Goal: Task Accomplishment & Management: Manage account settings

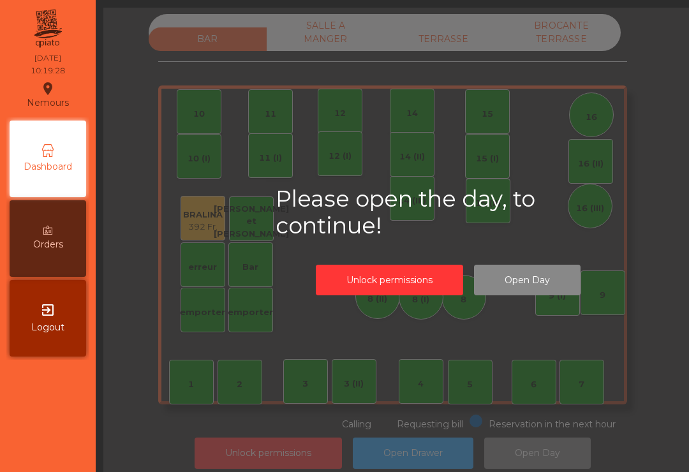
click at [545, 2] on div "BAR SALLE A MANGER TERRASSE BROCANTE TERRASSE 1 2 3 4 5 6 7 8 9 10 11 12 14 15 …" at bounding box center [392, 236] width 593 height 472
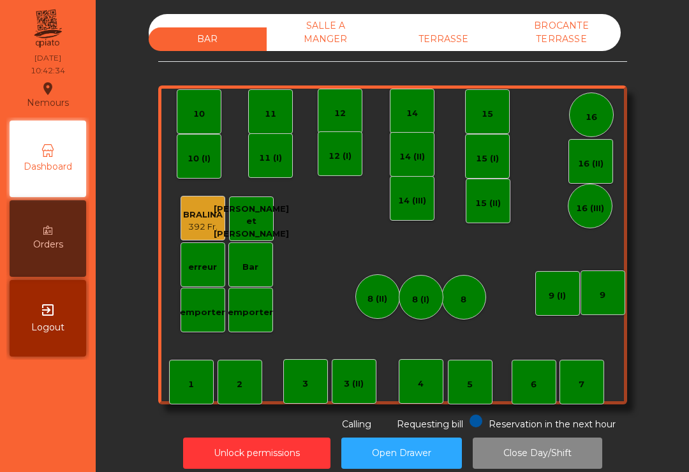
click at [452, 28] on div "TERRASSE" at bounding box center [443, 39] width 118 height 24
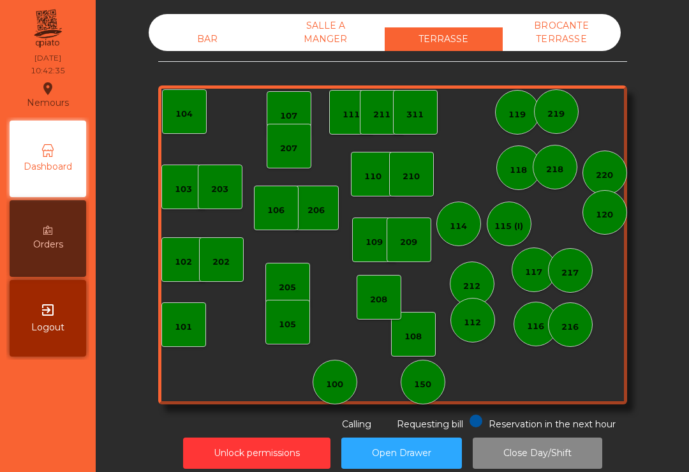
click at [439, 372] on div "150" at bounding box center [422, 382] width 45 height 45
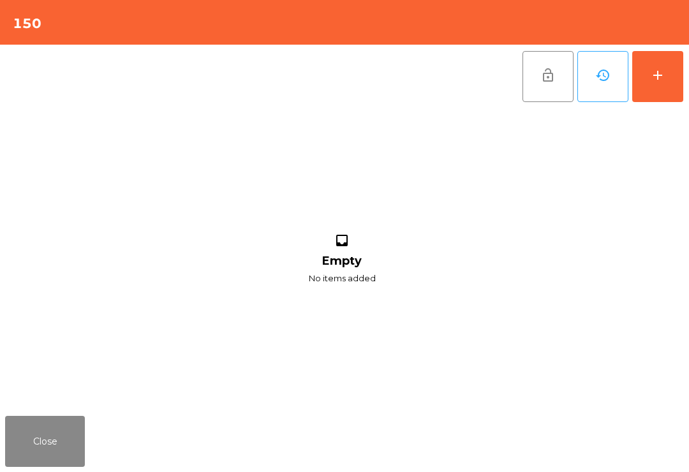
click at [661, 98] on button "add" at bounding box center [657, 76] width 51 height 51
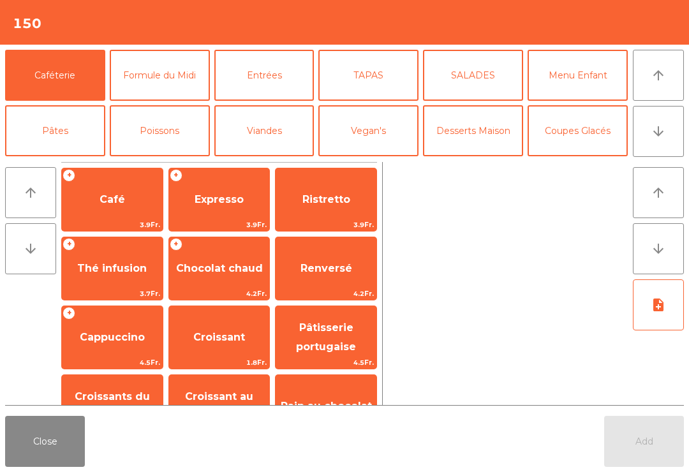
click at [203, 342] on span "Croissant" at bounding box center [219, 337] width 52 height 12
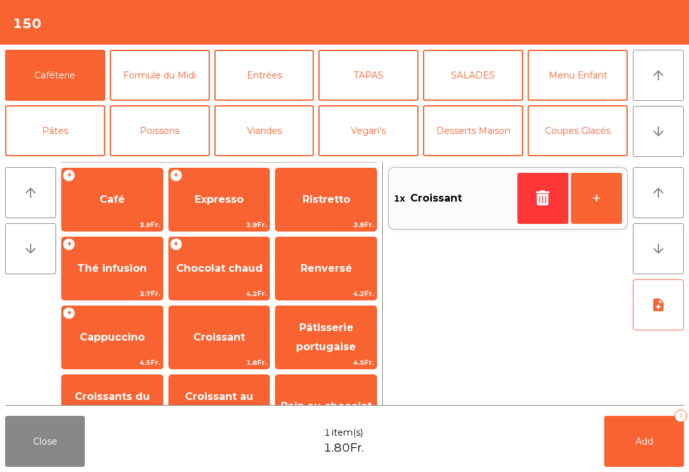
click at [671, 138] on button "arrow_downward" at bounding box center [657, 131] width 51 height 51
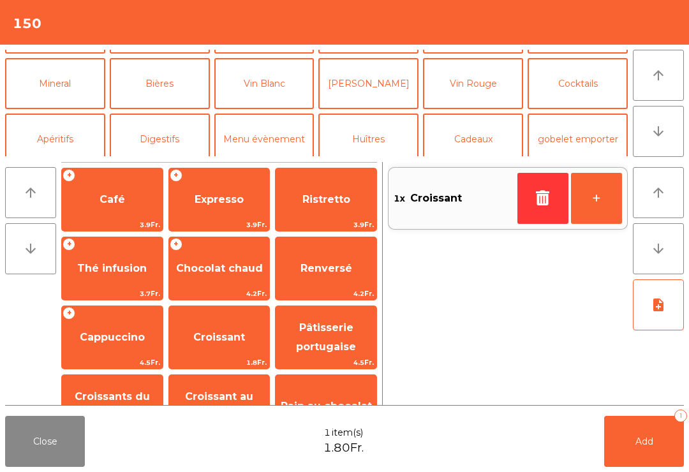
scroll to position [111, 0]
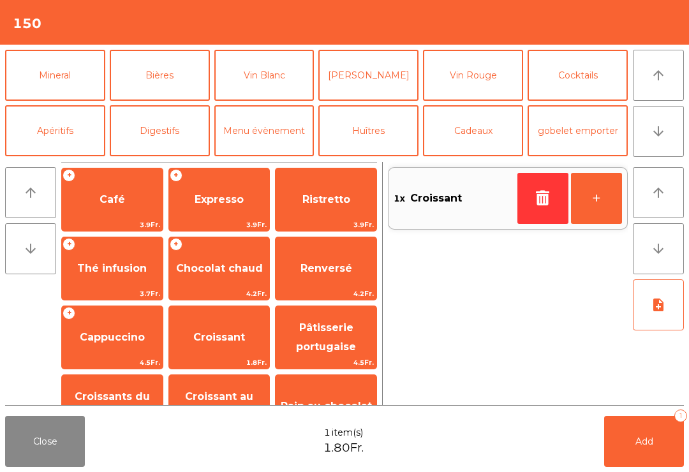
click at [31, 82] on button "Mineral" at bounding box center [55, 75] width 100 height 51
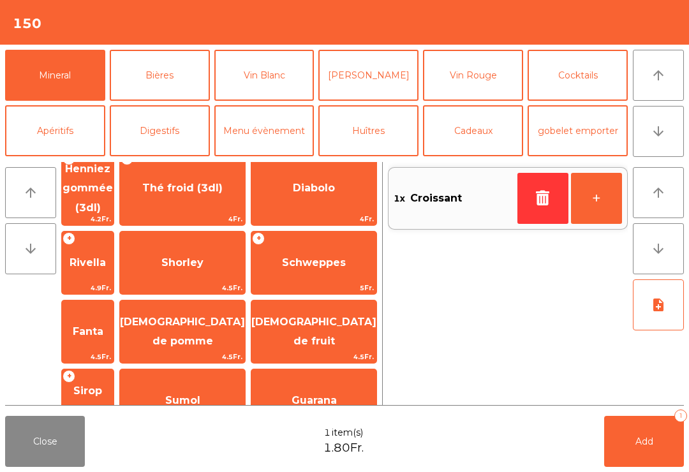
scroll to position [266, 0]
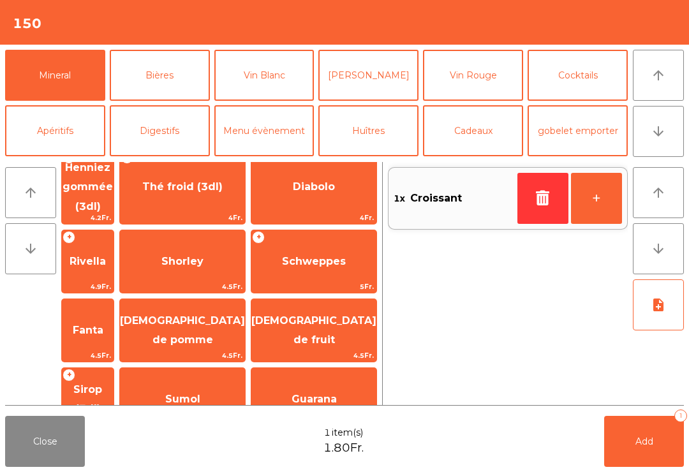
click at [298, 255] on span "Schweppes" at bounding box center [314, 261] width 64 height 12
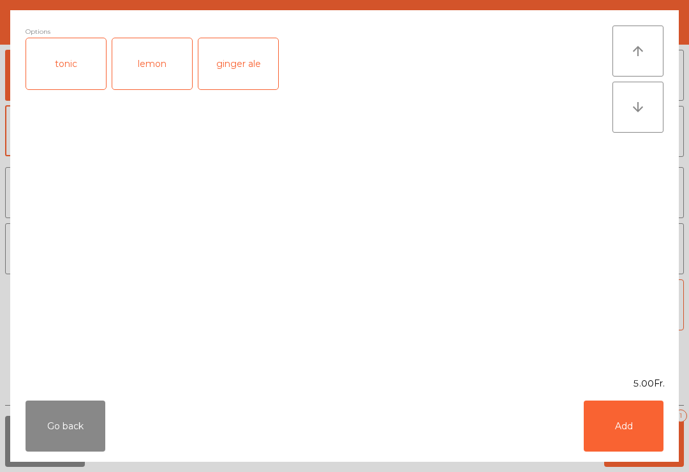
click at [630, 428] on button "Add" at bounding box center [623, 425] width 80 height 51
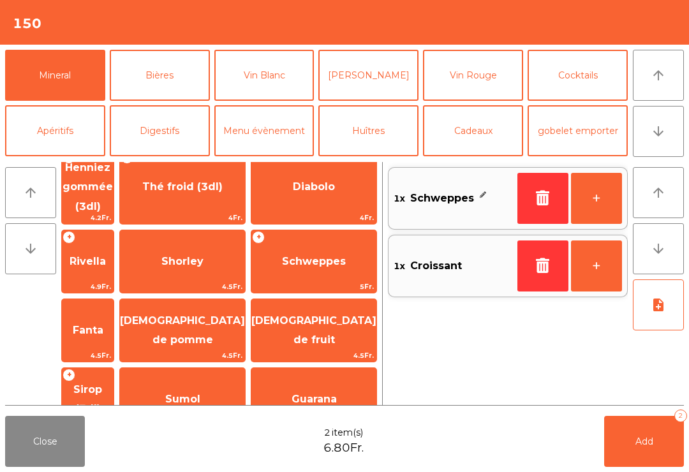
click at [597, 202] on button "+" at bounding box center [596, 198] width 51 height 51
click at [645, 438] on span "Add" at bounding box center [644, 440] width 18 height 11
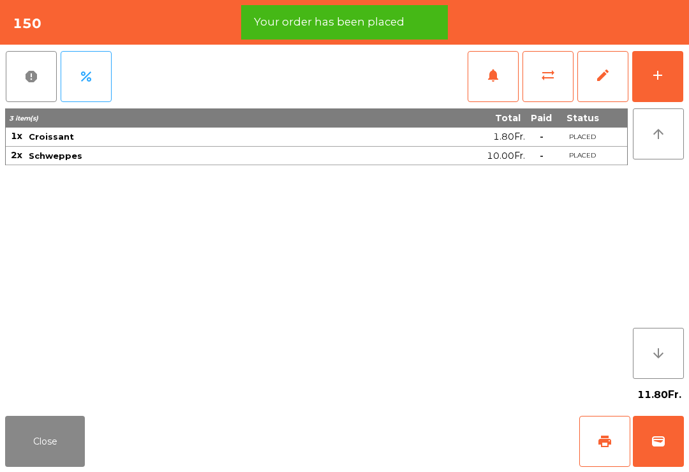
click at [605, 445] on span "print" at bounding box center [604, 441] width 15 height 15
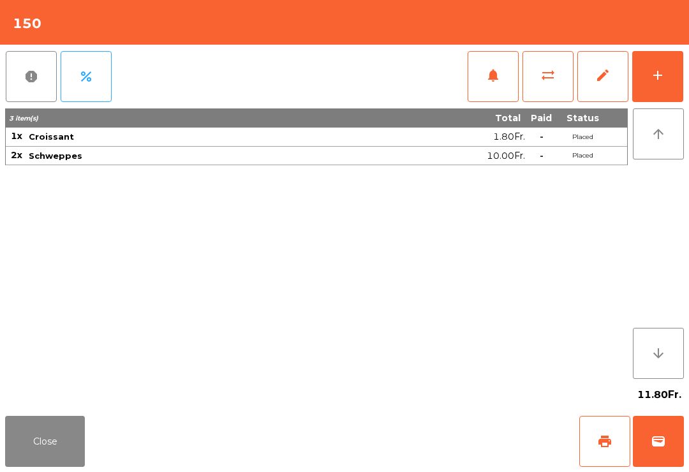
click at [20, 418] on button "Close" at bounding box center [45, 441] width 80 height 51
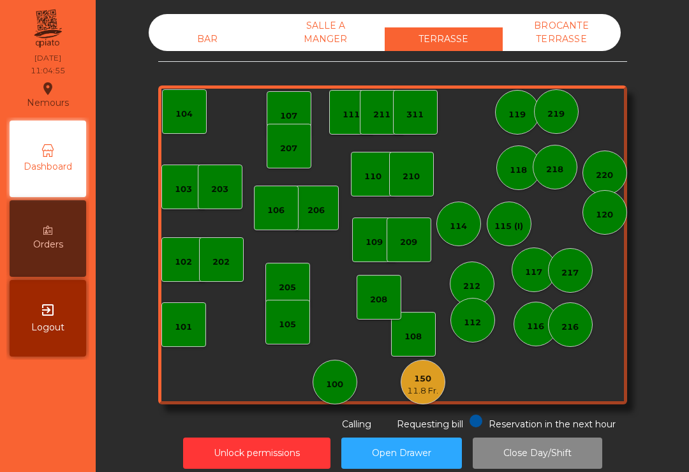
click at [430, 386] on div "11.8 Fr." at bounding box center [422, 390] width 31 height 13
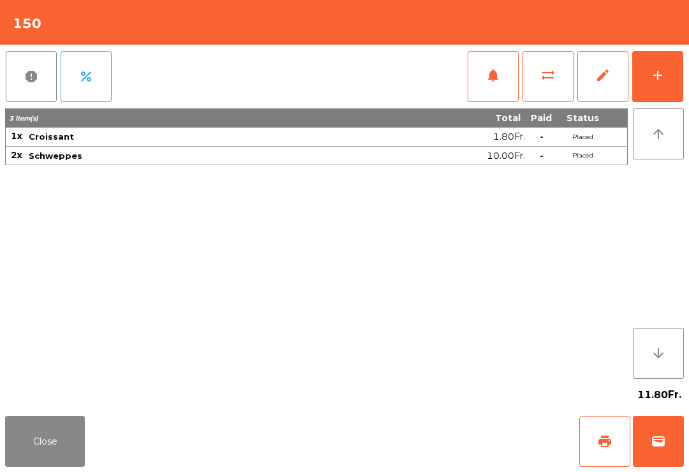
click at [43, 447] on button "Close" at bounding box center [45, 441] width 80 height 51
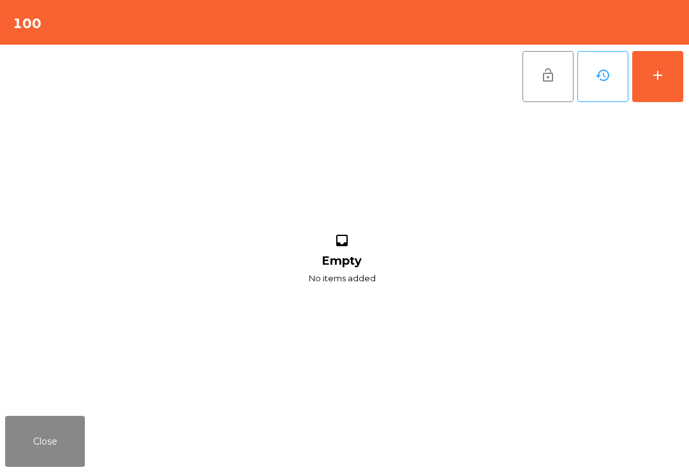
click at [655, 77] on div "add" at bounding box center [657, 75] width 15 height 15
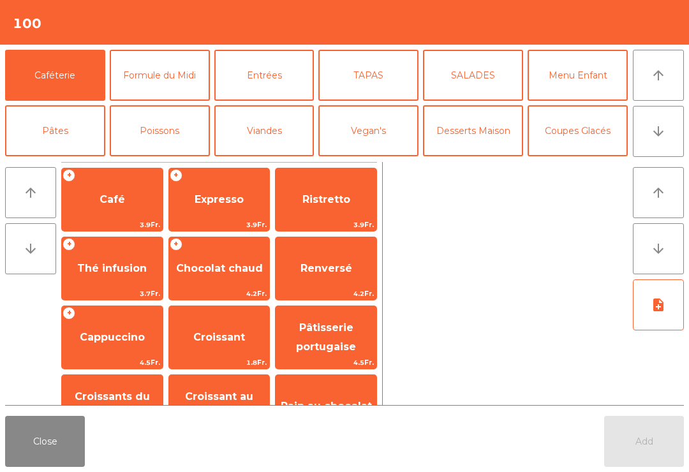
click at [223, 211] on span "Expresso" at bounding box center [219, 199] width 101 height 34
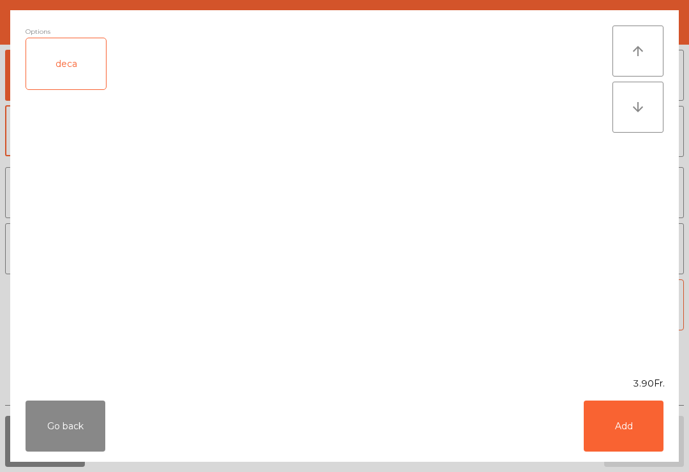
click at [602, 417] on button "Add" at bounding box center [623, 425] width 80 height 51
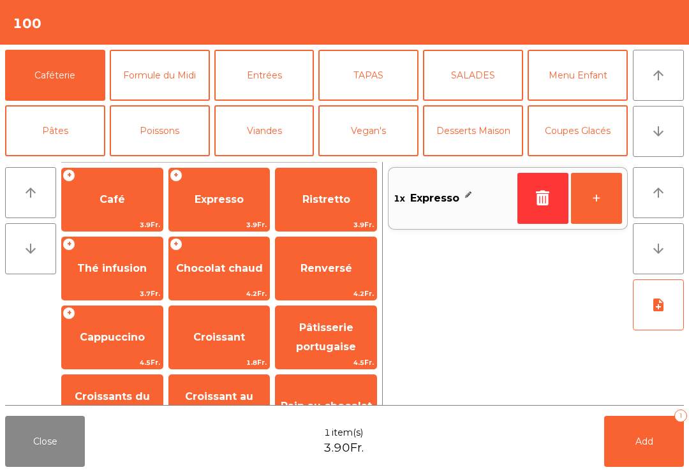
click at [639, 144] on button "arrow_downward" at bounding box center [657, 131] width 51 height 51
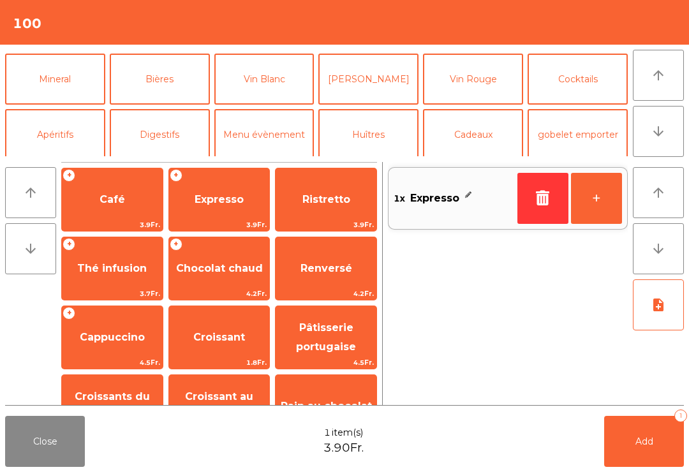
scroll to position [111, 0]
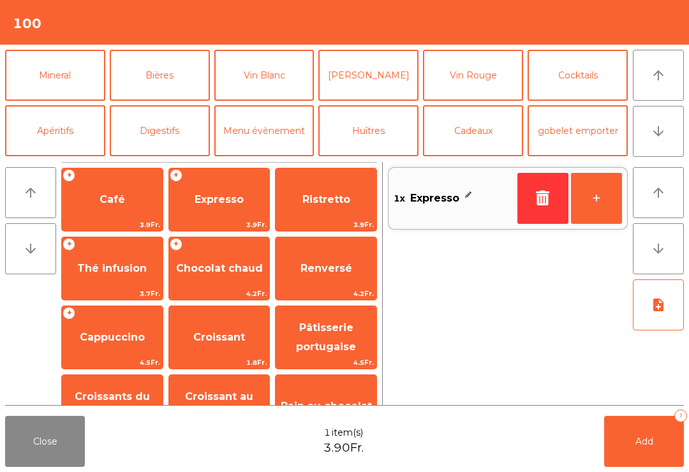
click at [55, 138] on button "Apéritifs" at bounding box center [55, 130] width 100 height 51
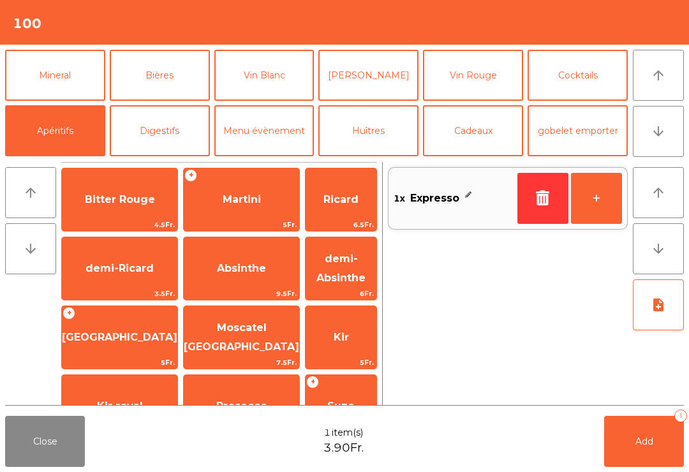
click at [113, 219] on span "4.5Fr." at bounding box center [119, 225] width 115 height 12
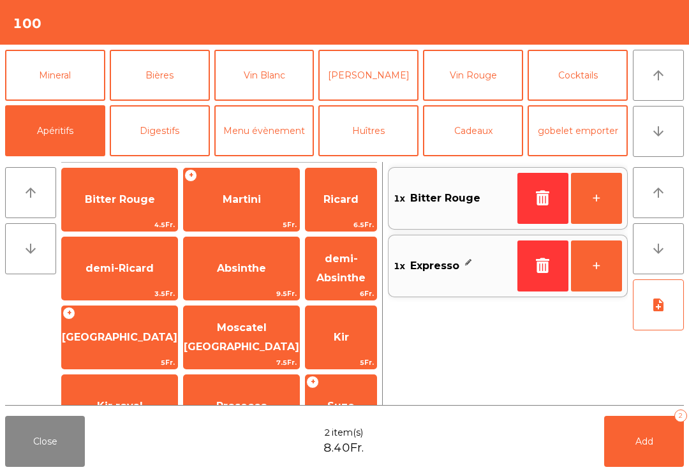
click at [637, 448] on button "Add 2" at bounding box center [644, 441] width 80 height 51
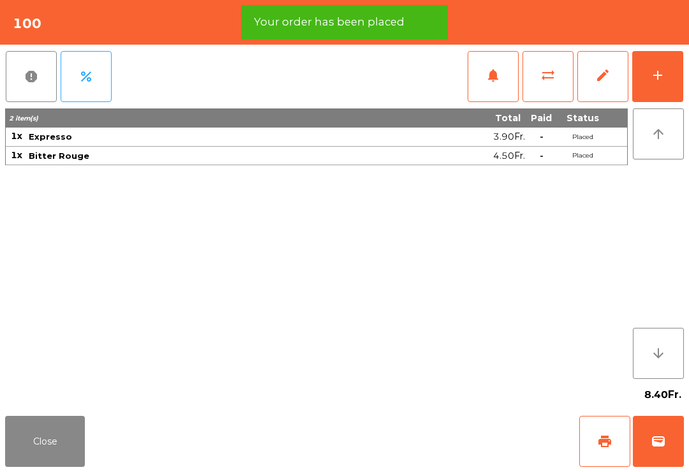
click at [590, 439] on button "print" at bounding box center [604, 441] width 51 height 51
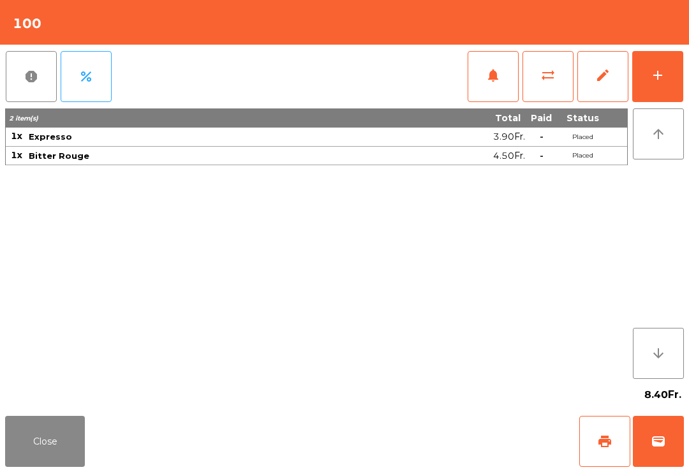
click at [98, 448] on div "Close print wallet" at bounding box center [344, 441] width 689 height 61
click at [125, 449] on div "Close print wallet" at bounding box center [344, 441] width 689 height 61
click at [54, 411] on div "Close print wallet" at bounding box center [344, 441] width 689 height 61
click at [38, 465] on button "Close" at bounding box center [45, 441] width 80 height 51
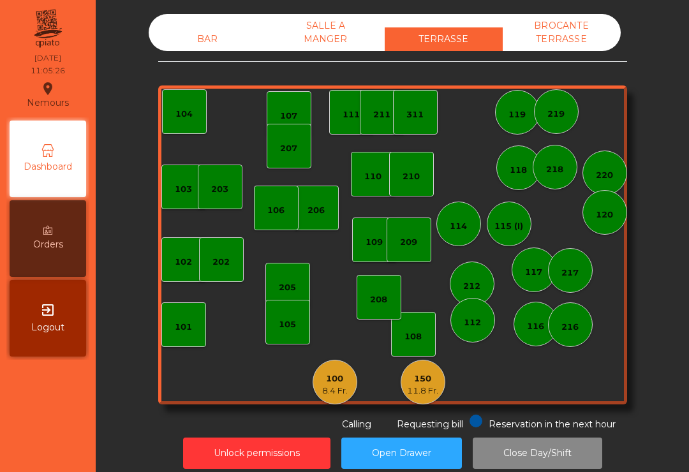
click at [225, 187] on div "203" at bounding box center [219, 189] width 17 height 13
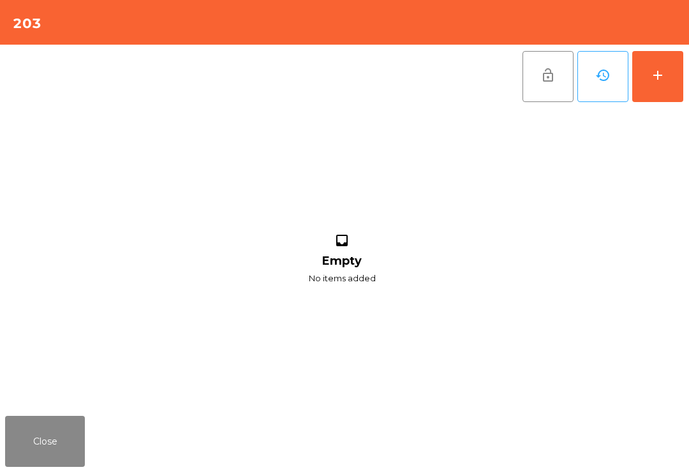
click at [673, 84] on button "add" at bounding box center [657, 76] width 51 height 51
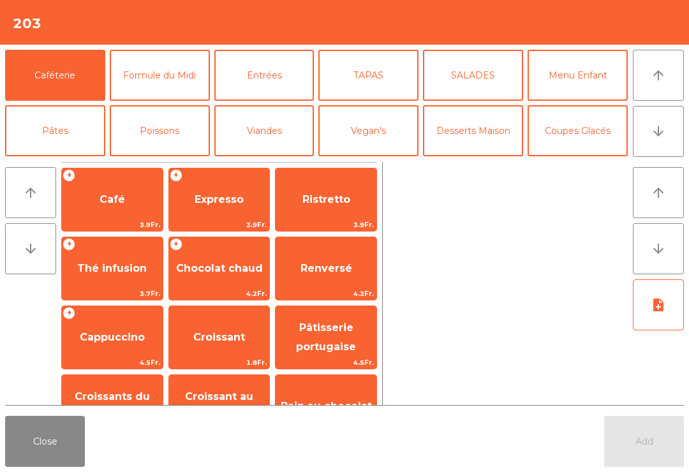
click at [667, 133] on button "arrow_downward" at bounding box center [657, 131] width 51 height 51
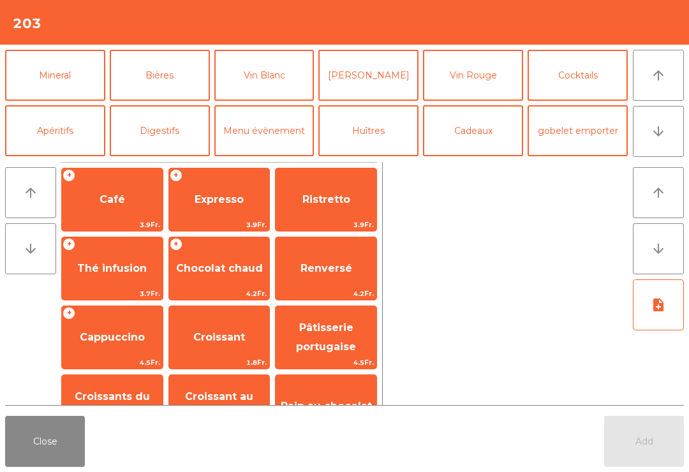
click at [272, 73] on button "Vin Blanc" at bounding box center [264, 75] width 100 height 51
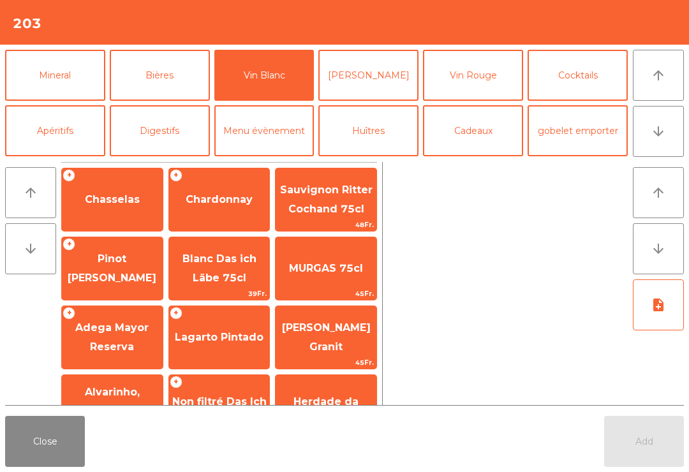
click at [215, 208] on span "Chardonnay" at bounding box center [219, 199] width 101 height 34
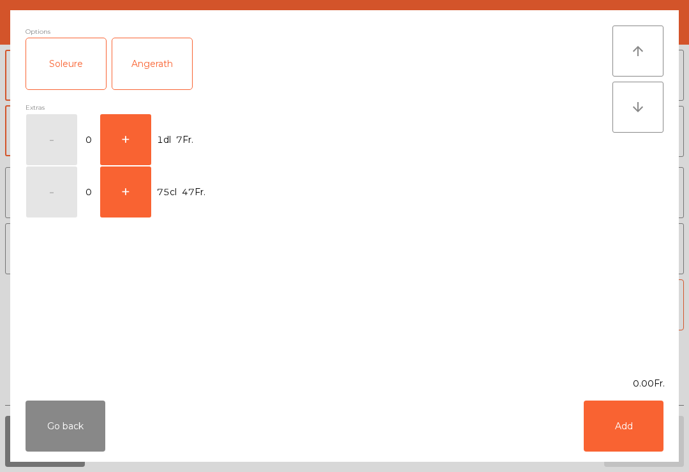
click at [142, 145] on button "+" at bounding box center [125, 139] width 51 height 51
click at [627, 422] on button "Add" at bounding box center [623, 425] width 80 height 51
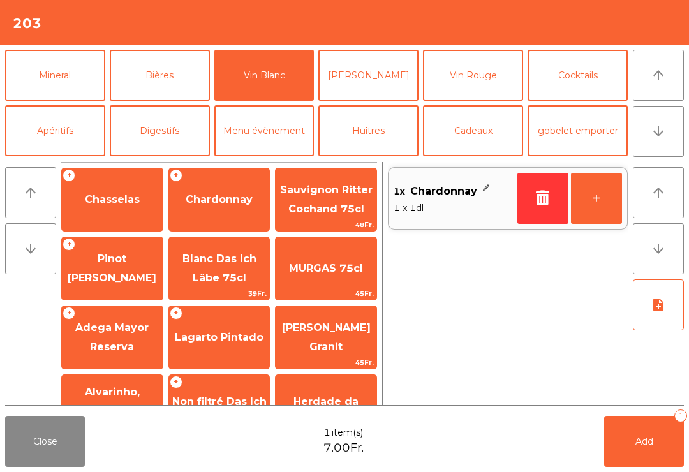
click at [107, 346] on span "Adega Mayor Reserva" at bounding box center [111, 336] width 73 height 31
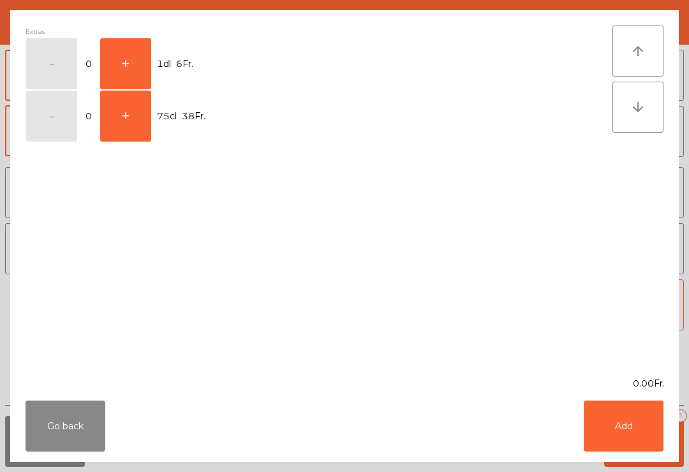
click at [126, 60] on button "+" at bounding box center [125, 63] width 51 height 51
click at [640, 418] on button "Add" at bounding box center [623, 425] width 80 height 51
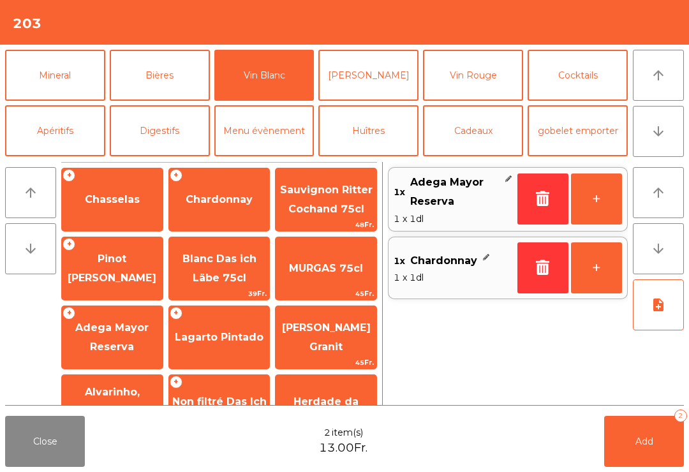
click at [668, 449] on button "Add 2" at bounding box center [644, 441] width 80 height 51
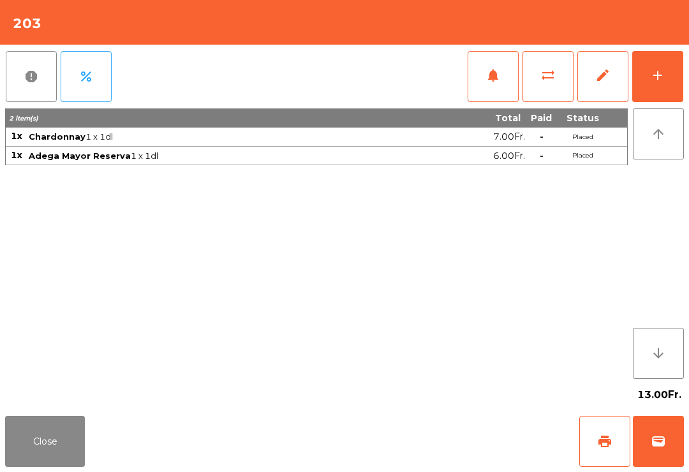
click at [58, 445] on button "Close" at bounding box center [45, 441] width 80 height 51
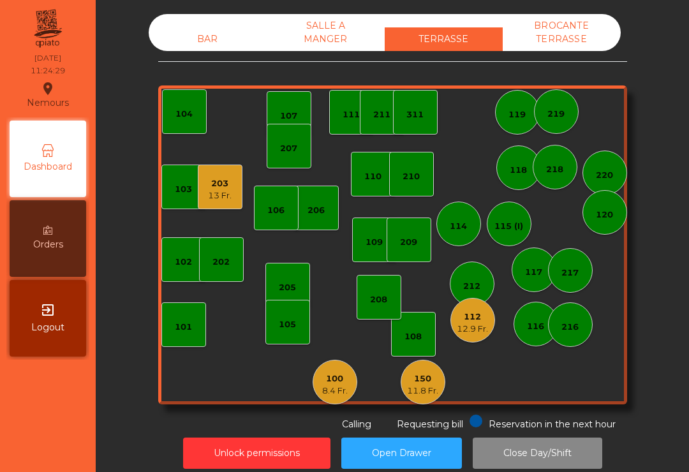
click at [425, 387] on div "11.8 Fr." at bounding box center [422, 390] width 31 height 13
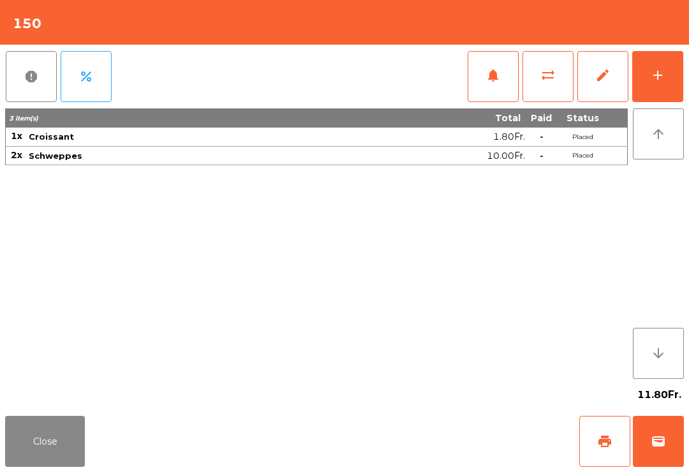
click at [544, 72] on span "sync_alt" at bounding box center [547, 75] width 15 height 15
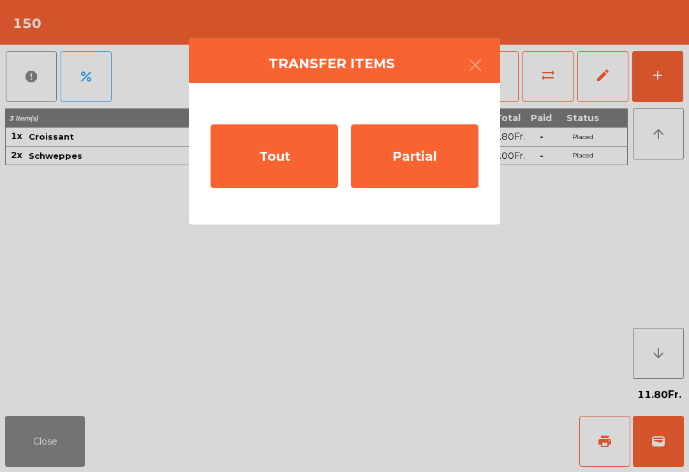
click at [286, 163] on div "Tout" at bounding box center [274, 156] width 128 height 64
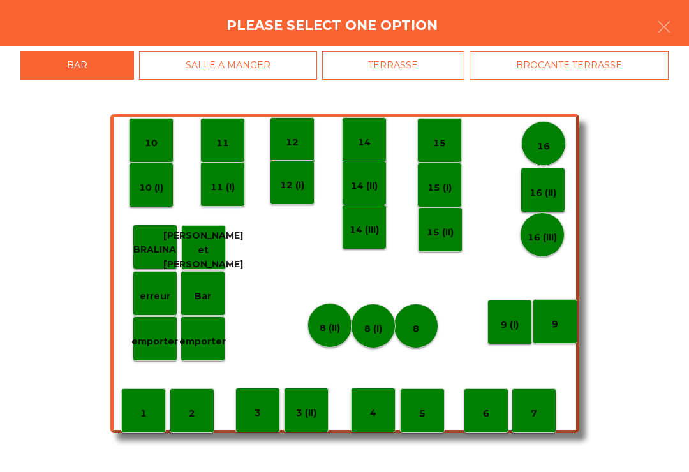
click at [205, 307] on div "Bar" at bounding box center [202, 293] width 45 height 45
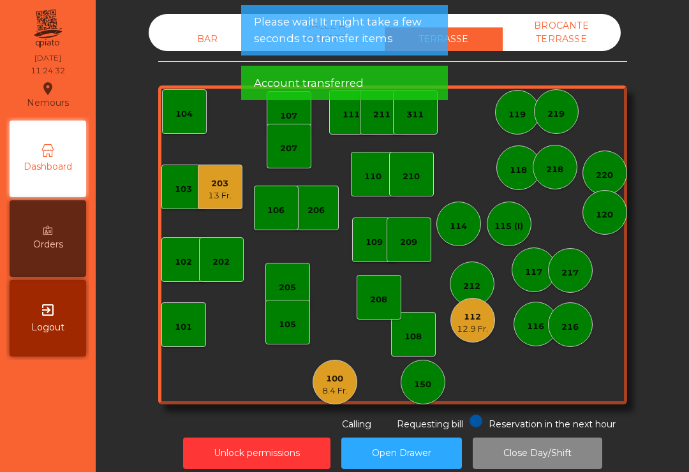
click at [338, 385] on div "8.4 Fr." at bounding box center [335, 390] width 26 height 13
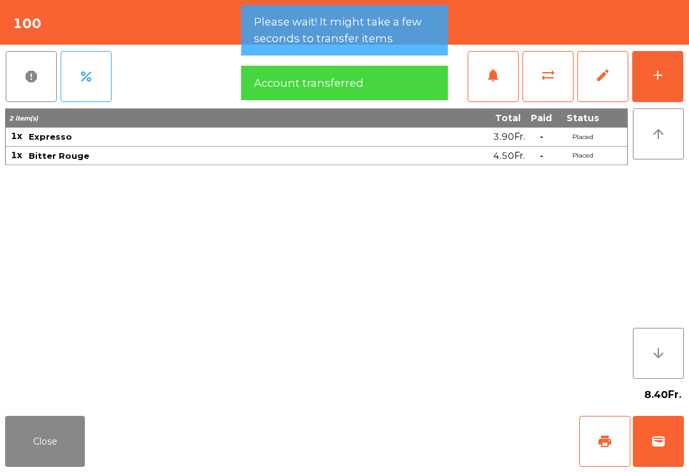
click at [566, 71] on button "sync_alt" at bounding box center [547, 76] width 51 height 51
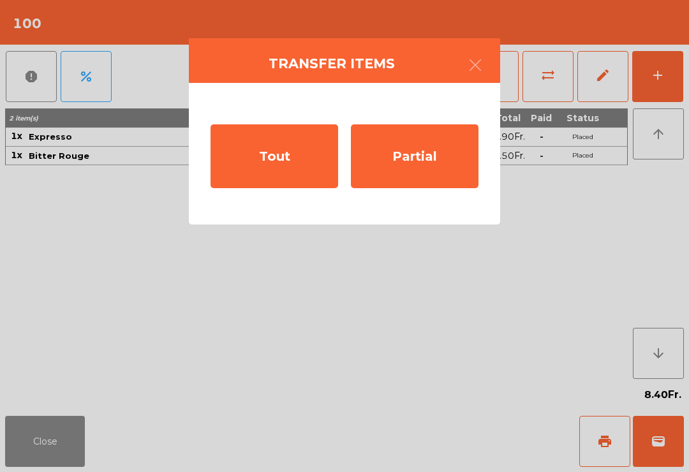
click at [302, 171] on div "Tout" at bounding box center [274, 156] width 128 height 64
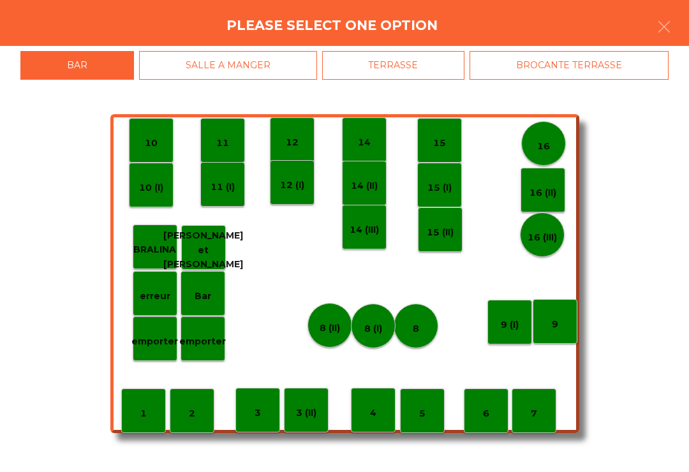
click at [421, 61] on div "TERRASSE" at bounding box center [393, 65] width 143 height 29
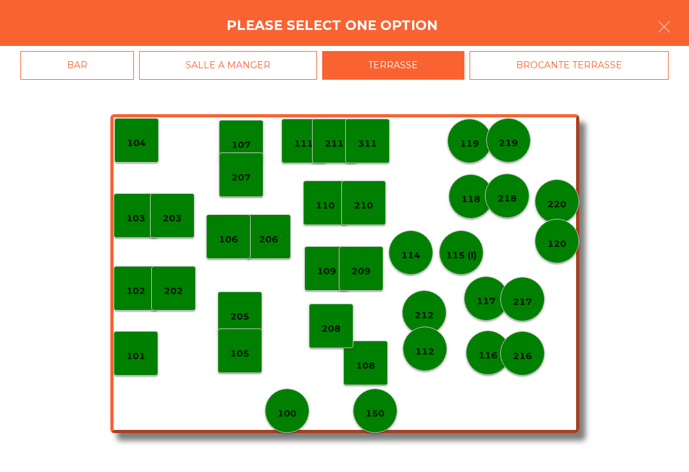
click at [380, 415] on p "150" at bounding box center [374, 413] width 19 height 15
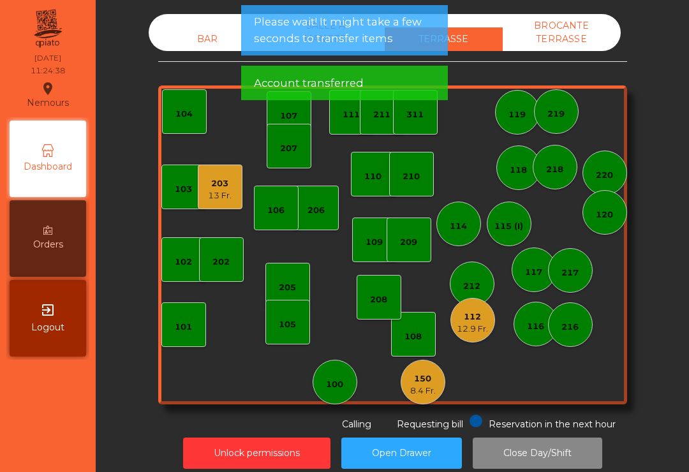
click at [338, 384] on div "100" at bounding box center [334, 384] width 17 height 13
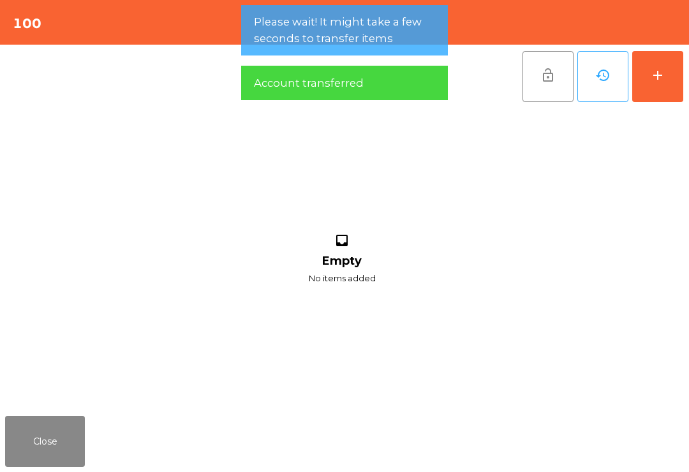
click at [652, 79] on div "add" at bounding box center [657, 75] width 15 height 15
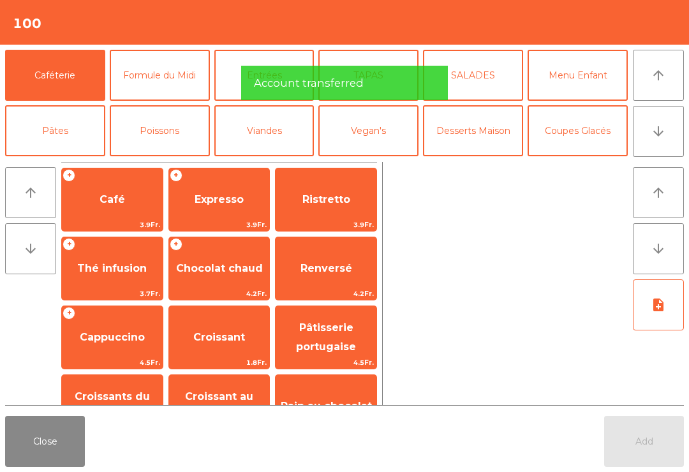
click at [658, 139] on button "arrow_downward" at bounding box center [657, 131] width 51 height 51
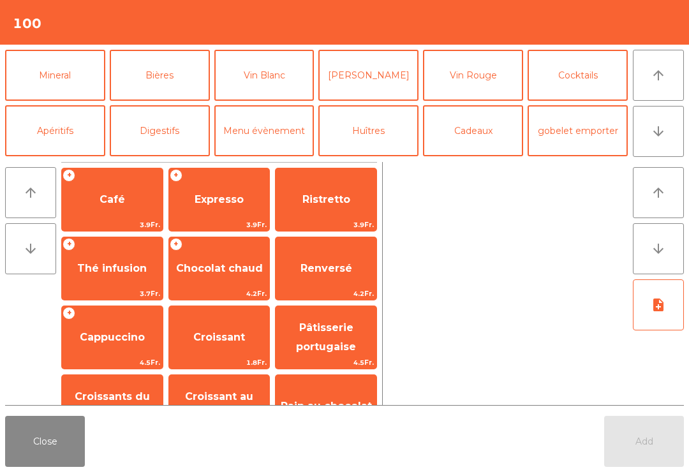
click at [66, 86] on button "Mineral" at bounding box center [55, 75] width 100 height 51
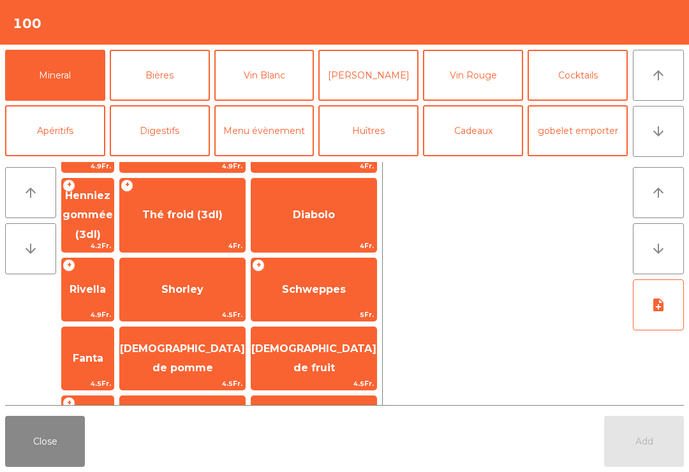
scroll to position [241, 0]
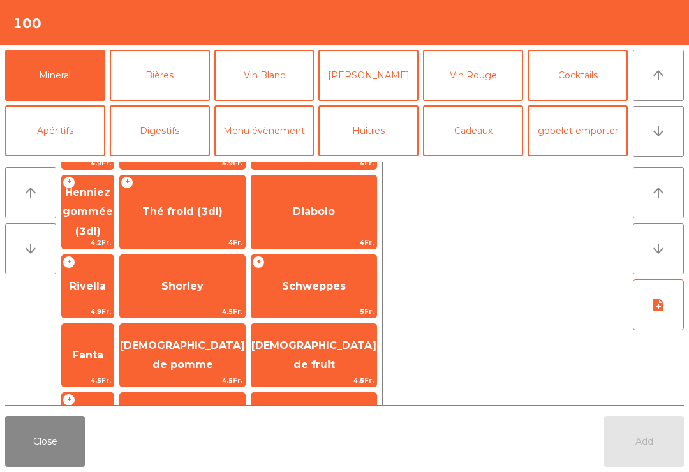
click at [106, 280] on span "Rivella" at bounding box center [87, 286] width 36 height 12
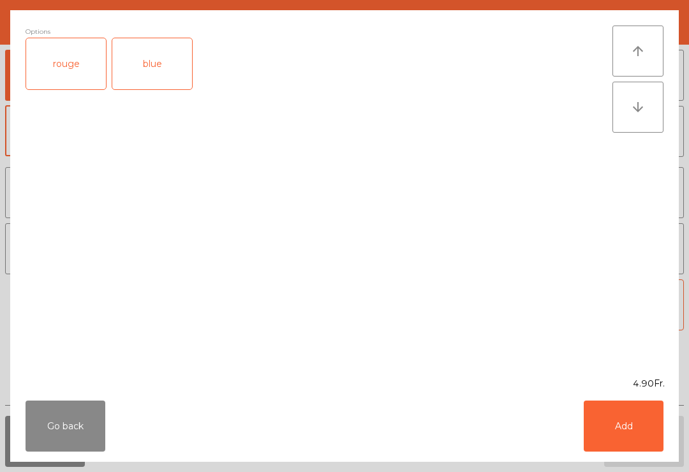
click at [166, 72] on div "blue" at bounding box center [152, 63] width 80 height 51
click at [643, 423] on button "Add" at bounding box center [623, 425] width 80 height 51
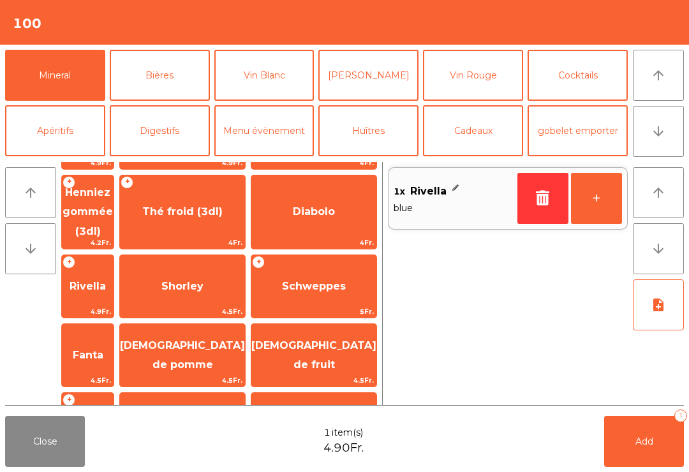
click at [365, 80] on button "[PERSON_NAME]" at bounding box center [368, 75] width 100 height 51
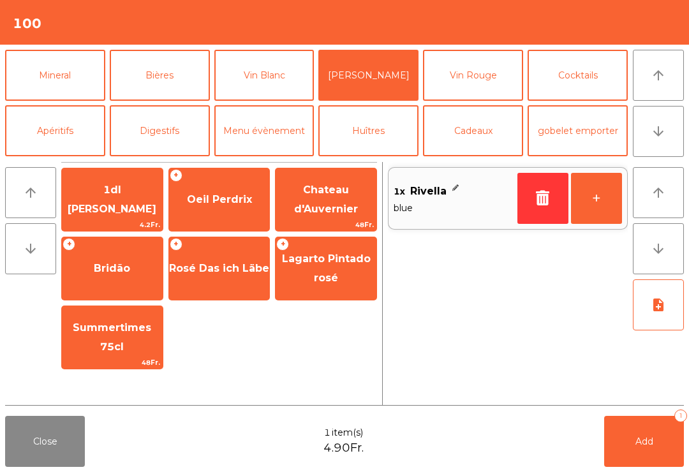
scroll to position [0, 0]
click at [239, 203] on span "Oeil Perdrix" at bounding box center [219, 199] width 65 height 12
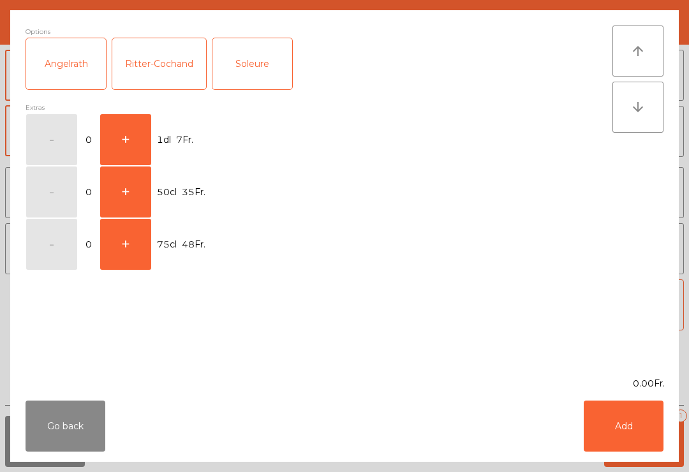
click at [128, 142] on button "+" at bounding box center [125, 139] width 51 height 51
click at [620, 416] on button "Add" at bounding box center [623, 425] width 80 height 51
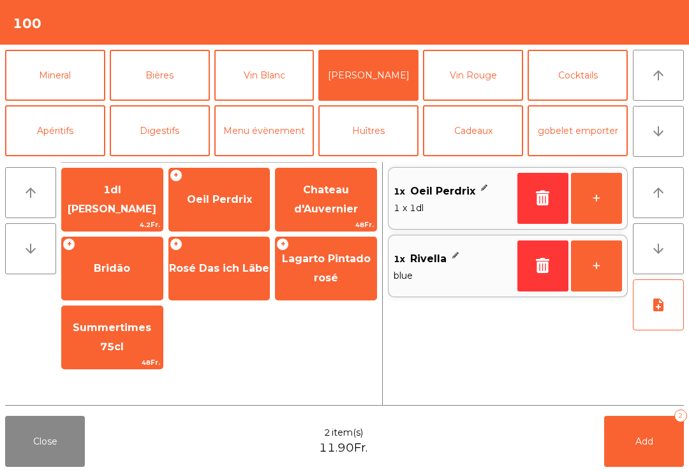
click at [643, 444] on span "Add" at bounding box center [644, 440] width 18 height 11
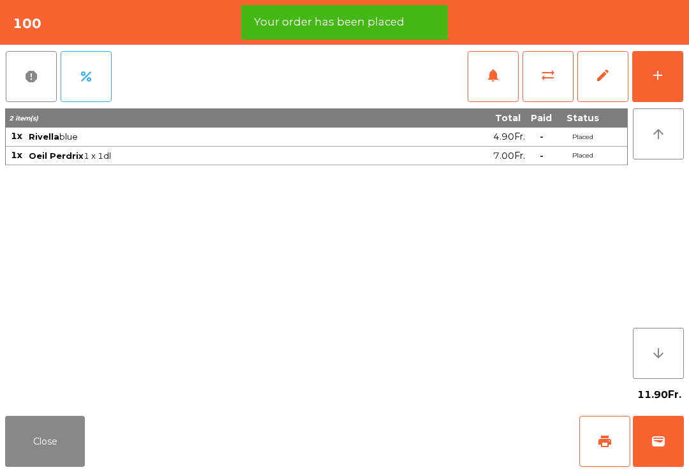
click at [594, 440] on button "print" at bounding box center [604, 441] width 51 height 51
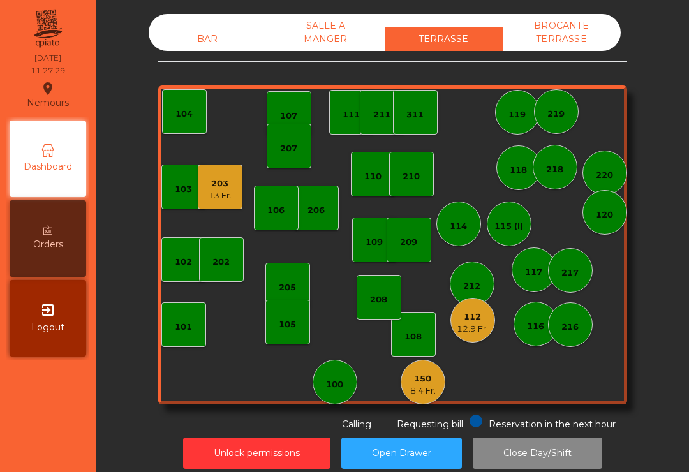
click at [204, 193] on div "203 13 Fr." at bounding box center [220, 186] width 45 height 45
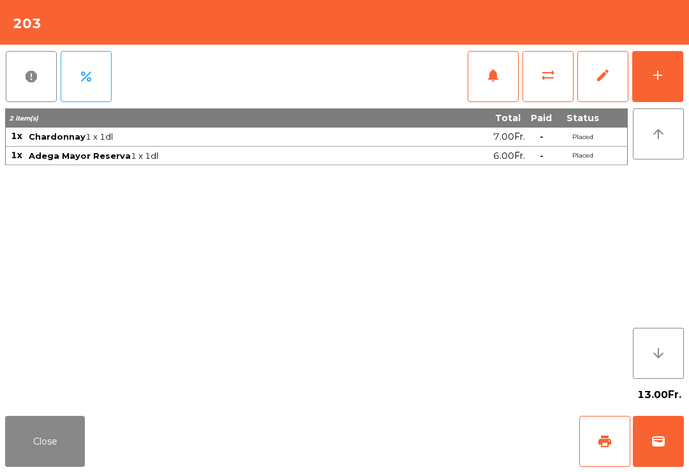
click at [597, 462] on button "print" at bounding box center [604, 441] width 51 height 51
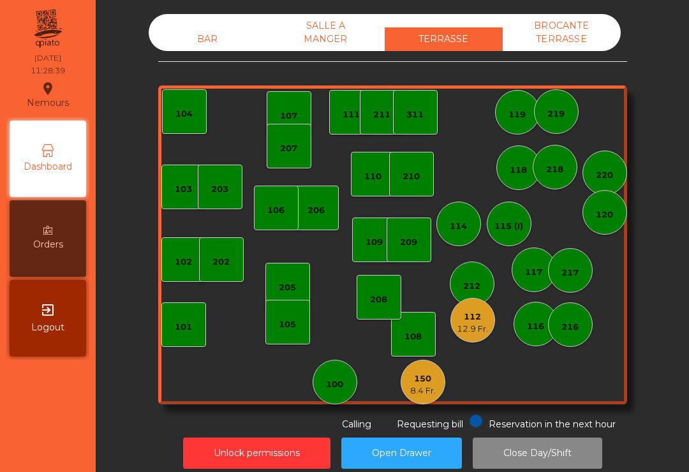
click at [435, 388] on div "8.4 Fr." at bounding box center [423, 390] width 26 height 13
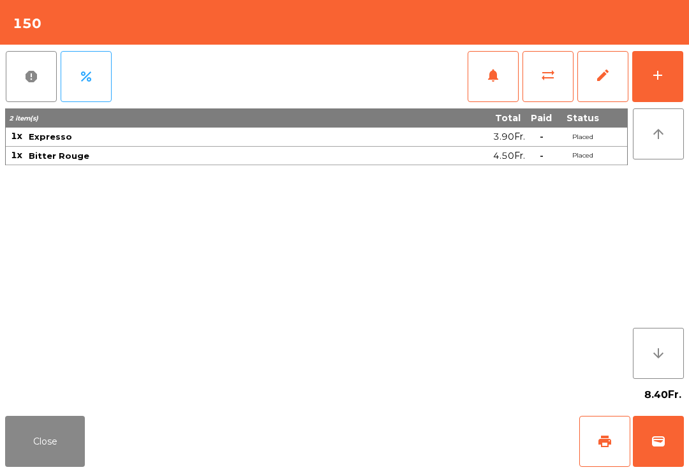
click at [579, 456] on button "print" at bounding box center [604, 441] width 51 height 51
click at [26, 416] on button "Close" at bounding box center [45, 441] width 80 height 51
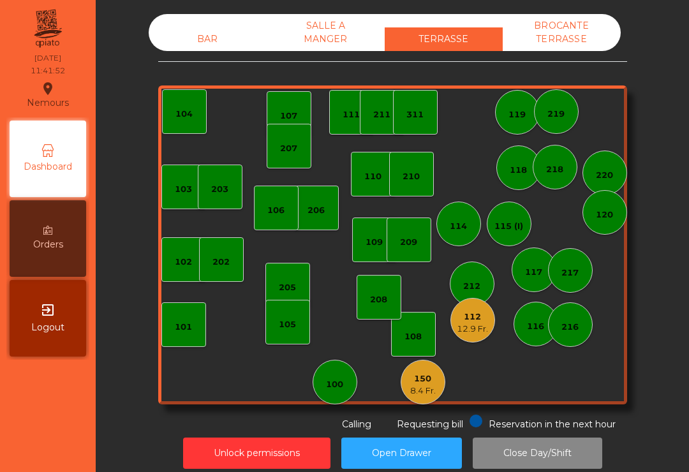
click at [480, 321] on div "112" at bounding box center [471, 316] width 31 height 13
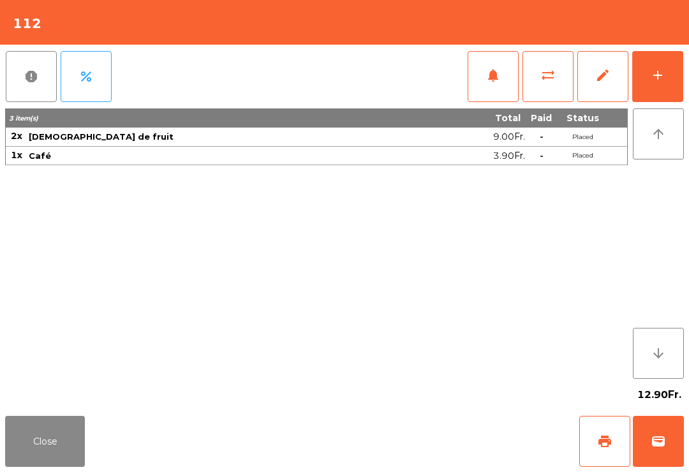
click at [682, 449] on button "wallet" at bounding box center [657, 441] width 51 height 51
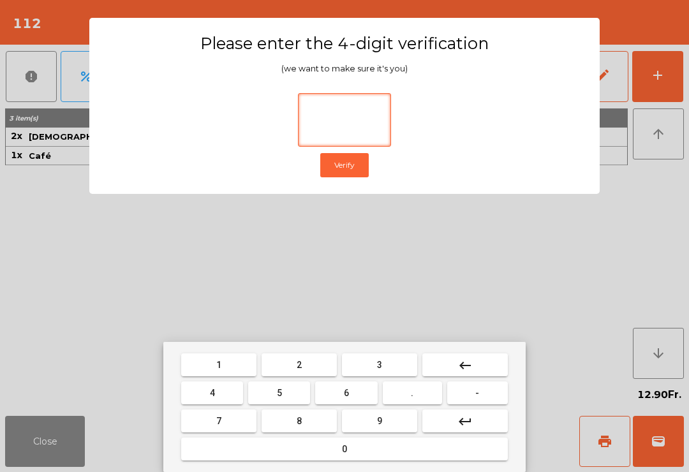
click at [312, 355] on button "2" at bounding box center [298, 364] width 75 height 23
type input "****"
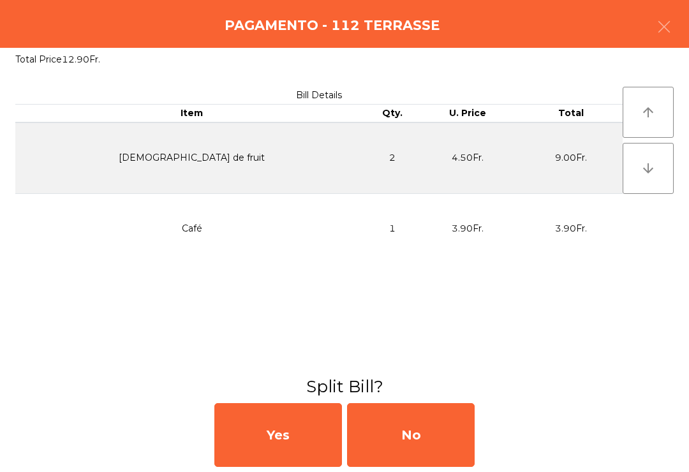
click at [414, 432] on div "No" at bounding box center [411, 435] width 128 height 64
click at [401, 439] on div "No" at bounding box center [411, 435] width 128 height 64
click at [421, 436] on div "No" at bounding box center [411, 435] width 128 height 64
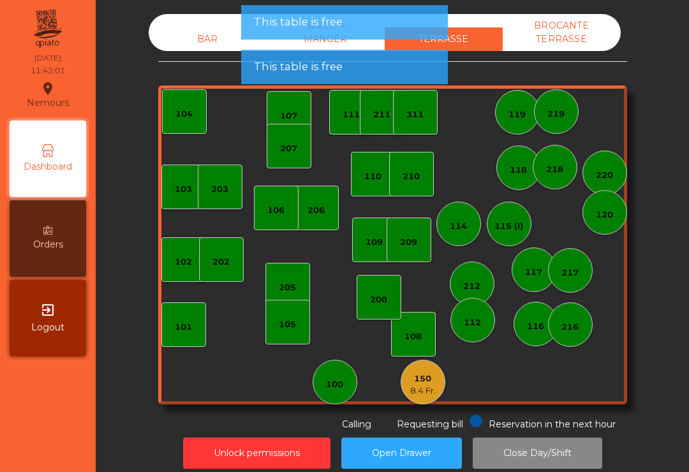
click at [411, 393] on div "8.4 Fr." at bounding box center [423, 390] width 26 height 13
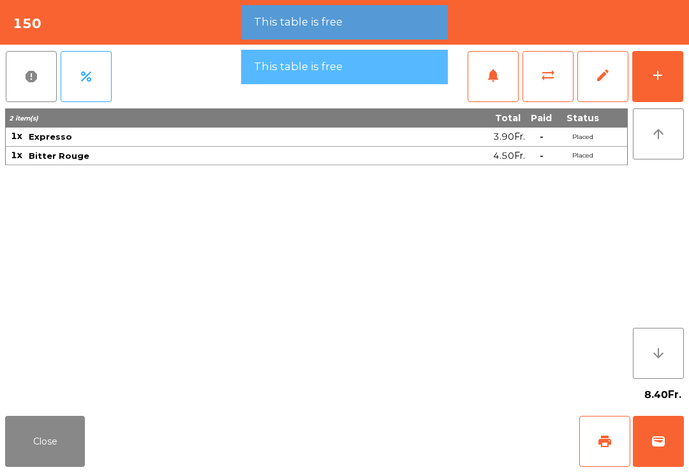
click at [662, 444] on span "wallet" at bounding box center [657, 441] width 15 height 15
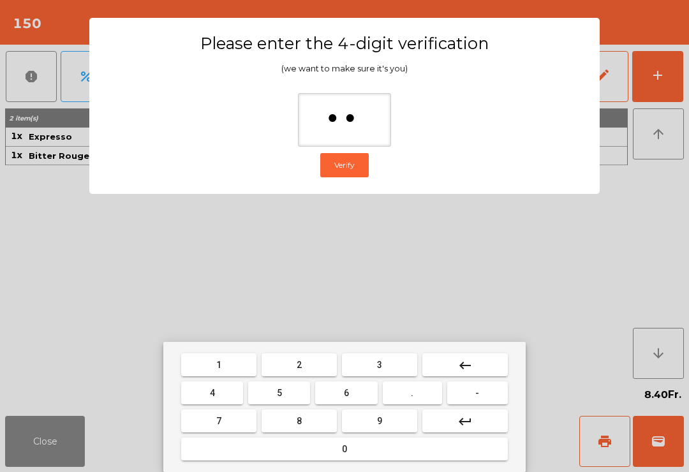
type input "***"
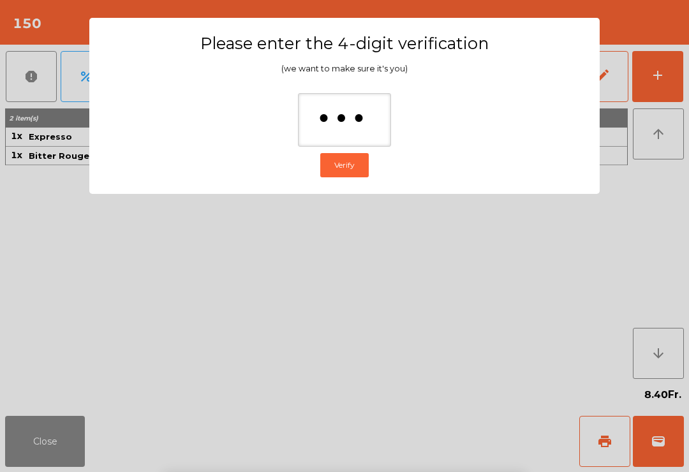
click at [632, 184] on ngb-modal-window "Please enter the 4-digit verification (we want to make sure it's you) *** Verify" at bounding box center [344, 236] width 654 height 472
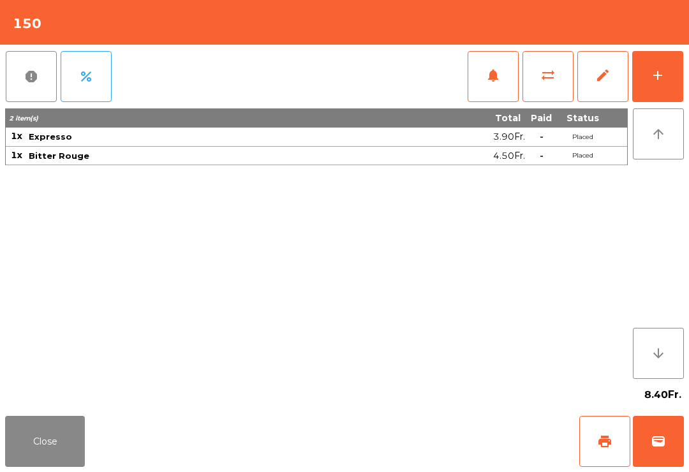
click at [77, 450] on button "Close" at bounding box center [45, 441] width 80 height 51
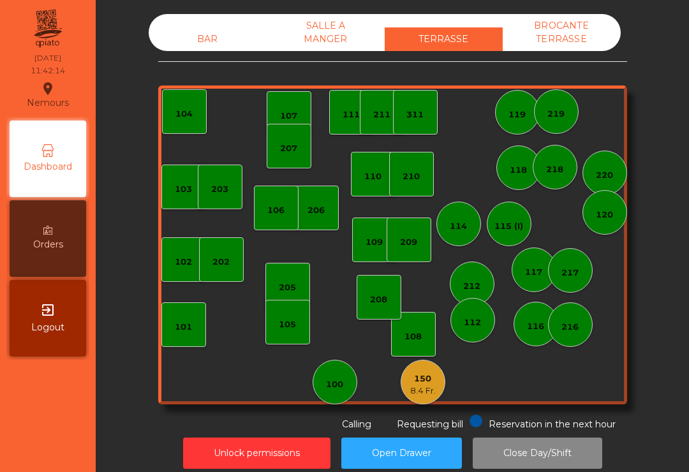
click at [427, 381] on div "150" at bounding box center [423, 378] width 26 height 13
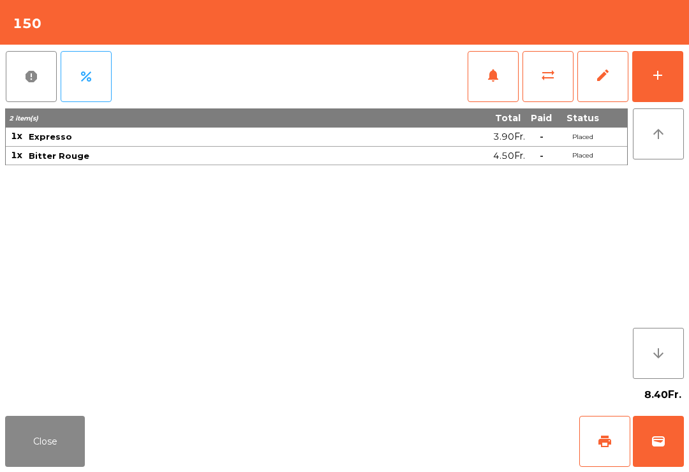
click at [654, 444] on span "wallet" at bounding box center [657, 441] width 15 height 15
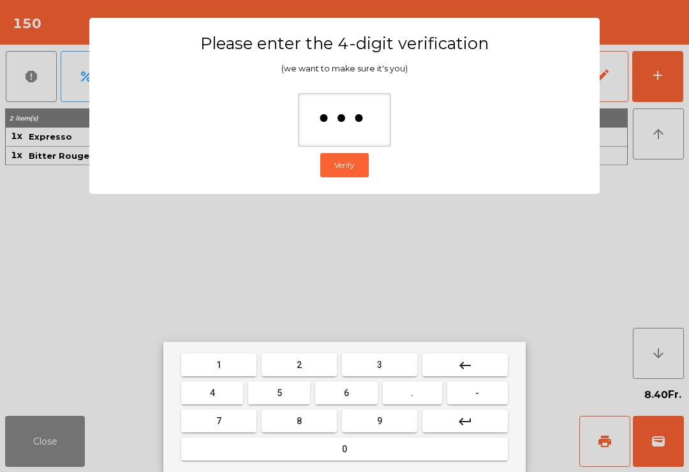
type input "****"
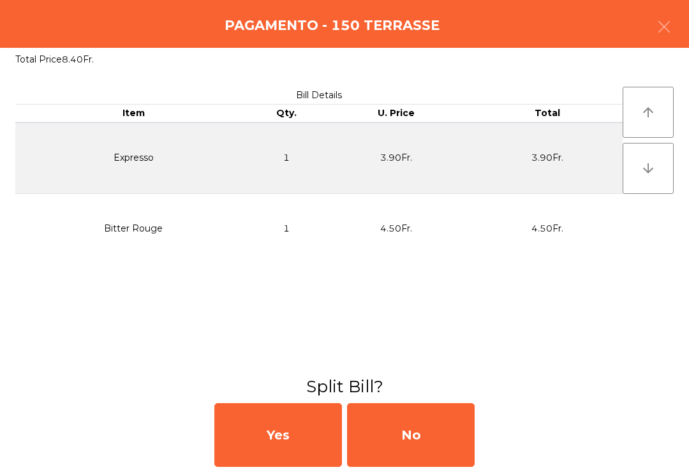
click at [402, 430] on div "No" at bounding box center [411, 435] width 128 height 64
click at [402, 430] on div "MB" at bounding box center [411, 435] width 128 height 64
click at [434, 446] on div "No" at bounding box center [411, 435] width 128 height 64
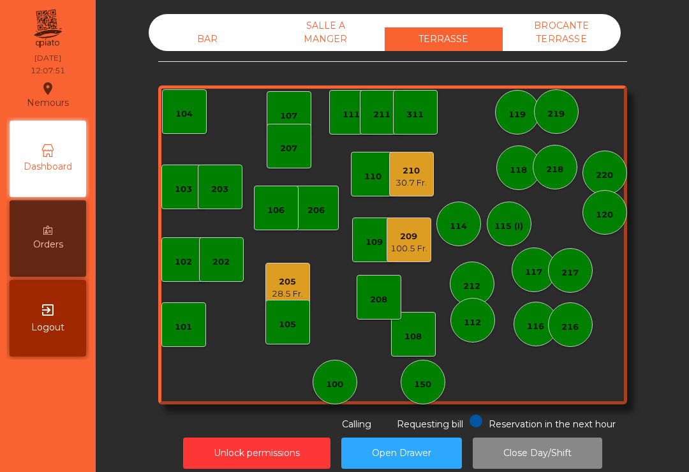
click at [293, 138] on div "207" at bounding box center [288, 146] width 17 height 18
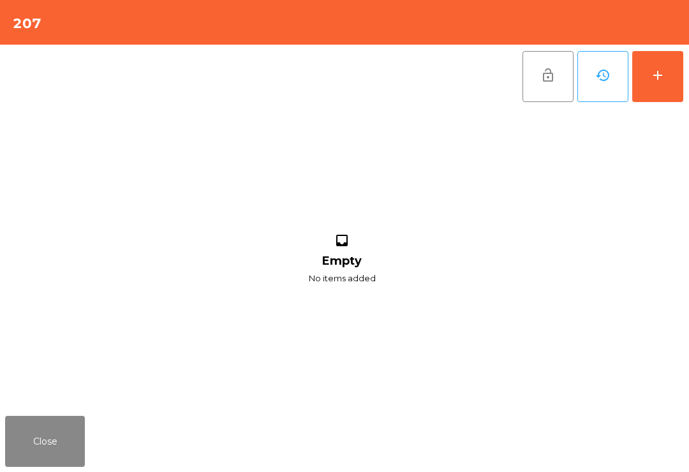
click at [665, 82] on button "add" at bounding box center [657, 76] width 51 height 51
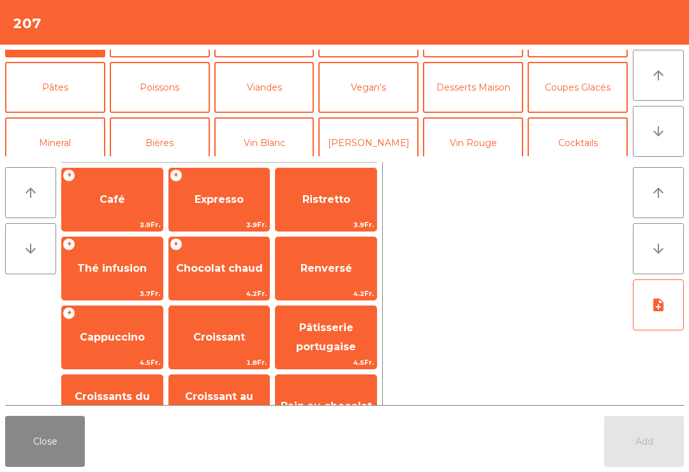
scroll to position [75, 0]
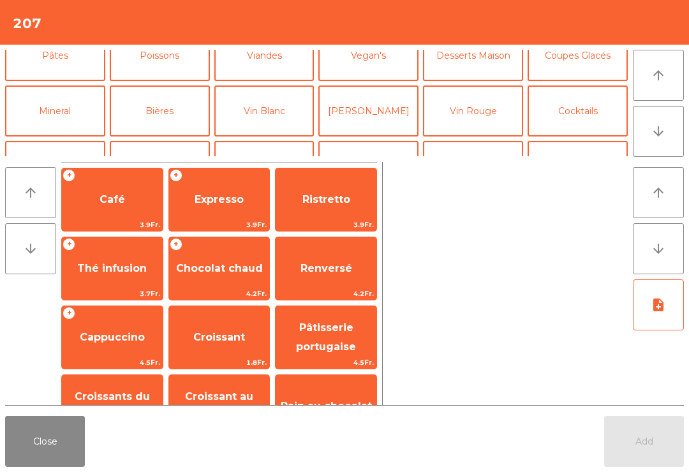
click at [566, 110] on button "Cocktails" at bounding box center [577, 110] width 100 height 51
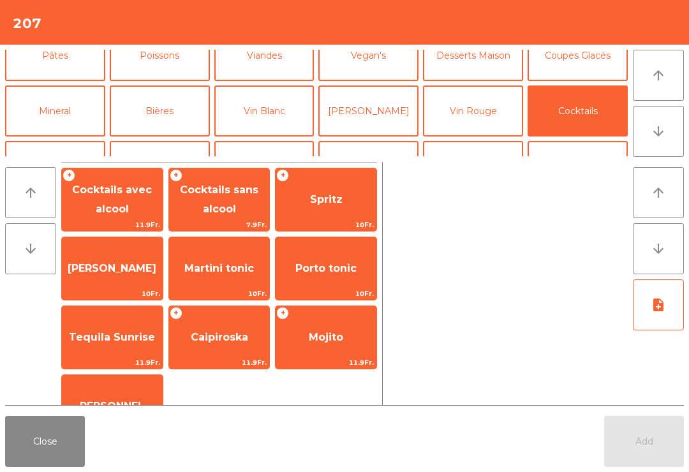
click at [217, 217] on span "Cocktails sans alcool" at bounding box center [219, 200] width 101 height 54
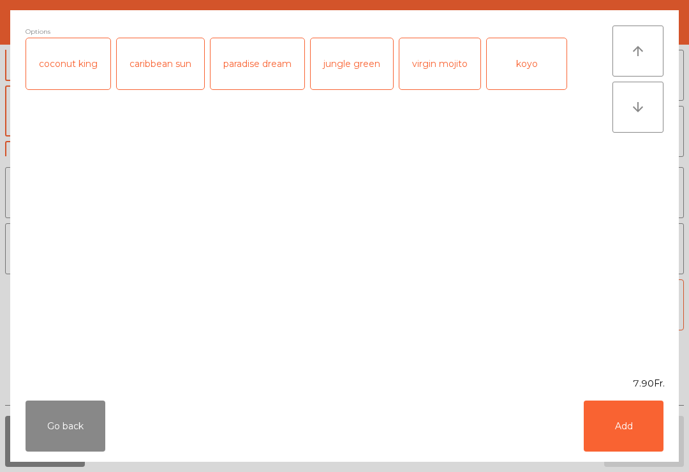
click at [628, 438] on button "Add" at bounding box center [623, 425] width 80 height 51
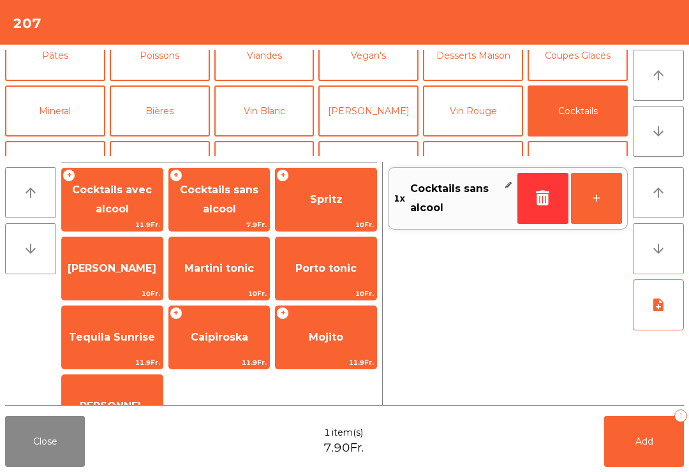
click at [155, 109] on button "Bières" at bounding box center [160, 110] width 100 height 51
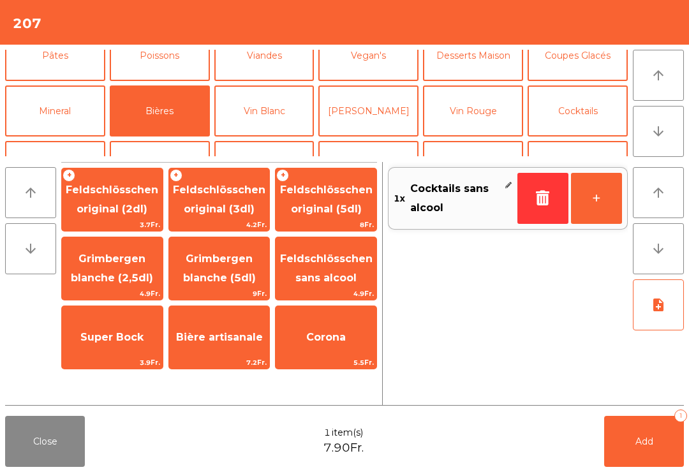
click at [124, 271] on span "Grimbergen blanche (2,5dl)" at bounding box center [112, 267] width 82 height 31
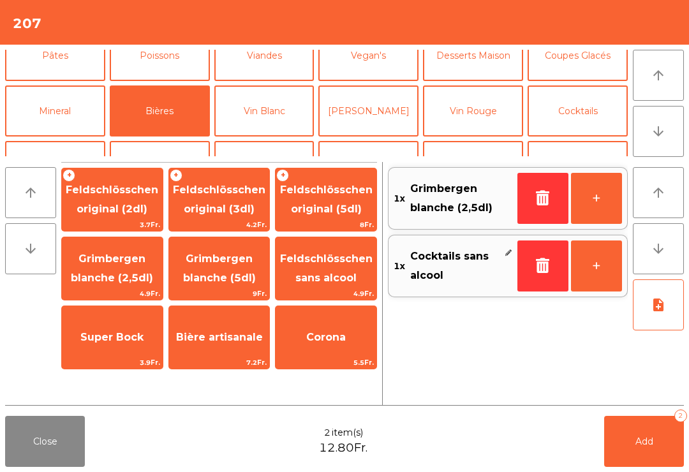
click at [66, 107] on button "Mineral" at bounding box center [55, 110] width 100 height 51
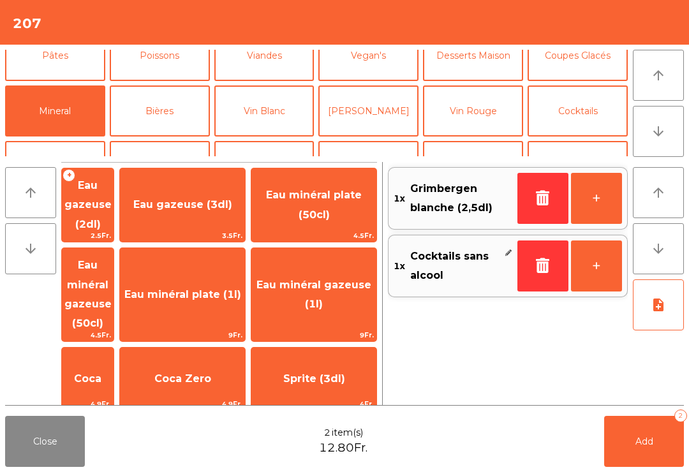
click at [112, 282] on span "Eau minéral gazeuse (50cl)" at bounding box center [87, 294] width 47 height 70
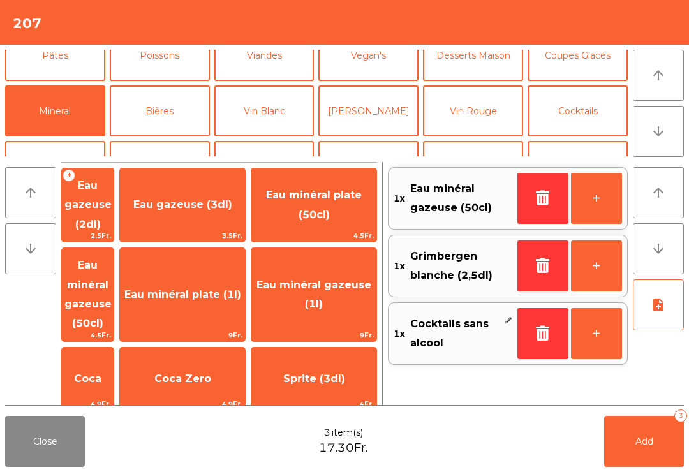
click at [665, 465] on button "Add 3" at bounding box center [644, 441] width 80 height 51
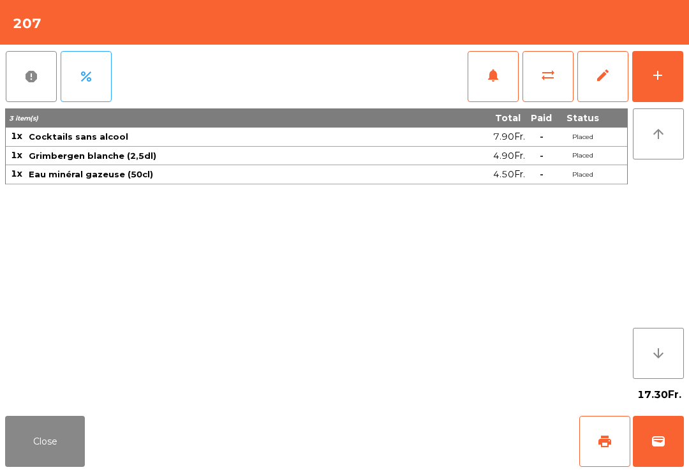
click at [36, 440] on button "Close" at bounding box center [45, 441] width 80 height 51
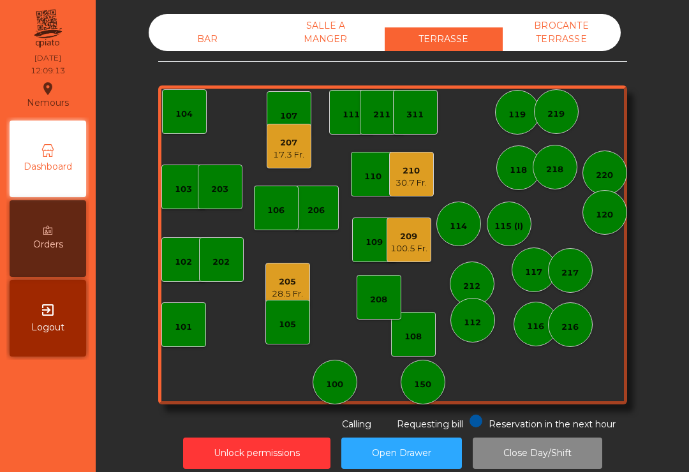
click at [474, 338] on div "112" at bounding box center [472, 320] width 45 height 45
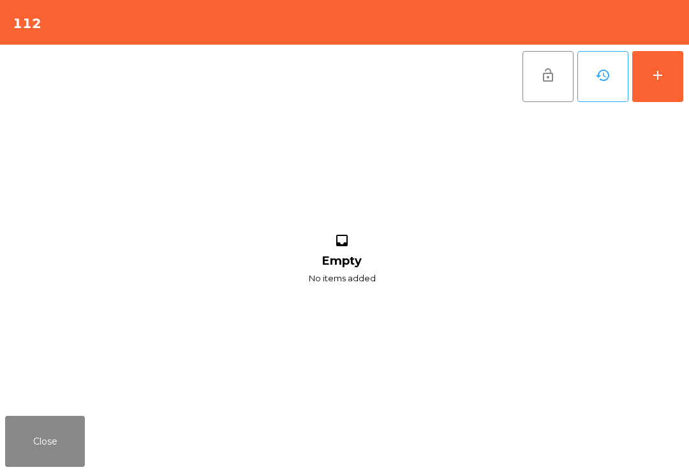
click at [665, 91] on button "add" at bounding box center [657, 76] width 51 height 51
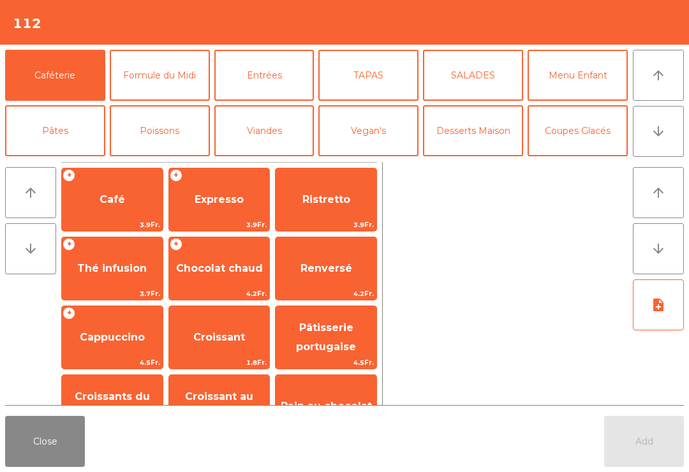
click at [659, 140] on button "arrow_downward" at bounding box center [657, 131] width 51 height 51
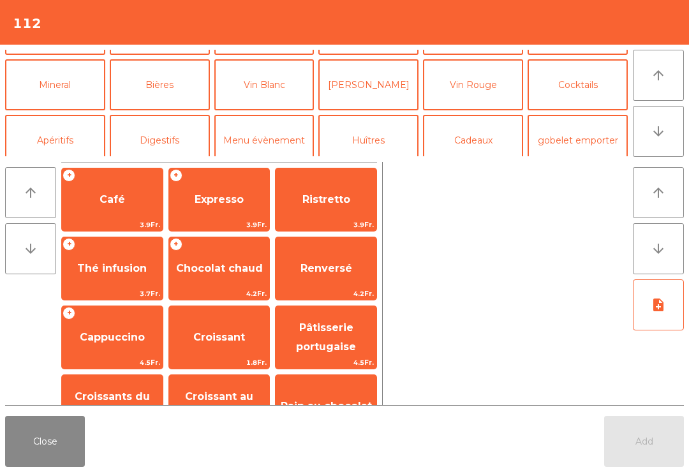
scroll to position [111, 0]
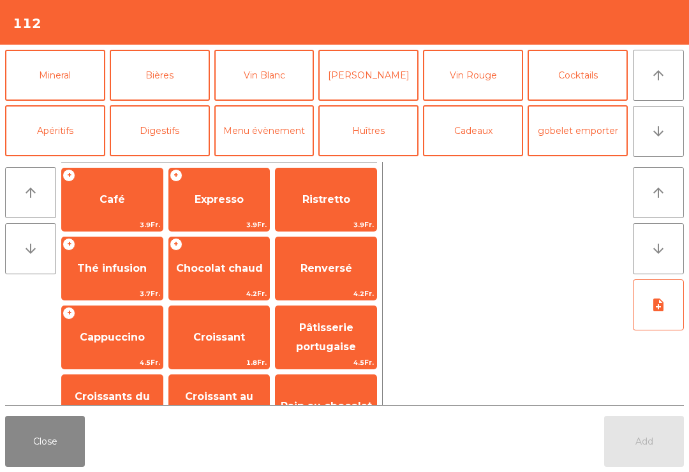
click at [586, 86] on button "Cocktails" at bounding box center [577, 75] width 100 height 51
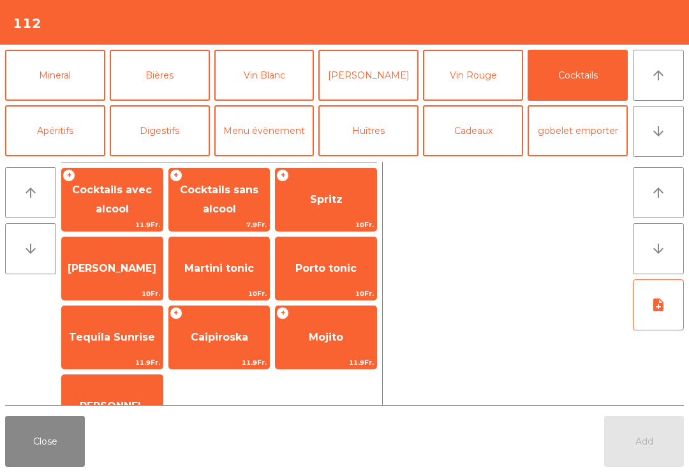
click at [163, 143] on button "Digestifs" at bounding box center [160, 130] width 100 height 51
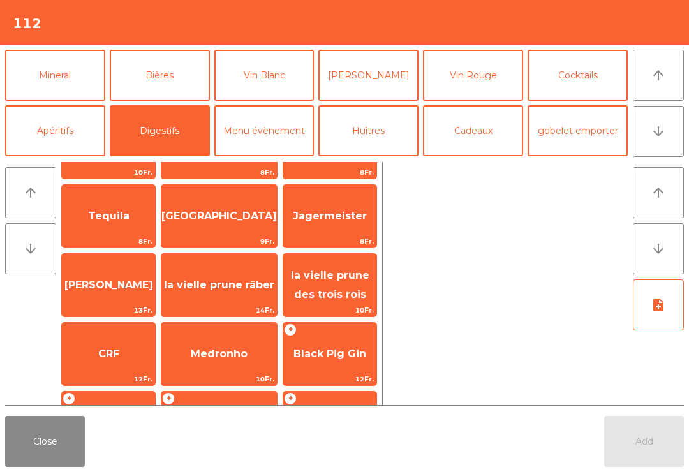
scroll to position [340, 0]
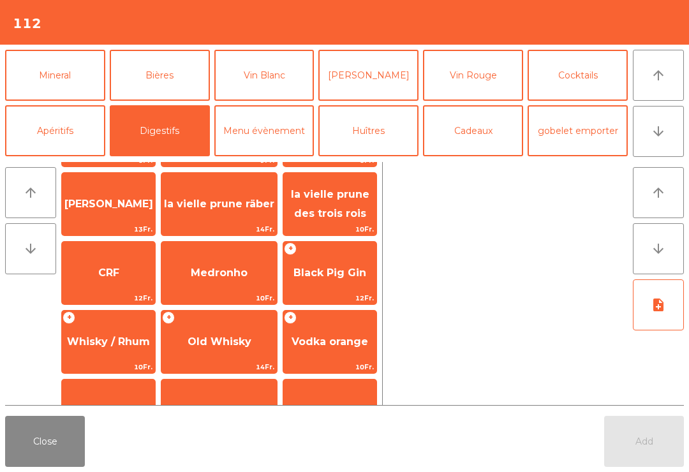
click at [337, 279] on span "Black Pig Gin" at bounding box center [329, 272] width 73 height 12
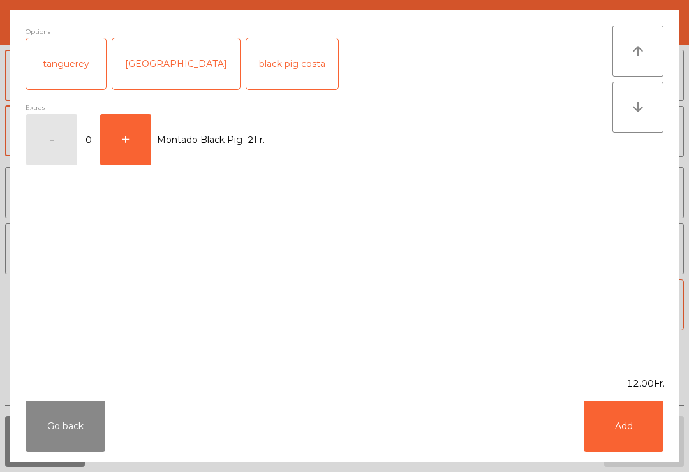
click at [625, 424] on button "Add" at bounding box center [623, 425] width 80 height 51
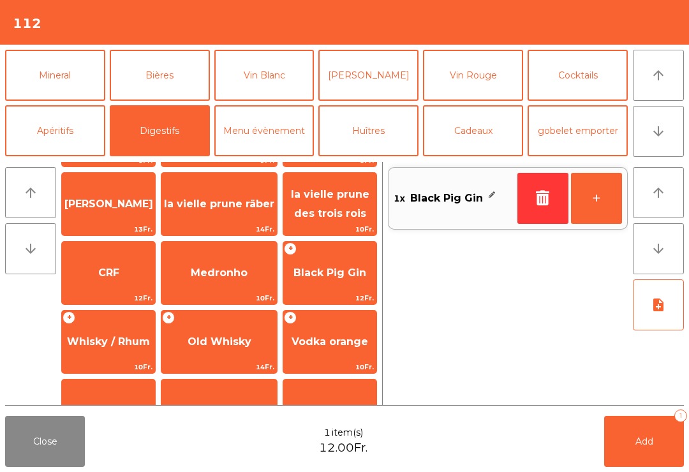
click at [589, 205] on button "+" at bounding box center [596, 198] width 51 height 51
click at [156, 71] on button "Bières" at bounding box center [160, 75] width 100 height 51
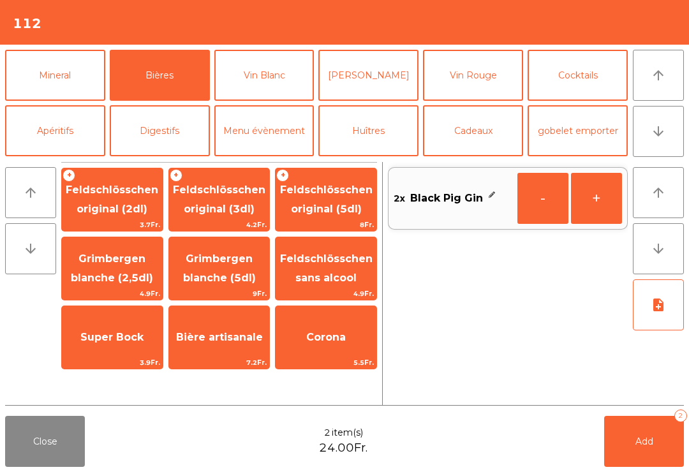
scroll to position [0, 0]
click at [231, 206] on span "Feldschlösschen original (3dl)" at bounding box center [219, 199] width 92 height 31
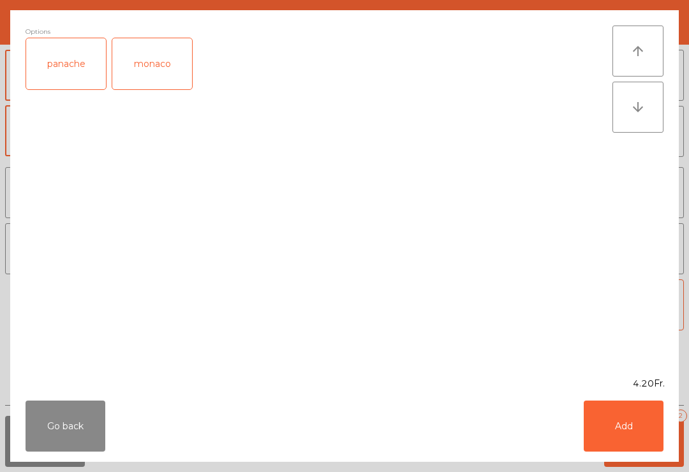
click at [622, 430] on button "Add" at bounding box center [623, 425] width 80 height 51
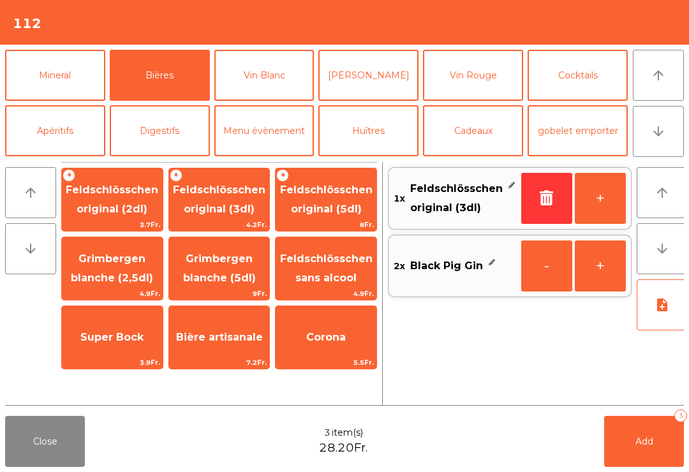
click at [272, 82] on button "Vin Blanc" at bounding box center [264, 75] width 100 height 51
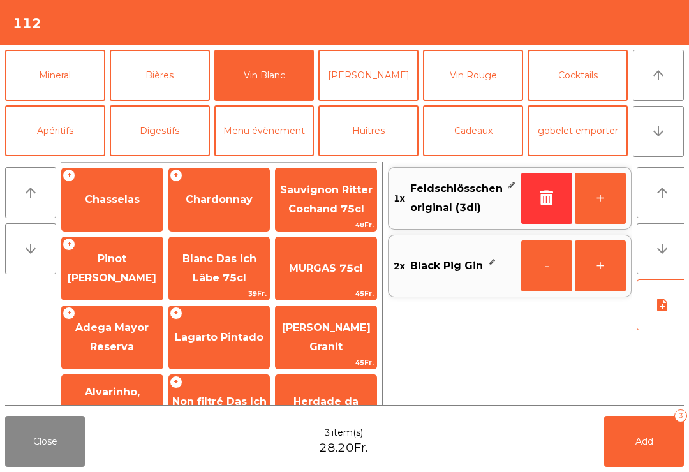
click at [228, 345] on span "Lagarto Pintado" at bounding box center [219, 337] width 101 height 34
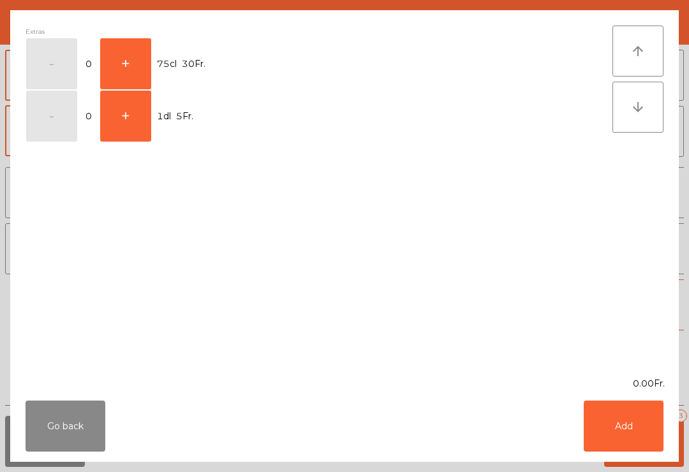
click at [124, 67] on button "+" at bounding box center [125, 63] width 51 height 51
click at [66, 59] on button "-" at bounding box center [51, 63] width 51 height 51
click at [150, 123] on button "+" at bounding box center [125, 116] width 51 height 51
click at [625, 426] on button "Add" at bounding box center [623, 425] width 80 height 51
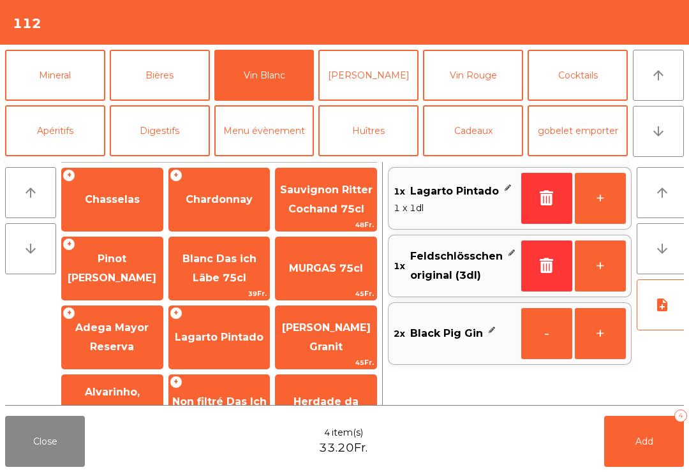
click at [651, 446] on span "Add" at bounding box center [644, 440] width 18 height 11
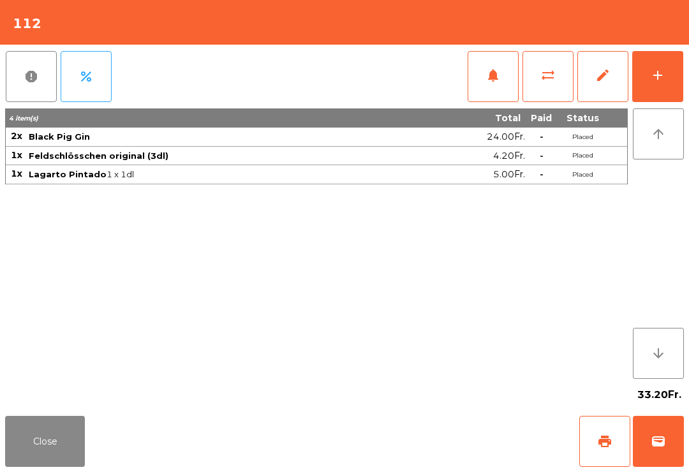
click at [78, 440] on button "Close" at bounding box center [45, 441] width 80 height 51
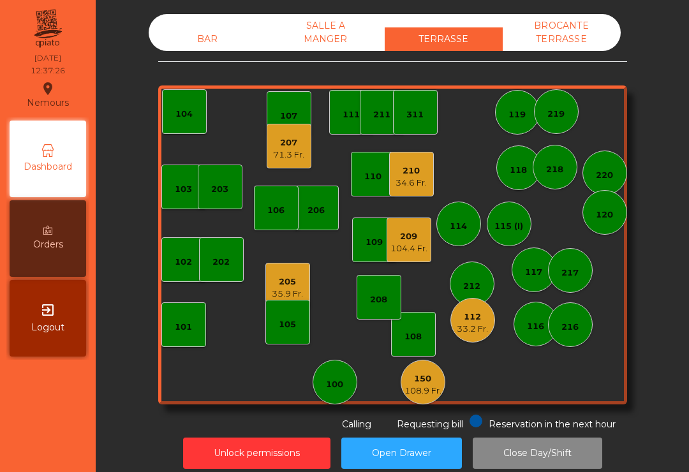
click at [321, 210] on div "206" at bounding box center [315, 210] width 17 height 13
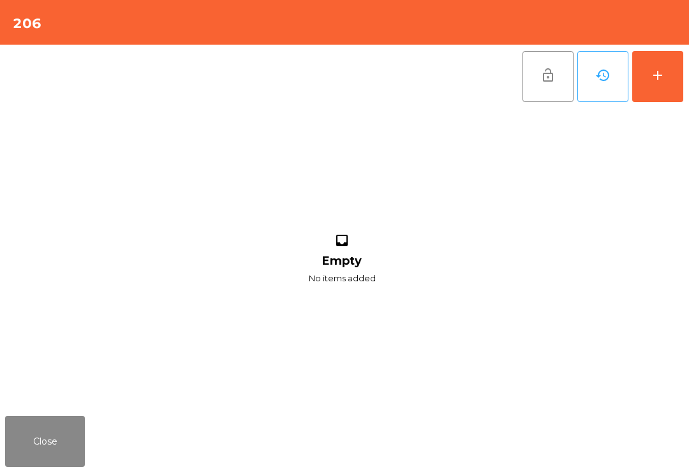
click at [655, 89] on button "add" at bounding box center [657, 76] width 51 height 51
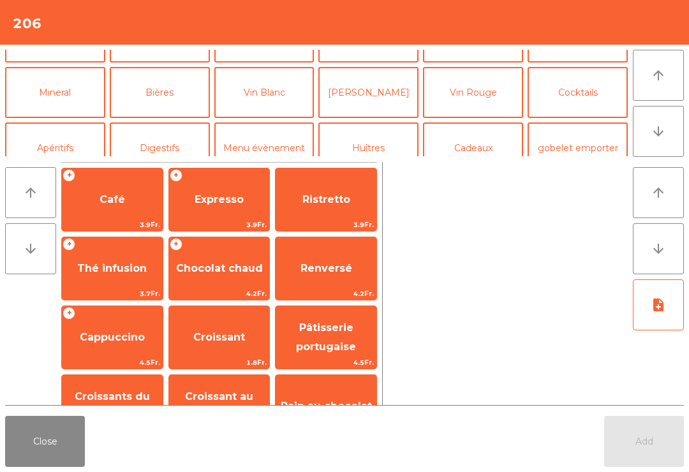
scroll to position [92, 0]
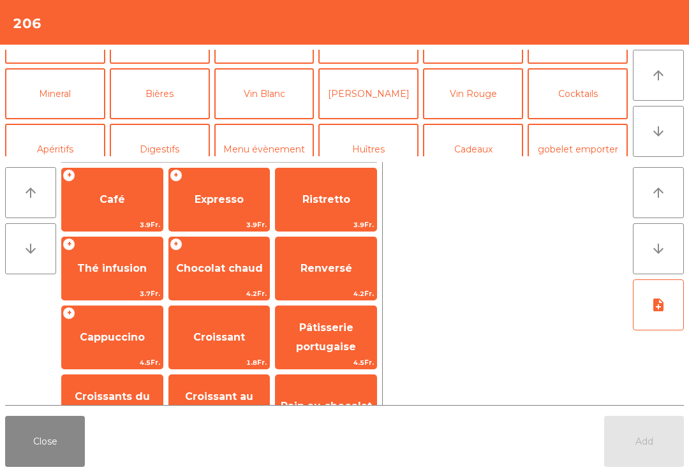
click at [260, 92] on button "Vin Blanc" at bounding box center [264, 93] width 100 height 51
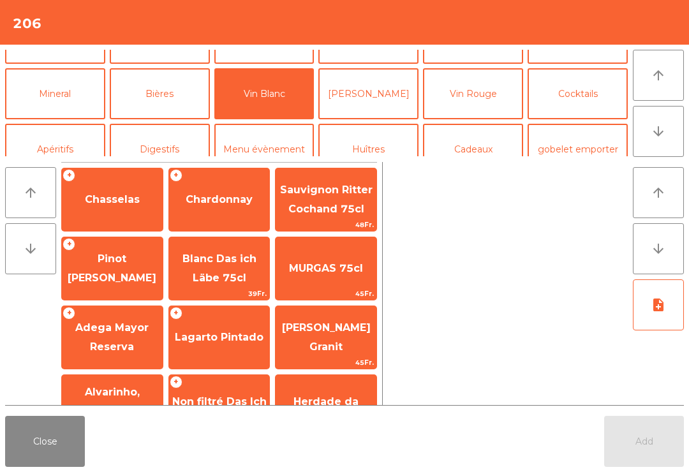
click at [118, 265] on span "Pinot [PERSON_NAME]" at bounding box center [112, 269] width 101 height 54
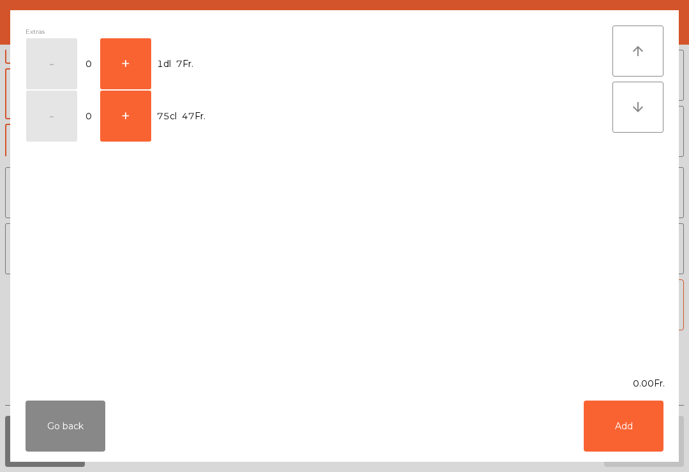
click at [131, 63] on button "+" at bounding box center [125, 63] width 51 height 51
click at [623, 414] on button "Add" at bounding box center [623, 425] width 80 height 51
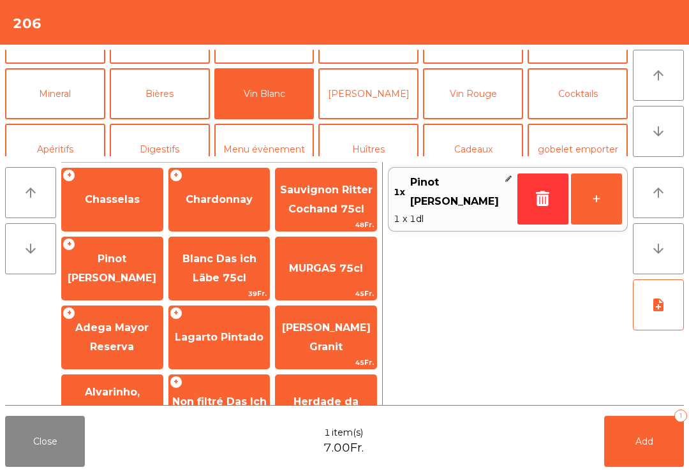
click at [179, 105] on button "Bières" at bounding box center [160, 93] width 100 height 51
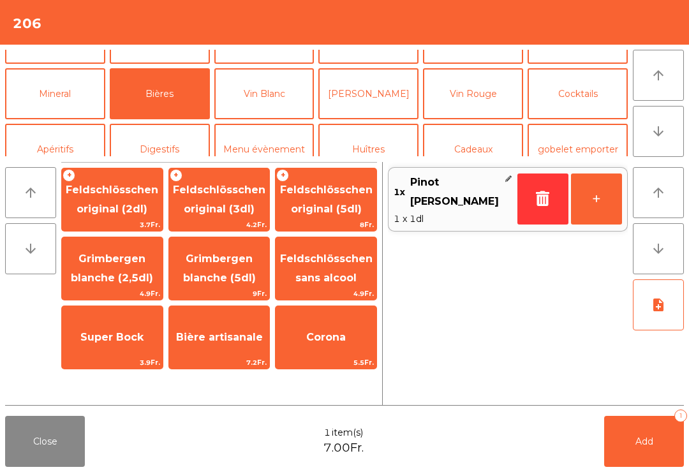
click at [222, 190] on span "Feldschlösschen original (3dl)" at bounding box center [219, 199] width 92 height 31
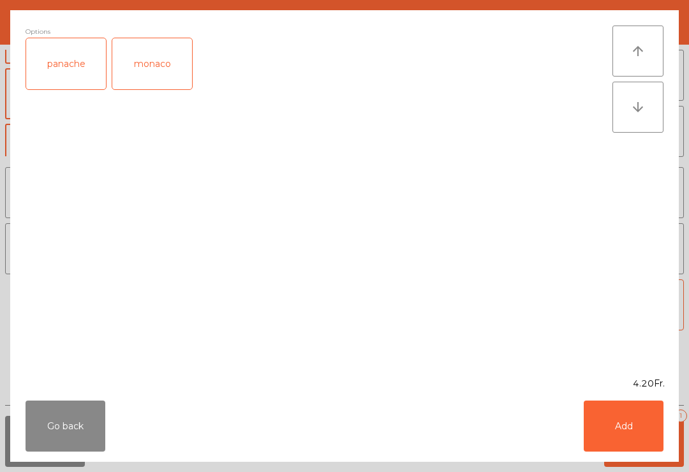
click at [78, 68] on div "panache" at bounding box center [66, 63] width 80 height 51
click at [607, 432] on button "Add" at bounding box center [623, 425] width 80 height 51
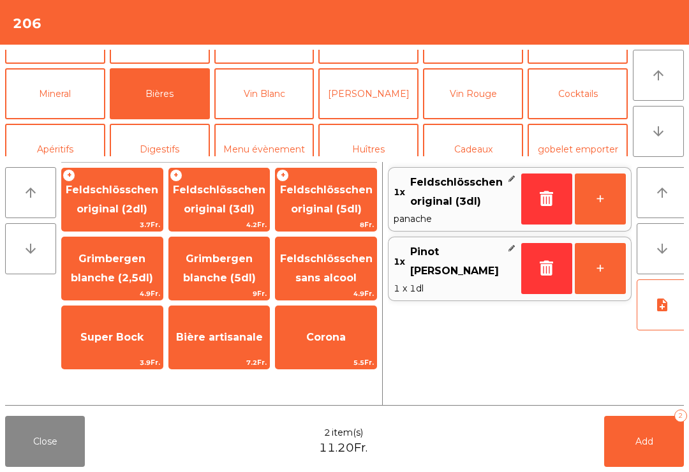
click at [49, 93] on button "Mineral" at bounding box center [55, 93] width 100 height 51
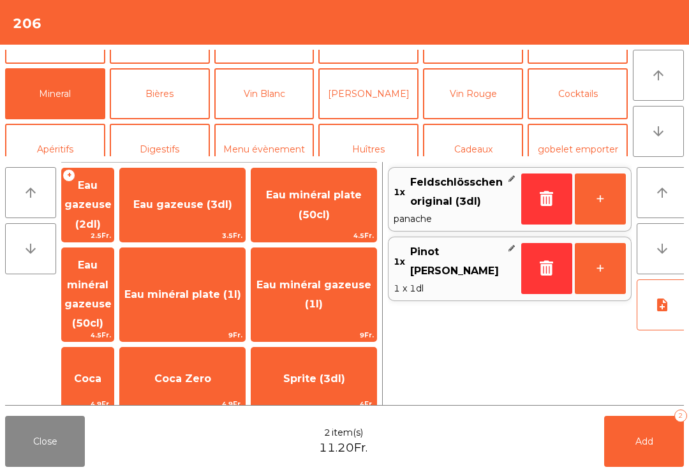
click at [113, 361] on span "Coca" at bounding box center [88, 378] width 52 height 34
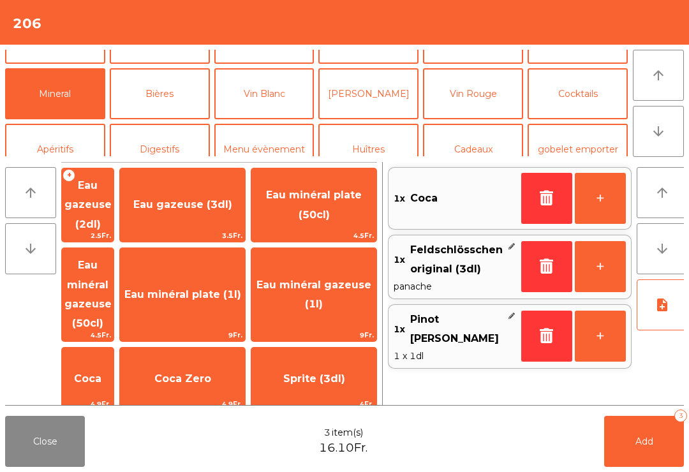
click at [638, 438] on span "Add" at bounding box center [644, 440] width 18 height 11
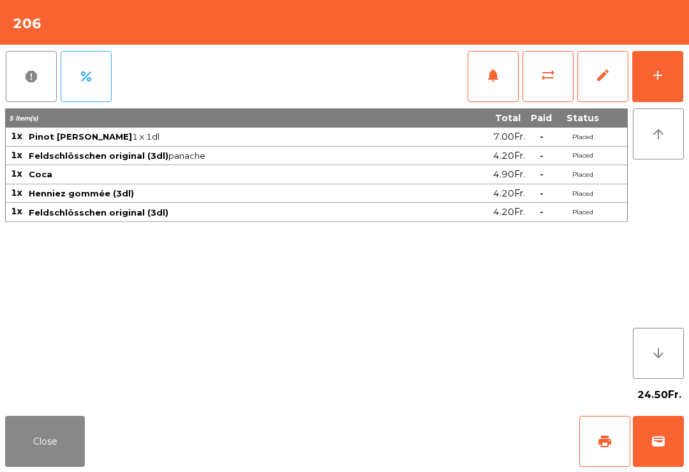
click at [71, 447] on button "Close" at bounding box center [45, 441] width 80 height 51
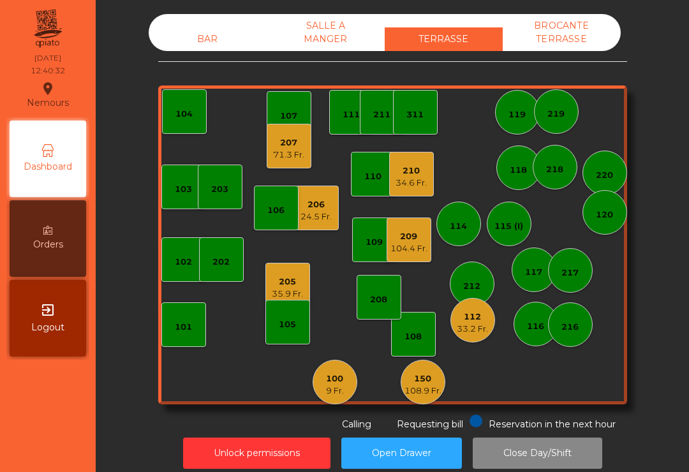
click at [308, 265] on div "205 35.9 Fr." at bounding box center [287, 285] width 45 height 45
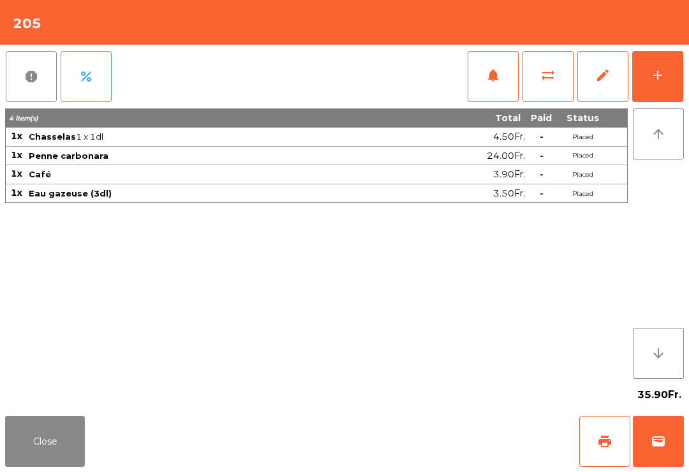
click at [628, 439] on button "print" at bounding box center [604, 441] width 51 height 51
click at [59, 436] on button "Close" at bounding box center [45, 441] width 80 height 51
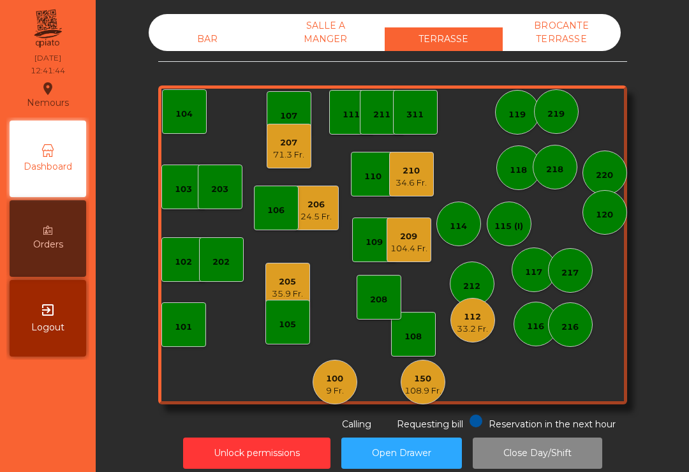
click at [417, 240] on div "209" at bounding box center [408, 236] width 37 height 13
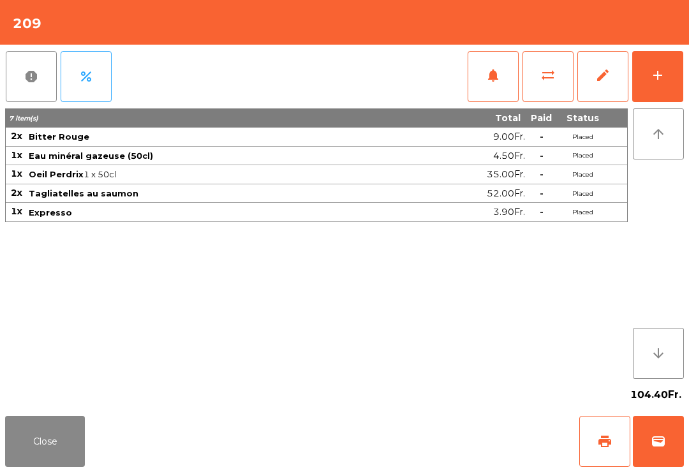
click at [613, 433] on button "print" at bounding box center [604, 441] width 51 height 51
click at [650, 447] on span "wallet" at bounding box center [657, 441] width 15 height 15
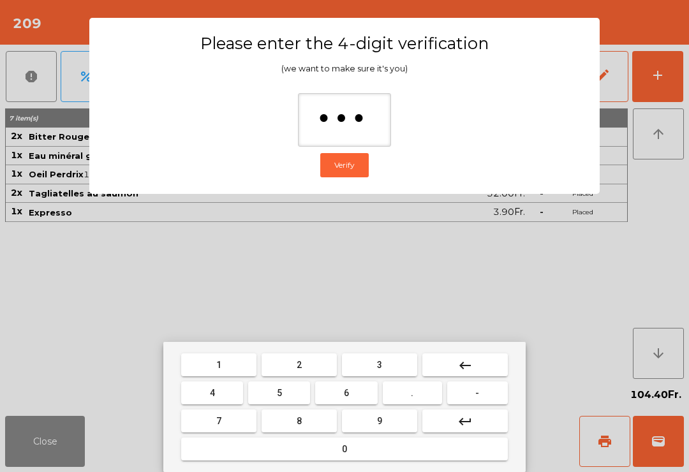
type input "****"
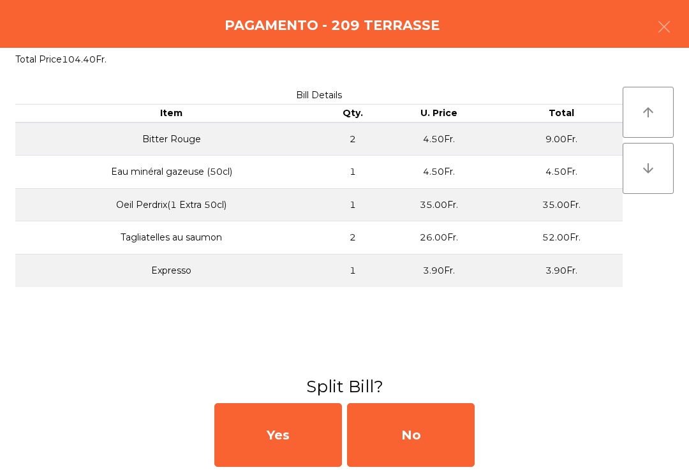
click at [418, 452] on div "No" at bounding box center [411, 435] width 128 height 64
click at [417, 452] on div "MB" at bounding box center [411, 435] width 128 height 64
click at [424, 456] on div "No" at bounding box center [411, 435] width 128 height 64
click at [423, 456] on div "No" at bounding box center [411, 435] width 128 height 64
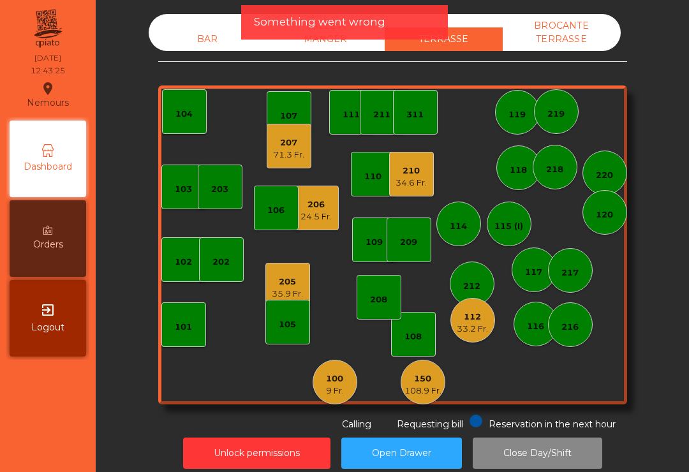
click at [293, 270] on div "205 35.9 Fr." at bounding box center [287, 285] width 45 height 45
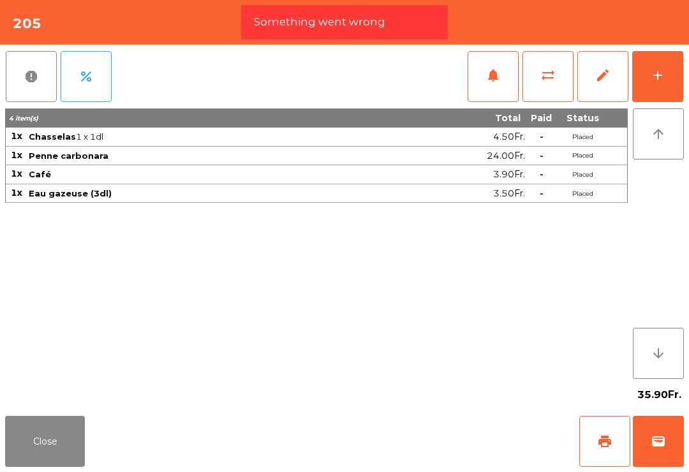
click at [666, 449] on button "wallet" at bounding box center [657, 441] width 51 height 51
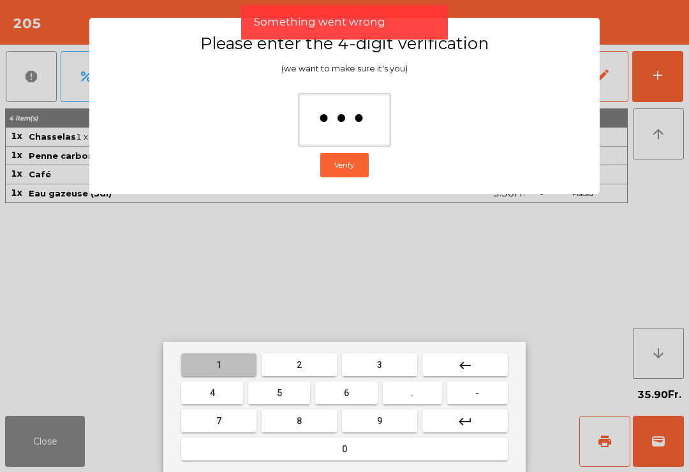
type input "****"
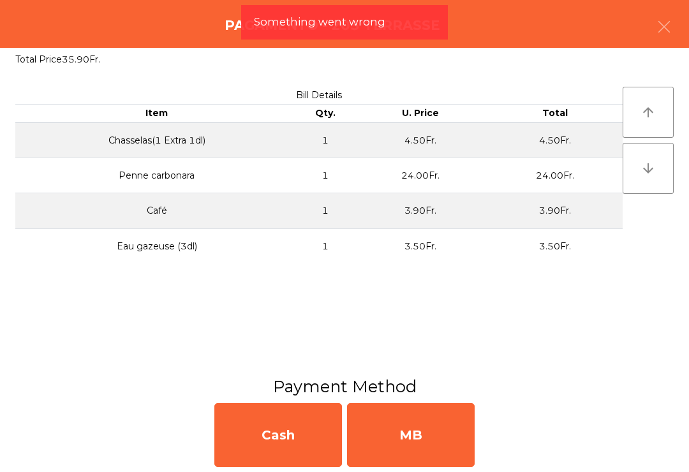
click at [357, 449] on div "MB" at bounding box center [411, 435] width 128 height 64
click at [402, 457] on div "No" at bounding box center [411, 435] width 128 height 64
click at [401, 457] on div "No" at bounding box center [411, 435] width 128 height 64
click at [411, 449] on div "No" at bounding box center [411, 435] width 128 height 64
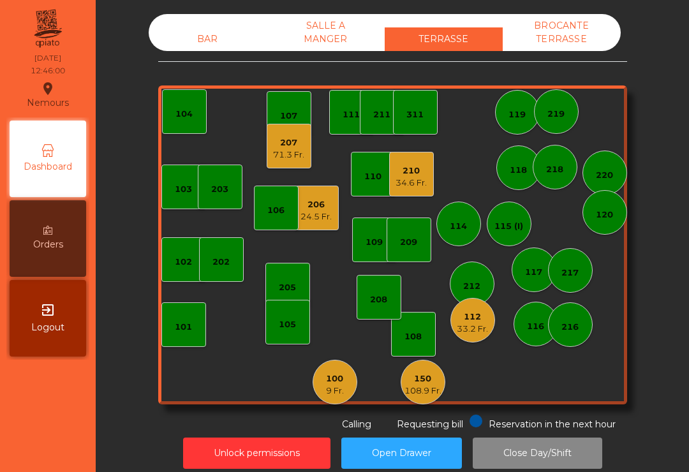
click at [318, 372] on div "100 9 Fr." at bounding box center [334, 382] width 45 height 45
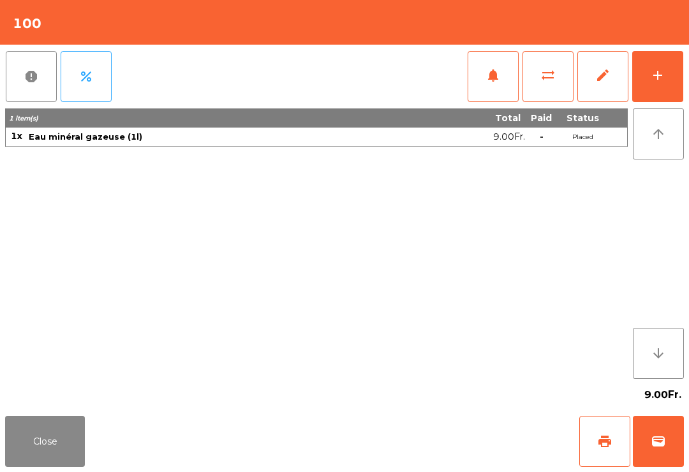
click at [659, 88] on button "add" at bounding box center [657, 76] width 51 height 51
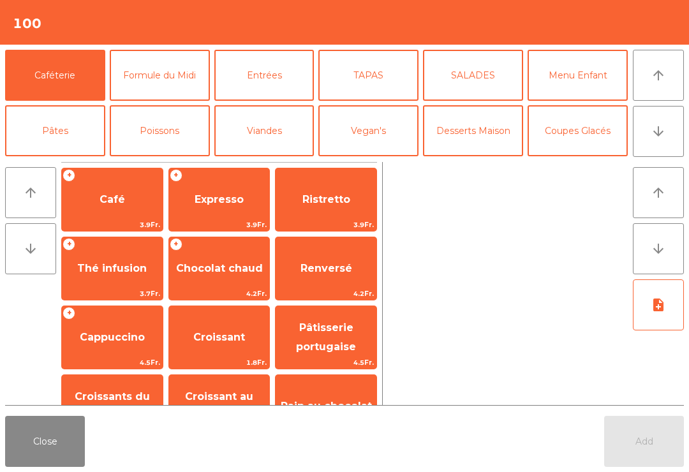
click at [285, 86] on button "Entrées" at bounding box center [264, 75] width 100 height 51
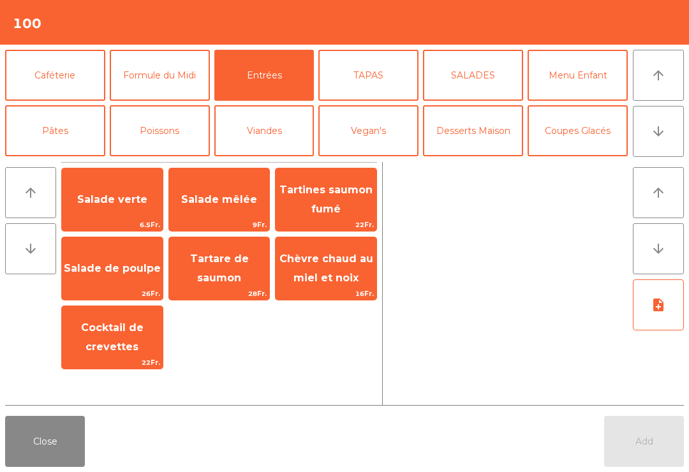
click at [126, 200] on span "Salade verte" at bounding box center [112, 199] width 70 height 12
click at [125, 200] on span "Salade verte" at bounding box center [112, 199] width 70 height 12
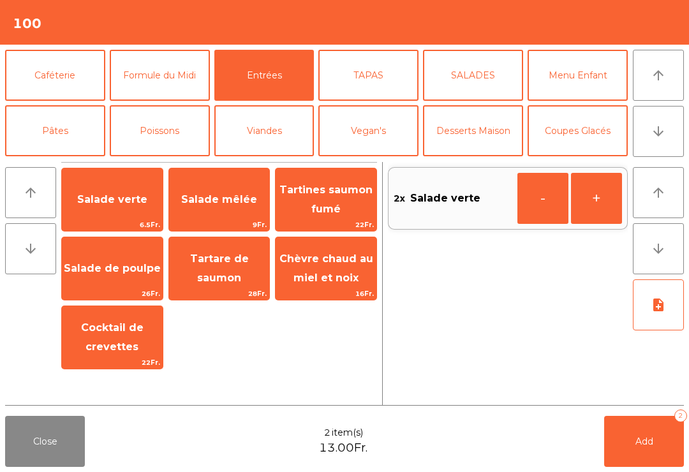
click at [142, 274] on span "Salade de poulpe" at bounding box center [112, 268] width 97 height 12
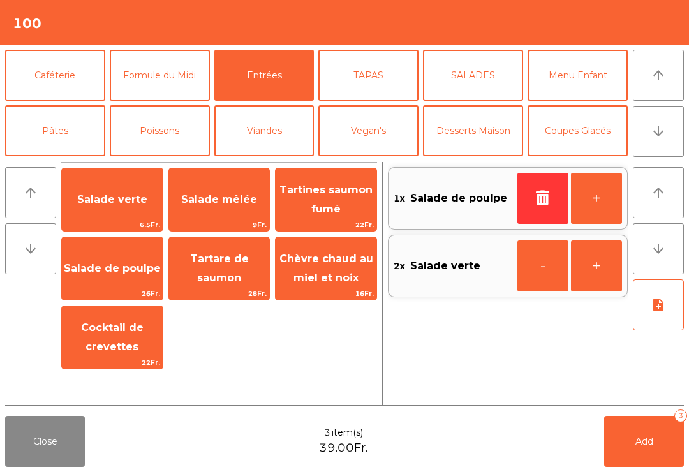
click at [370, 73] on button "TAPAS" at bounding box center [368, 75] width 100 height 51
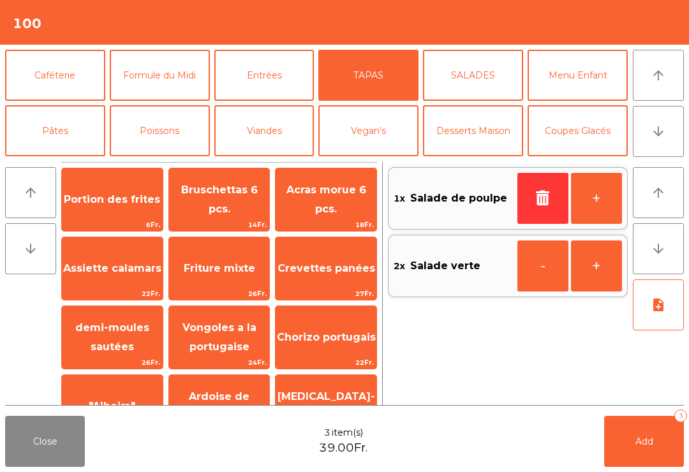
click at [340, 215] on span "Acras morue 6 pcs." at bounding box center [325, 200] width 101 height 54
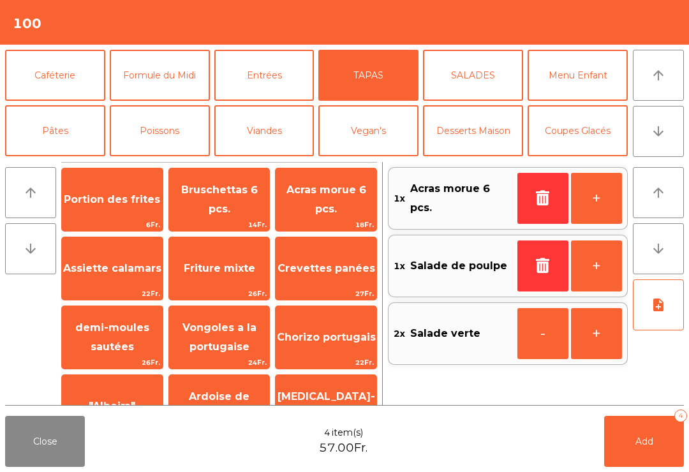
click at [665, 329] on button "note_add" at bounding box center [657, 304] width 51 height 51
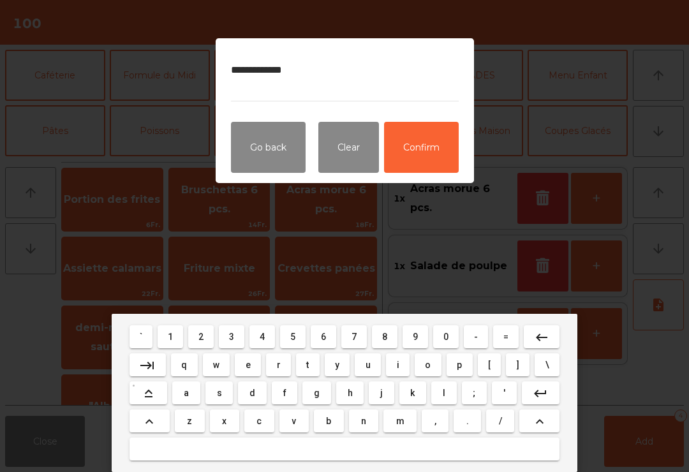
type textarea "**********"
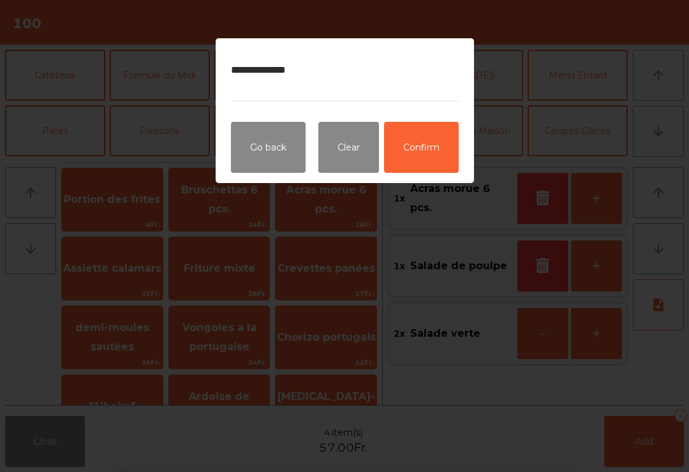
click at [439, 146] on button "Confirm" at bounding box center [421, 147] width 75 height 51
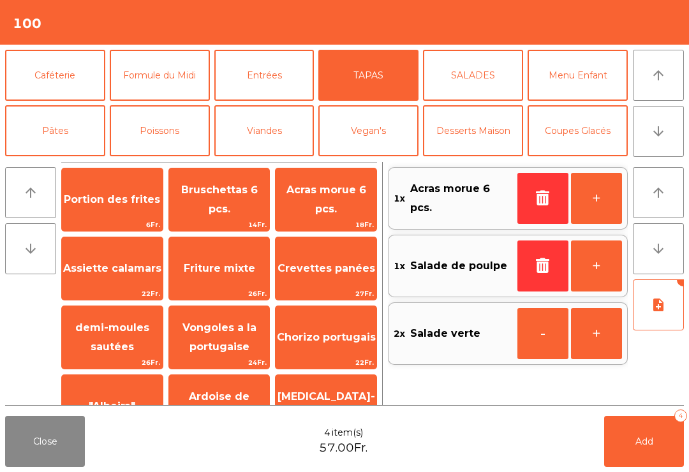
click at [638, 439] on span "Add" at bounding box center [644, 440] width 18 height 11
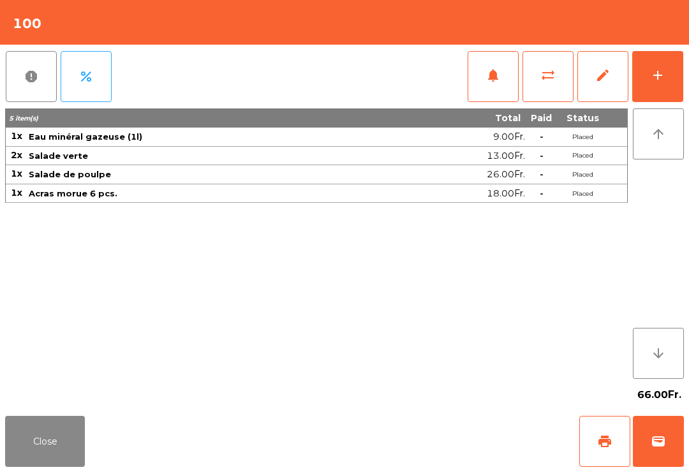
click at [40, 458] on button "Close" at bounding box center [45, 441] width 80 height 51
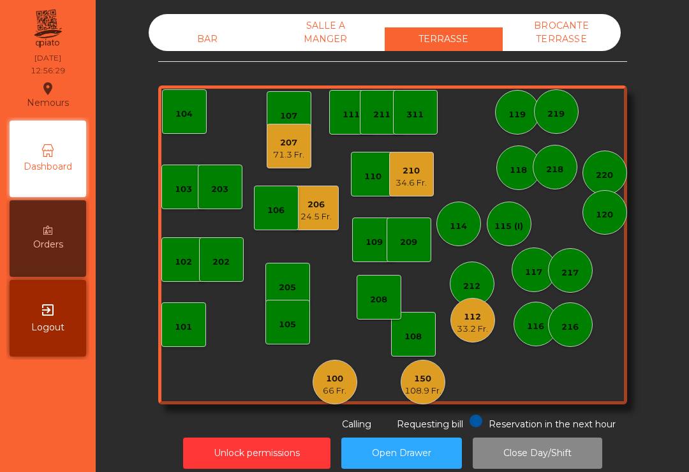
click at [340, 385] on div "66 Fr." at bounding box center [335, 390] width 24 height 13
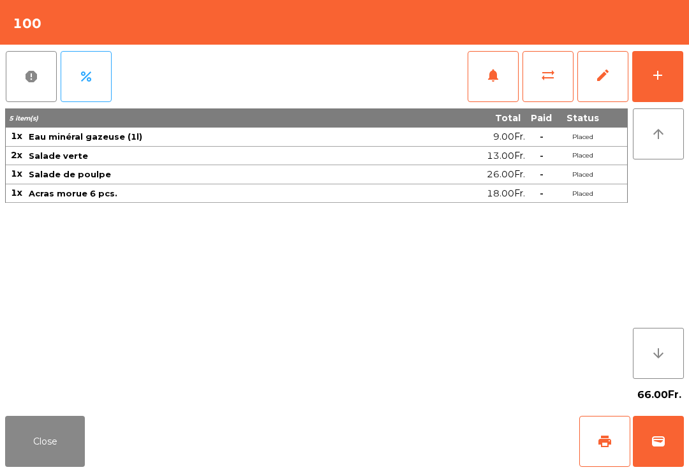
click at [670, 69] on button "add" at bounding box center [657, 76] width 51 height 51
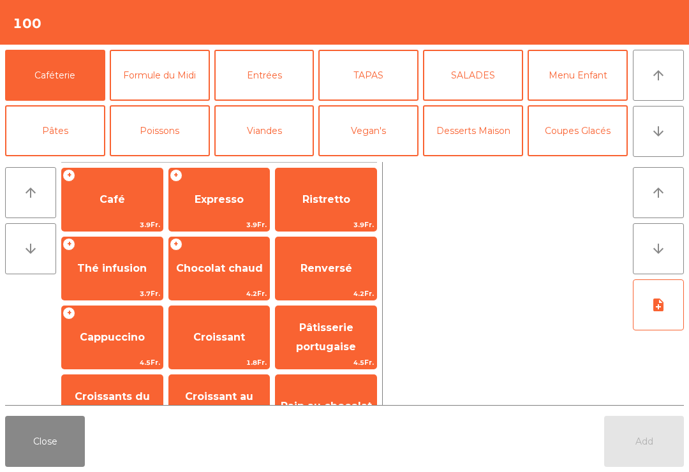
scroll to position [14, 0]
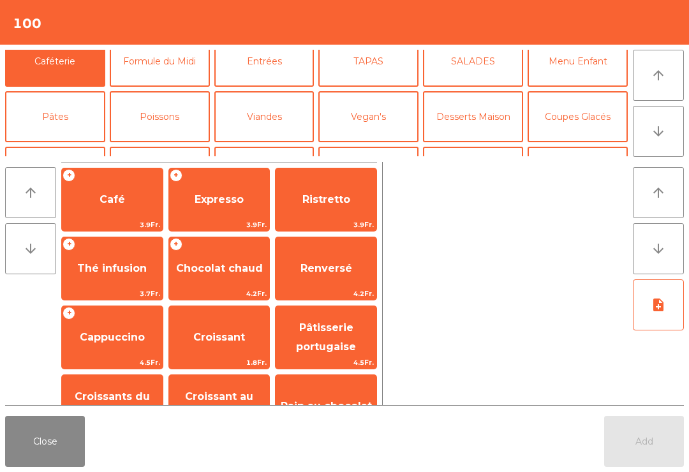
click at [277, 112] on button "Viandes" at bounding box center [264, 116] width 100 height 51
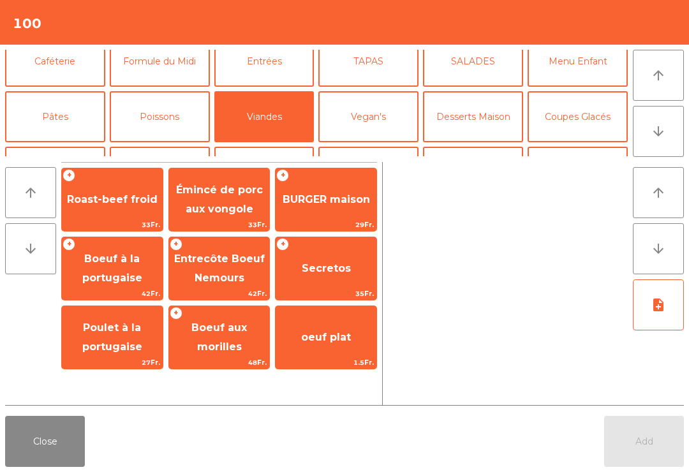
click at [357, 249] on div "+ Secretos 35Fr." at bounding box center [326, 269] width 102 height 64
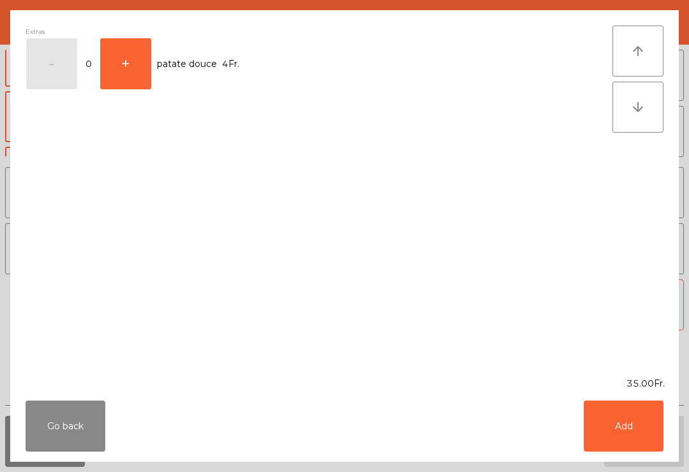
click at [646, 424] on button "Add" at bounding box center [623, 425] width 80 height 51
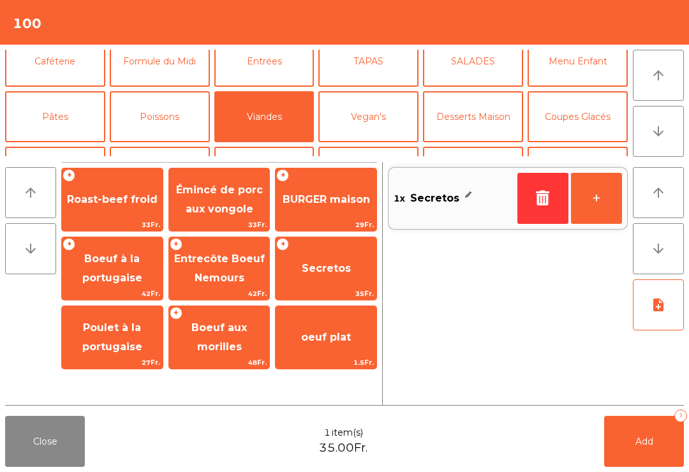
click at [646, 424] on button "Add 1" at bounding box center [644, 441] width 80 height 51
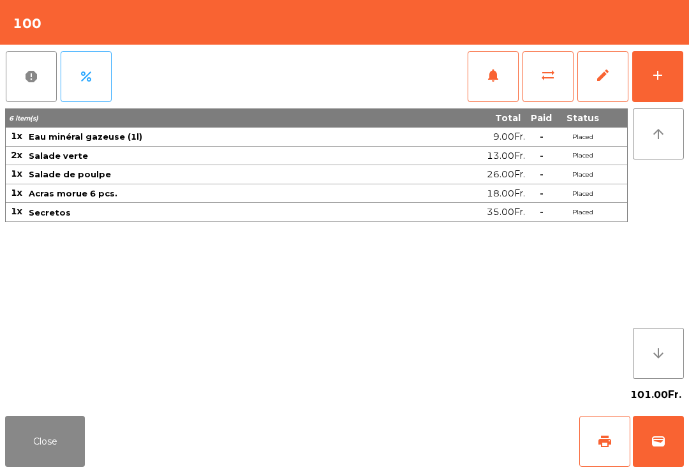
click at [35, 430] on button "Close" at bounding box center [45, 441] width 80 height 51
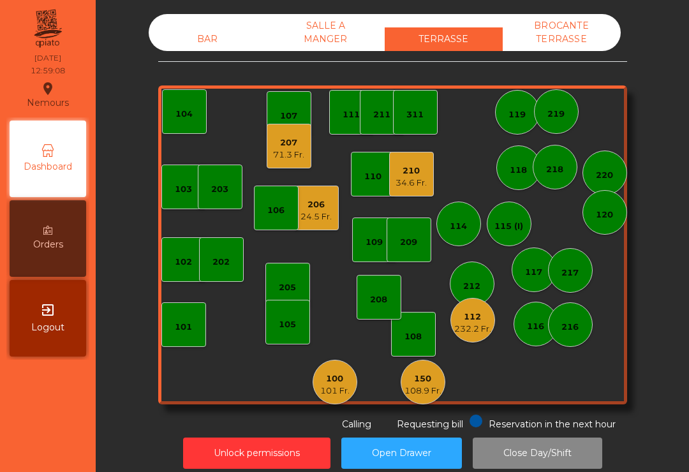
click at [206, 40] on div "BAR" at bounding box center [208, 39] width 118 height 24
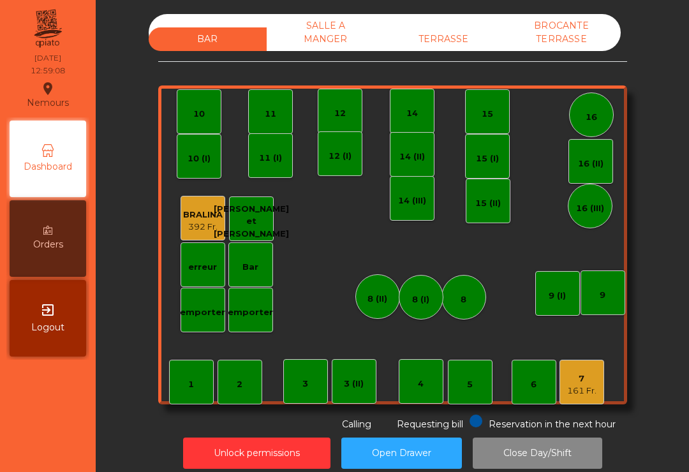
click at [585, 393] on div "161 Fr." at bounding box center [581, 390] width 29 height 13
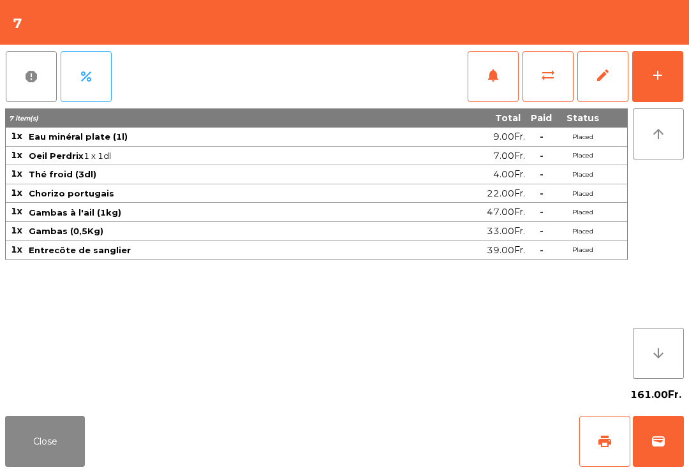
click at [497, 83] on button "notifications" at bounding box center [492, 76] width 51 height 51
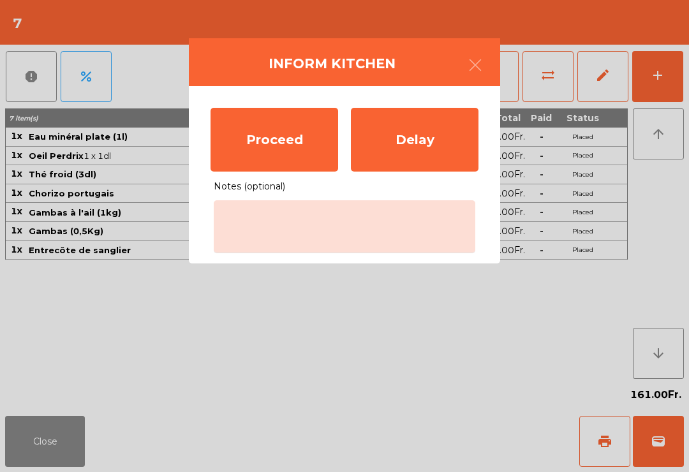
click at [277, 161] on div "Proceed" at bounding box center [274, 140] width 128 height 64
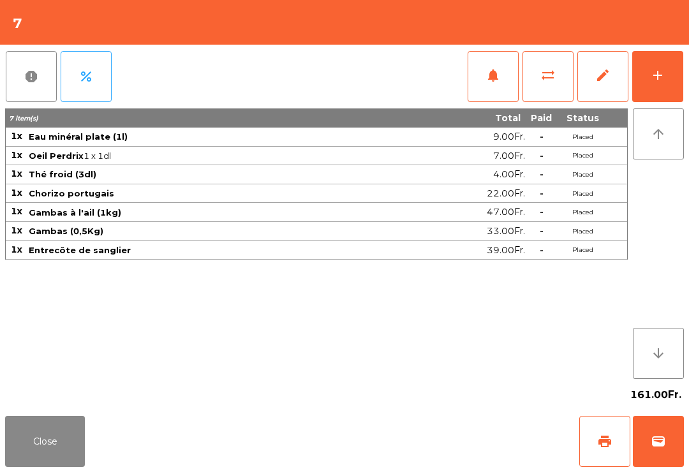
click at [73, 456] on button "Close" at bounding box center [45, 441] width 80 height 51
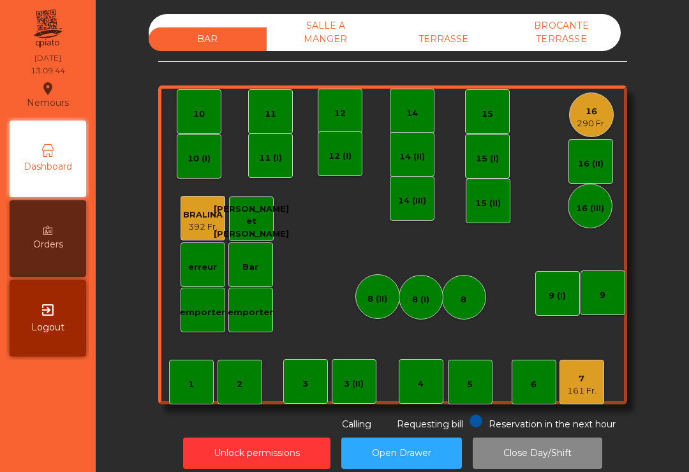
click at [451, 36] on div "TERRASSE" at bounding box center [443, 39] width 118 height 24
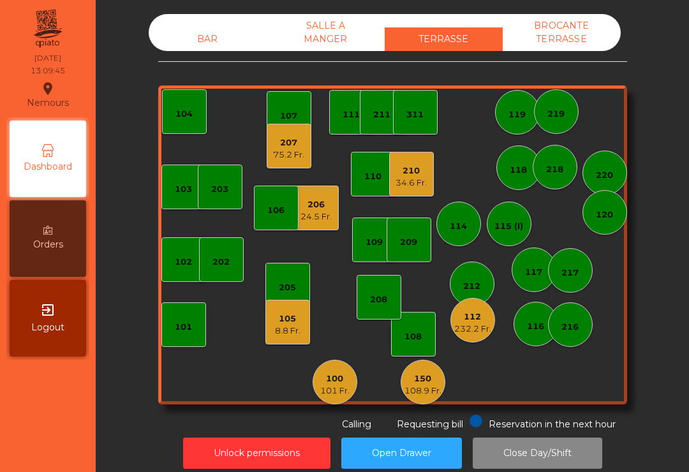
click at [303, 340] on div "105 8.8 Fr." at bounding box center [287, 322] width 45 height 45
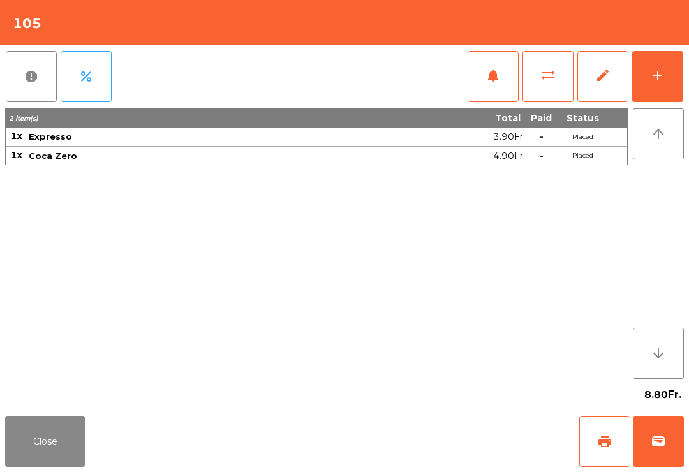
click at [605, 435] on span "print" at bounding box center [604, 441] width 15 height 15
click at [26, 462] on button "Close" at bounding box center [45, 441] width 80 height 51
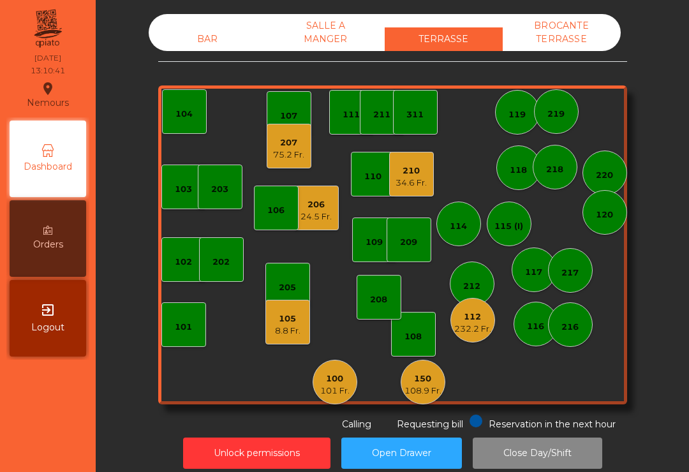
click at [289, 327] on div "8.8 Fr." at bounding box center [288, 330] width 26 height 13
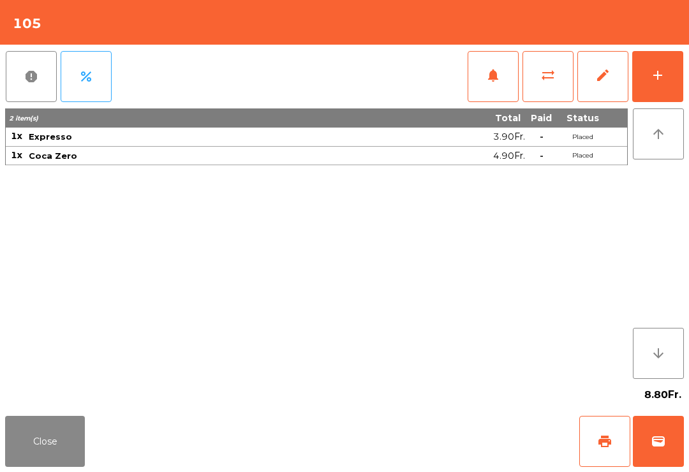
click at [651, 437] on span "wallet" at bounding box center [657, 441] width 15 height 15
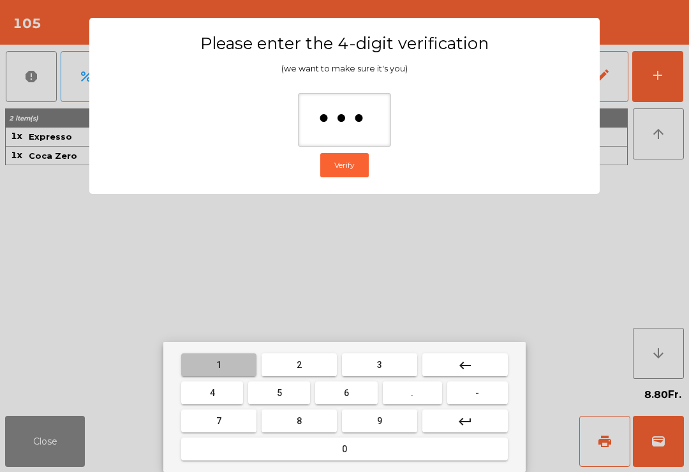
type input "****"
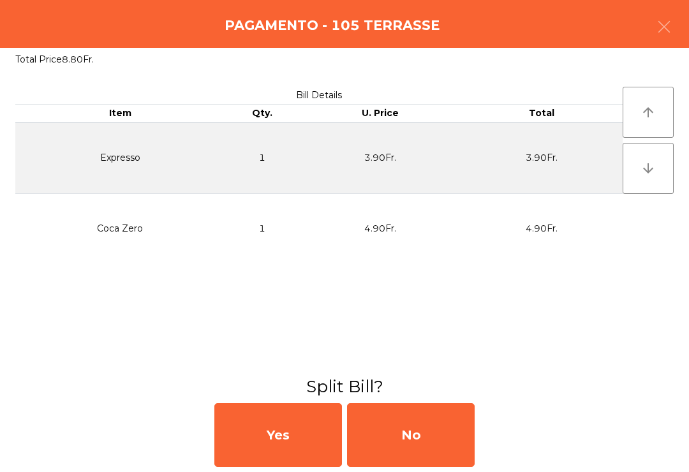
click at [460, 412] on div "No" at bounding box center [411, 435] width 128 height 64
click at [456, 437] on div "MB" at bounding box center [411, 435] width 128 height 64
click at [435, 442] on div "No" at bounding box center [411, 435] width 128 height 64
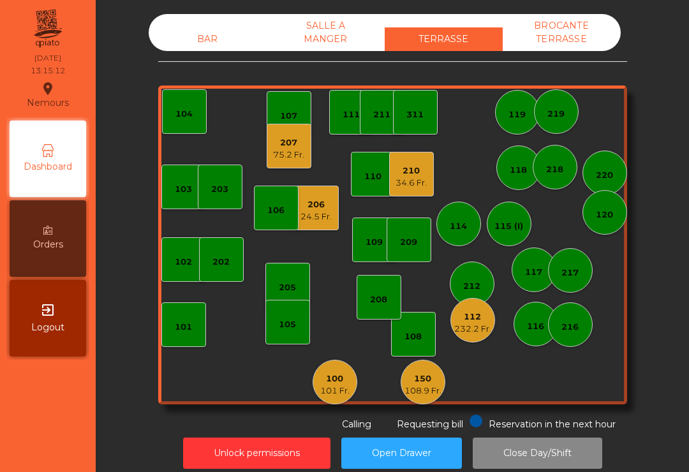
click at [279, 149] on div "75.2 Fr." at bounding box center [288, 155] width 31 height 13
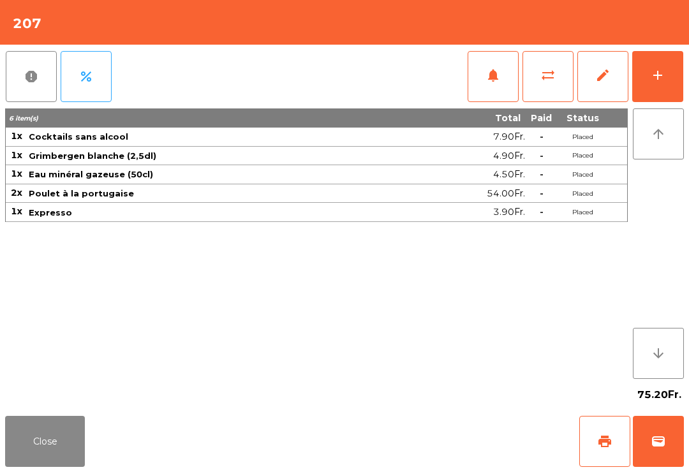
click at [606, 423] on button "print" at bounding box center [604, 441] width 51 height 51
click at [38, 450] on button "Close" at bounding box center [45, 441] width 80 height 51
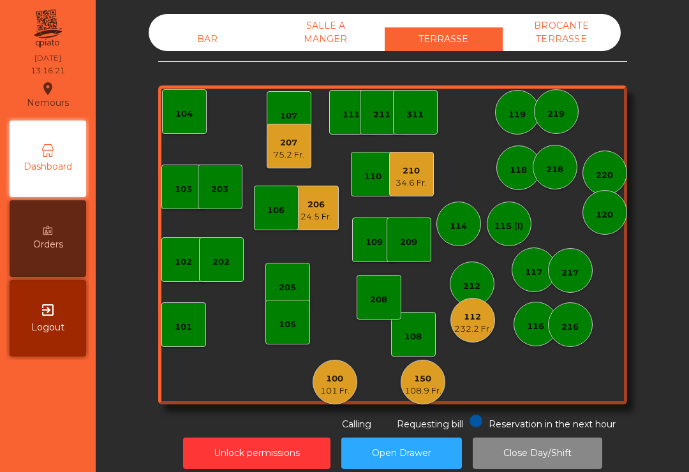
click at [425, 383] on div "150" at bounding box center [422, 378] width 37 height 13
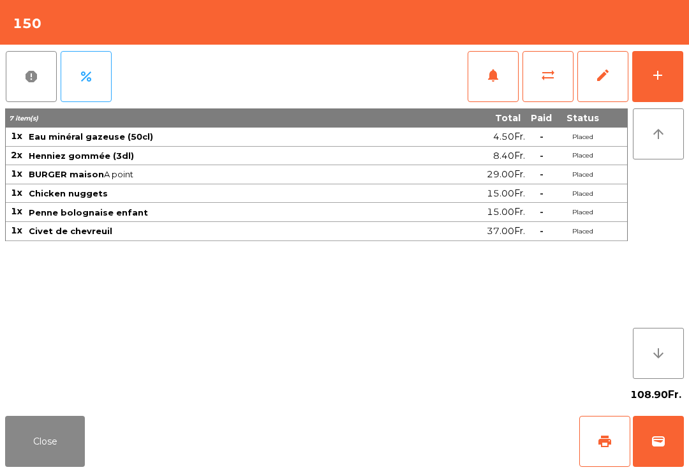
click at [681, 445] on button "wallet" at bounding box center [657, 441] width 51 height 51
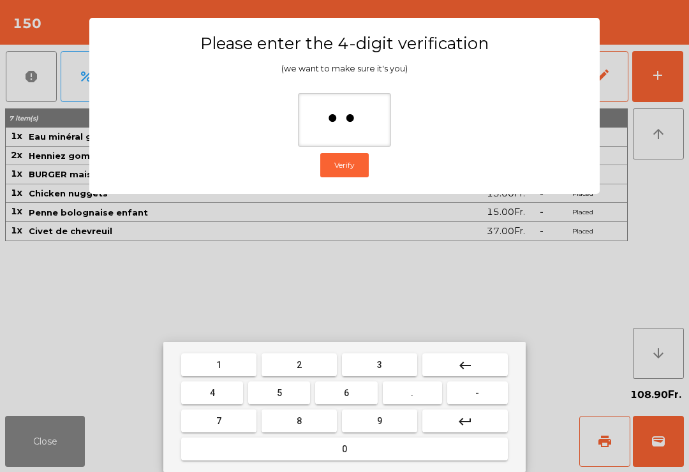
type input "***"
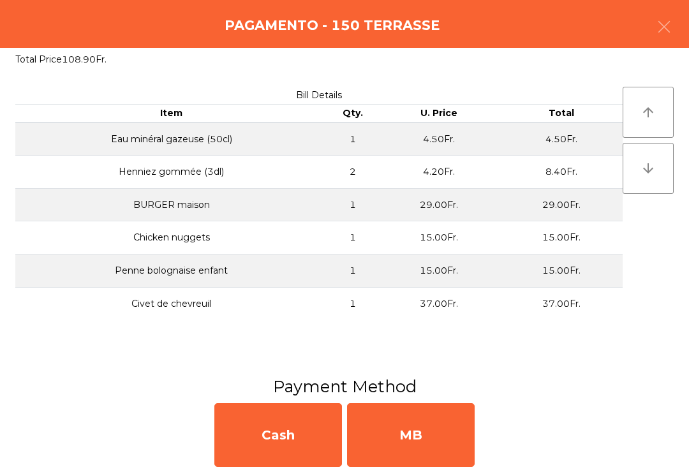
click at [414, 446] on div "MB" at bounding box center [411, 435] width 128 height 64
click at [409, 444] on div "No" at bounding box center [411, 435] width 128 height 64
click at [427, 439] on div "No" at bounding box center [411, 435] width 128 height 64
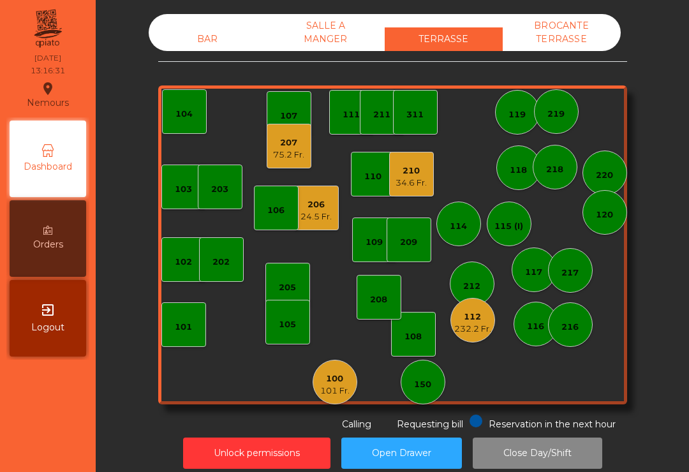
click at [319, 198] on div "206" at bounding box center [315, 204] width 31 height 13
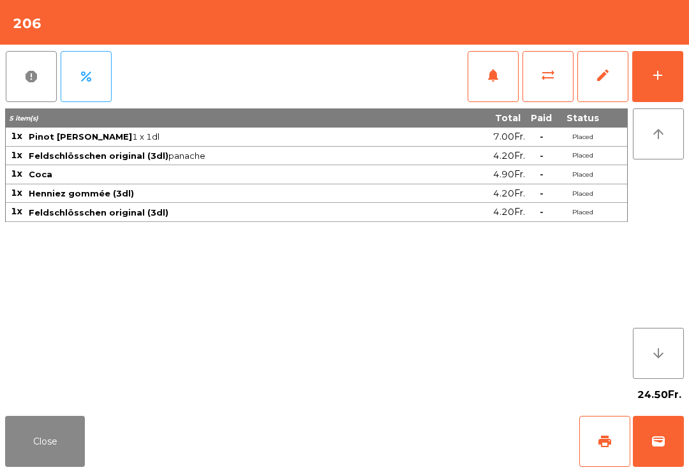
click at [543, 80] on span "sync_alt" at bounding box center [547, 75] width 15 height 15
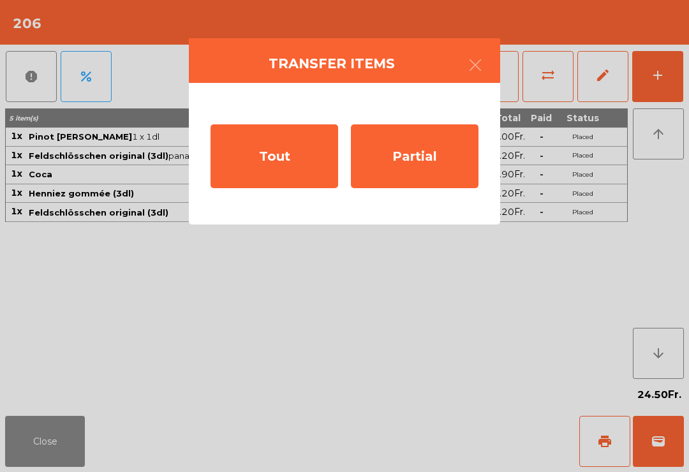
click at [280, 160] on div "Tout" at bounding box center [274, 156] width 128 height 64
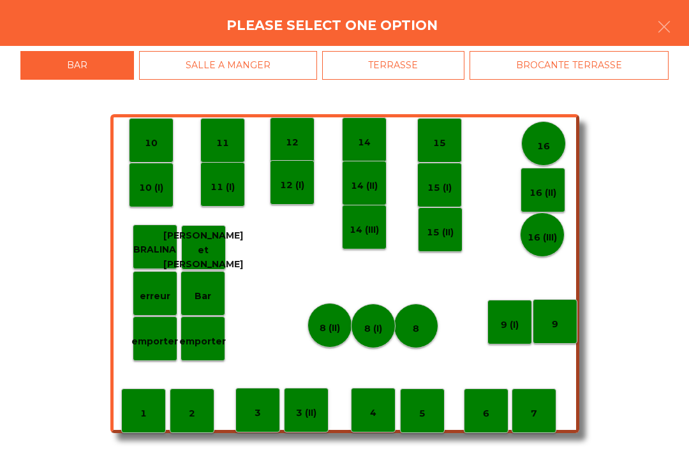
click at [552, 136] on div "16" at bounding box center [543, 143] width 45 height 45
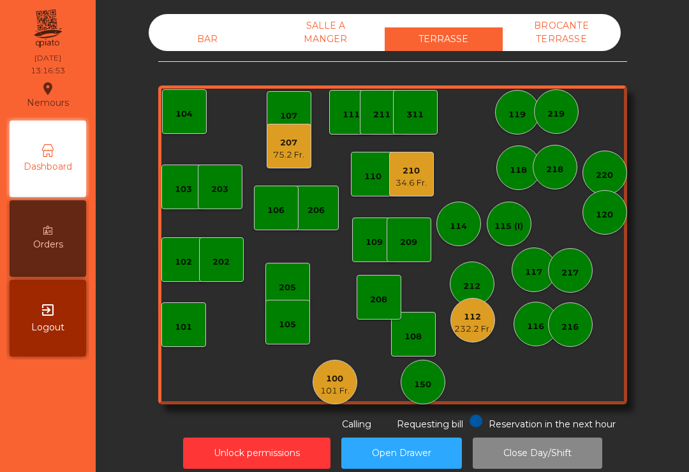
click at [409, 187] on div "34.6 Fr." at bounding box center [410, 183] width 31 height 13
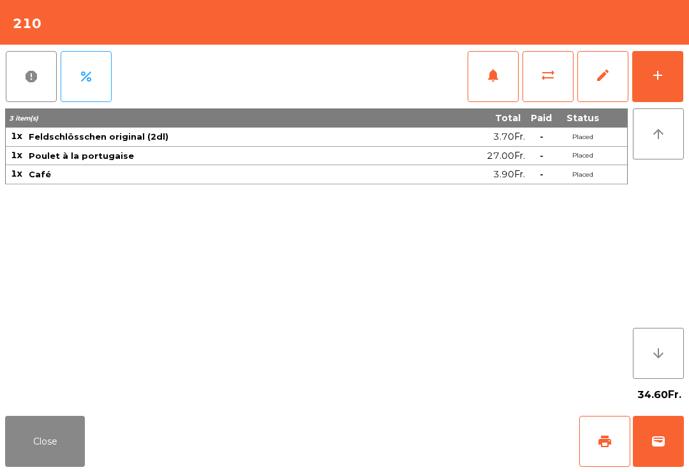
click at [660, 461] on button "wallet" at bounding box center [657, 441] width 51 height 51
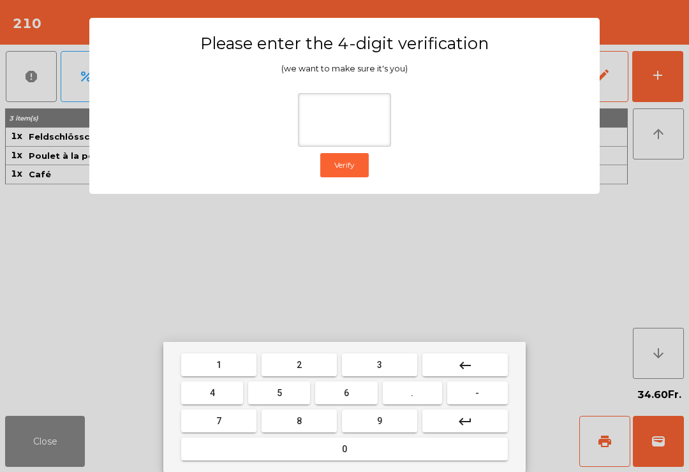
type input "*"
type input "****"
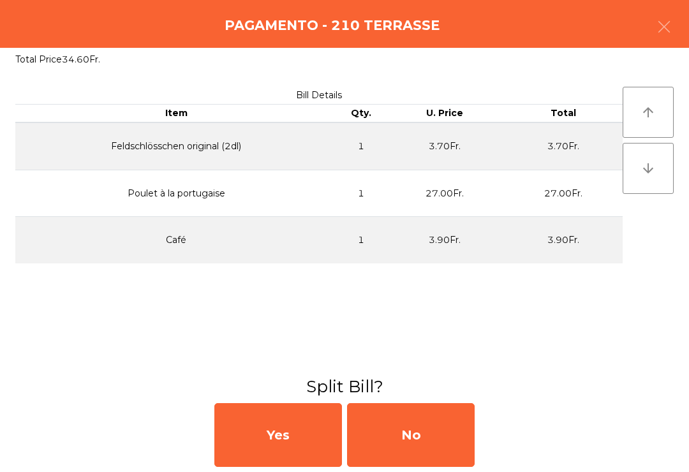
click at [407, 446] on div "No" at bounding box center [411, 435] width 128 height 64
click at [422, 450] on div "MB" at bounding box center [411, 435] width 128 height 64
click at [412, 444] on div "No" at bounding box center [411, 435] width 128 height 64
click at [434, 428] on div "No" at bounding box center [411, 435] width 128 height 64
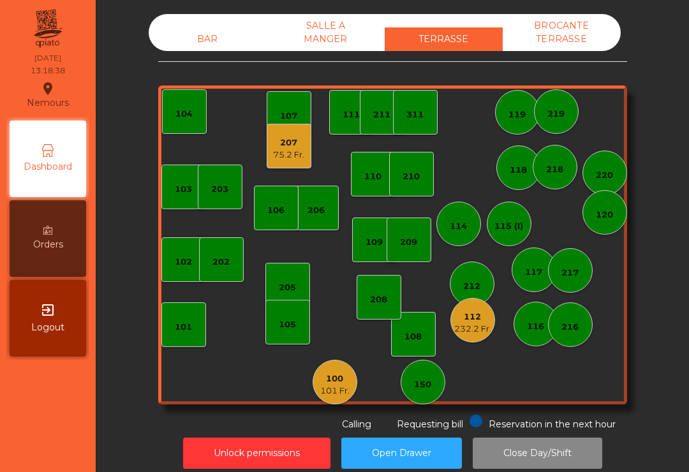
click at [186, 43] on div "BAR" at bounding box center [208, 39] width 118 height 24
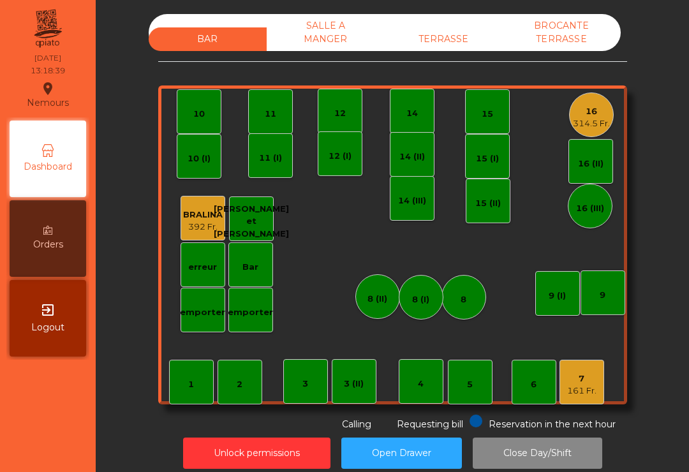
click at [574, 382] on div "7" at bounding box center [581, 378] width 29 height 13
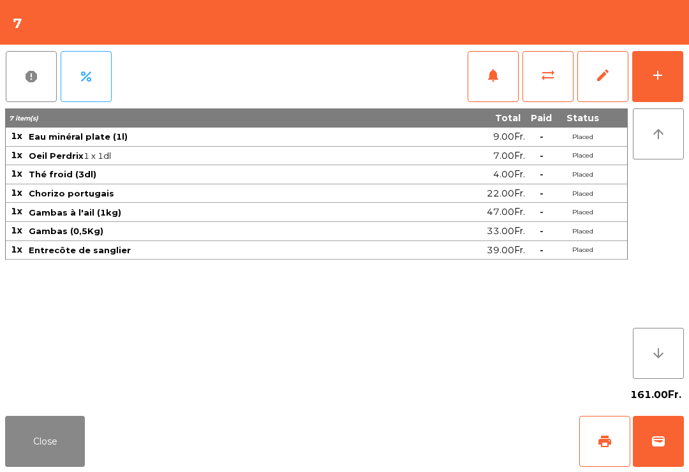
click at [47, 444] on button "Close" at bounding box center [45, 441] width 80 height 51
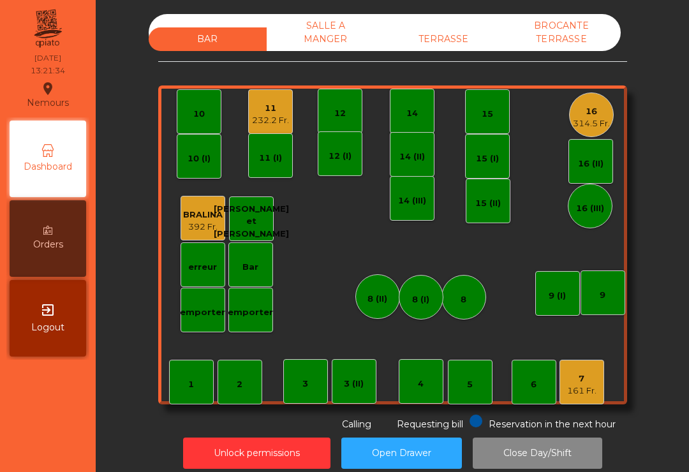
click at [268, 113] on div "11" at bounding box center [270, 108] width 37 height 13
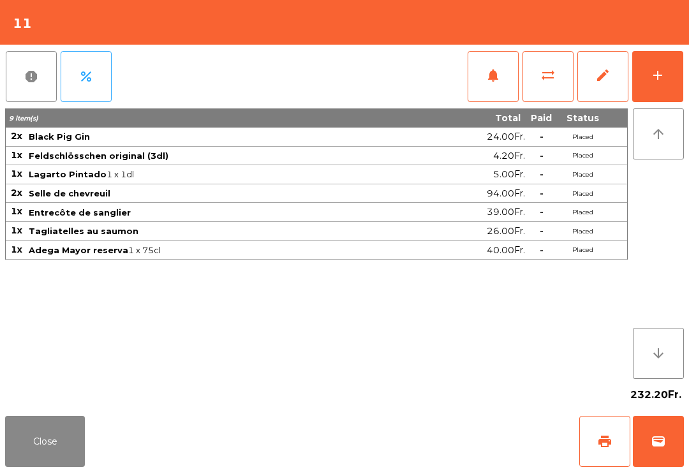
click at [648, 74] on button "add" at bounding box center [657, 76] width 51 height 51
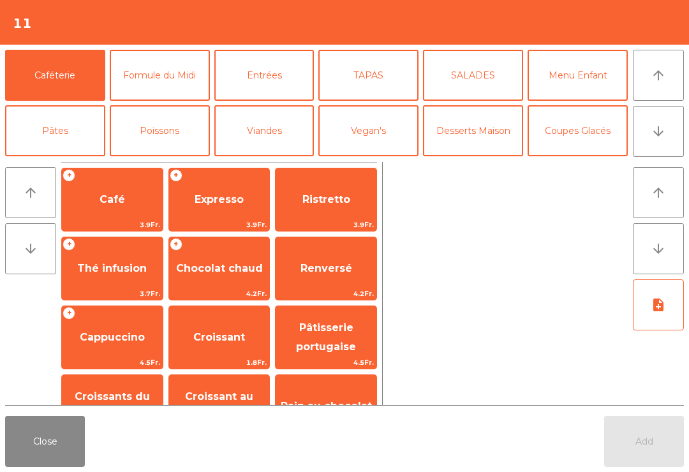
scroll to position [6, 0]
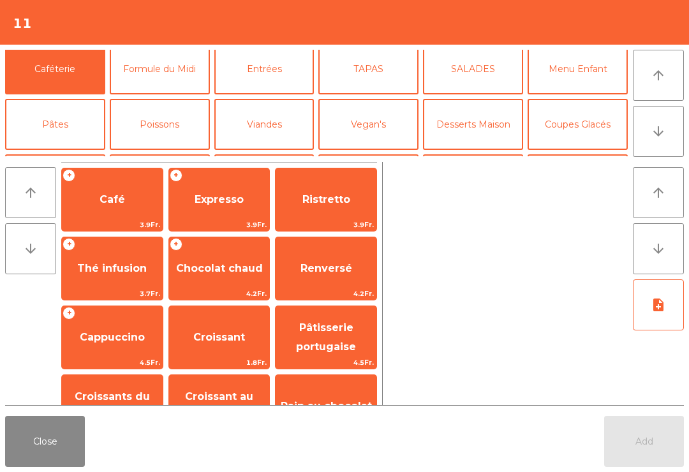
click at [57, 430] on button "Close" at bounding box center [45, 441] width 80 height 51
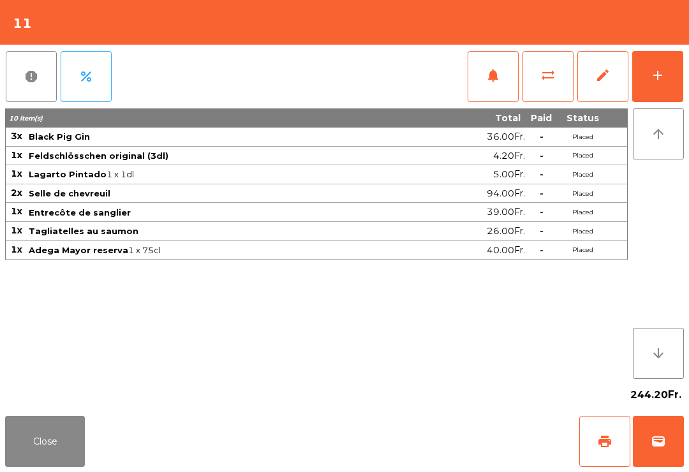
click at [32, 460] on button "Close" at bounding box center [45, 441] width 80 height 51
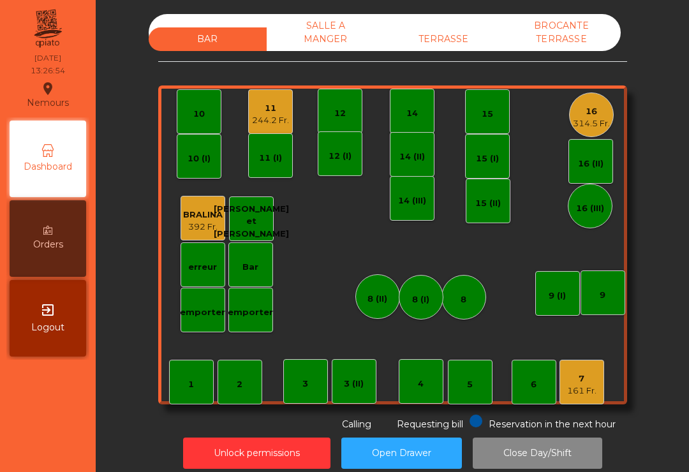
click at [439, 48] on div "TERRASSE" at bounding box center [443, 39] width 118 height 24
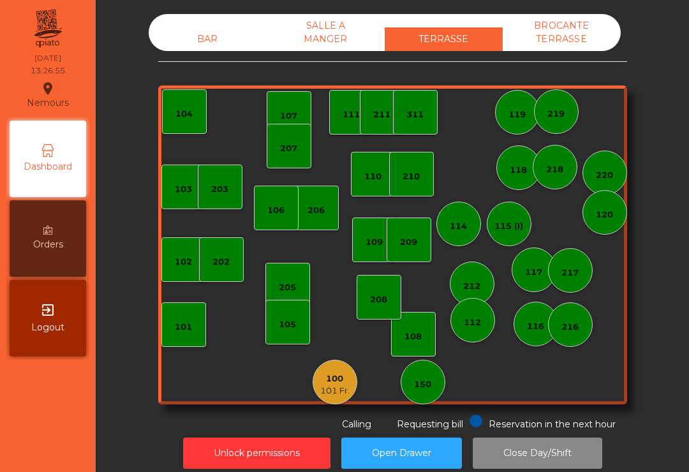
click at [430, 391] on div "150" at bounding box center [422, 382] width 45 height 45
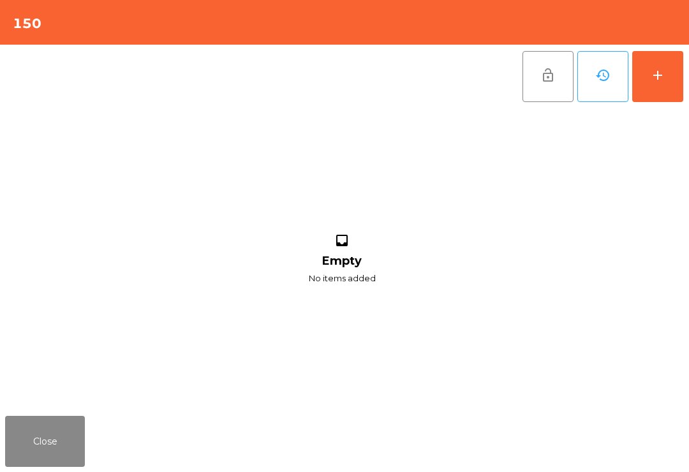
click at [664, 76] on div "add" at bounding box center [657, 75] width 15 height 15
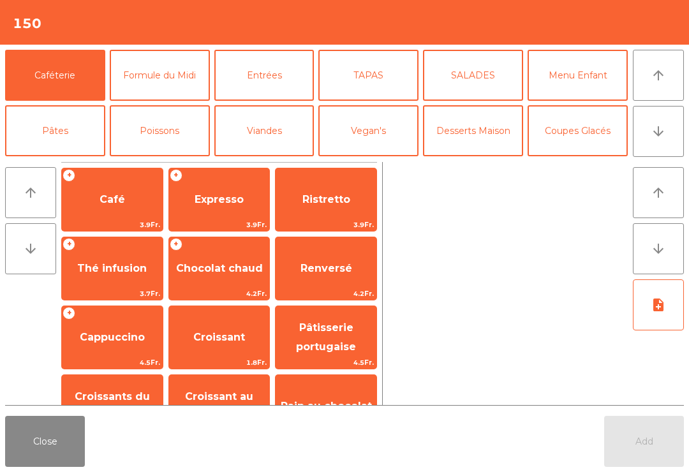
click at [114, 207] on span "Café" at bounding box center [112, 199] width 101 height 34
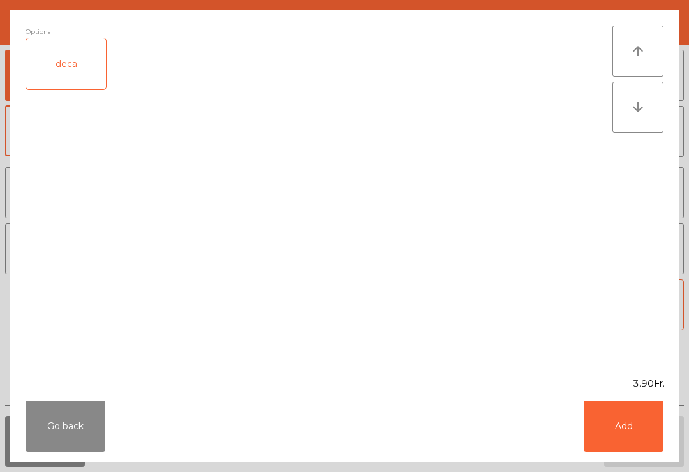
click at [620, 435] on button "Add" at bounding box center [623, 425] width 80 height 51
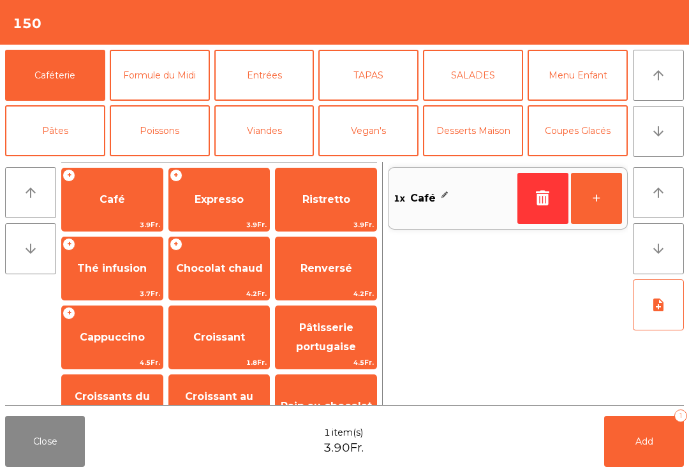
click at [642, 437] on span "Add" at bounding box center [644, 440] width 18 height 11
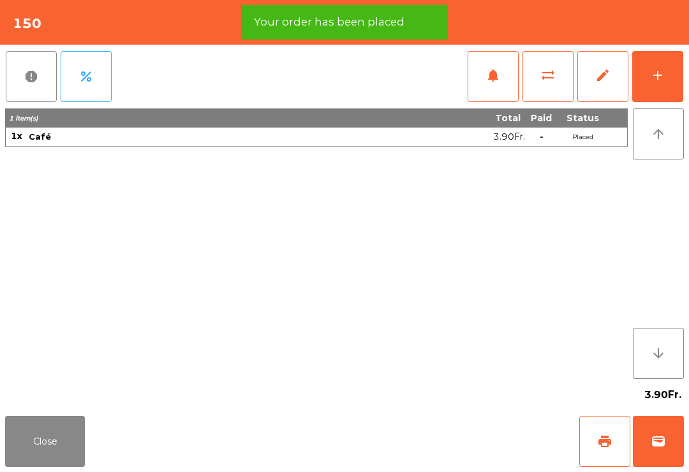
click at [606, 441] on span "print" at bounding box center [604, 441] width 15 height 15
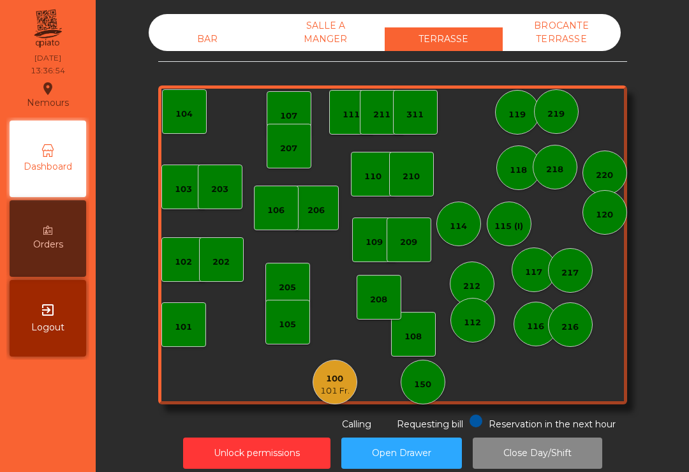
click at [176, 50] on div "BAR" at bounding box center [208, 39] width 118 height 24
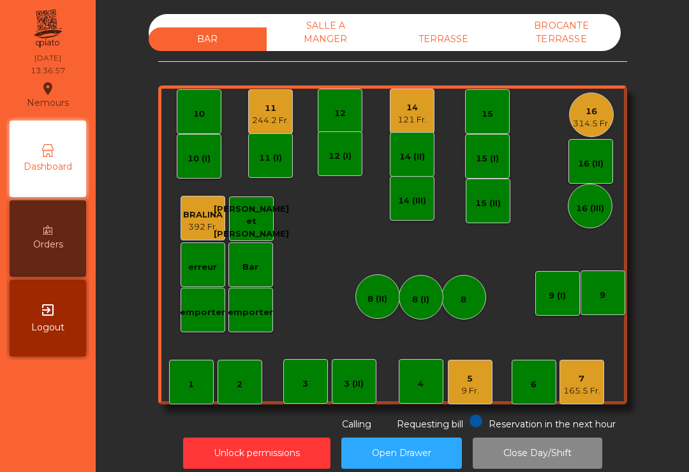
click at [582, 112] on div "16" at bounding box center [590, 111] width 37 height 13
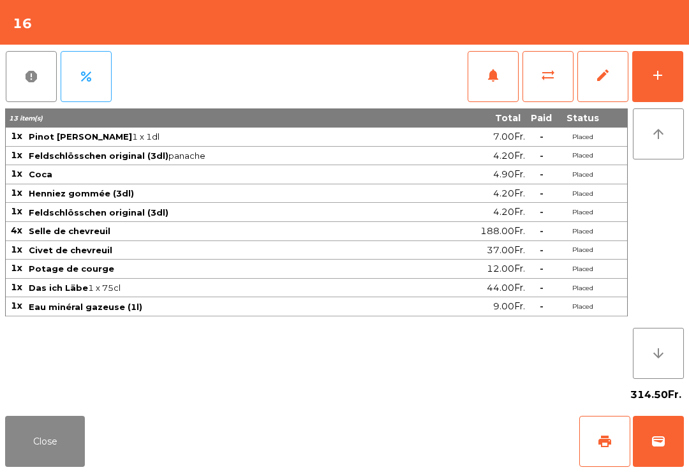
click at [457, 89] on div "report percent notifications sync_alt edit add" at bounding box center [344, 77] width 678 height 64
click at [496, 78] on span "notifications" at bounding box center [492, 75] width 15 height 15
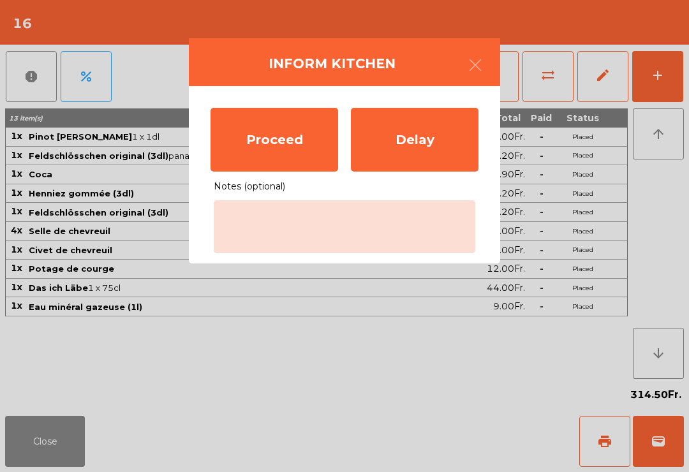
click at [311, 148] on div "Proceed" at bounding box center [274, 140] width 128 height 64
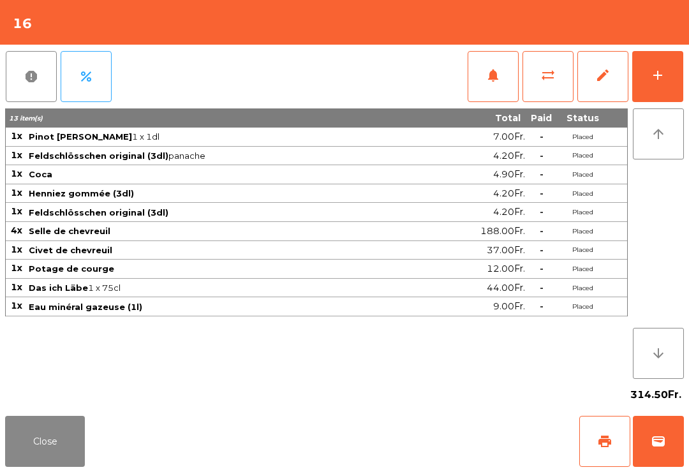
click at [71, 446] on button "Close" at bounding box center [45, 441] width 80 height 51
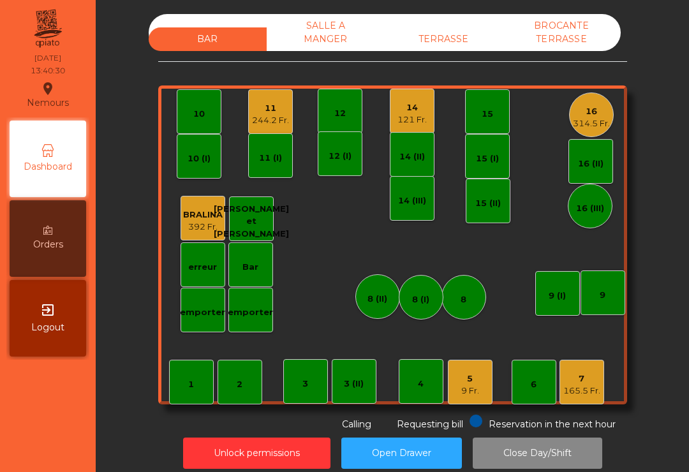
click at [479, 388] on div "9 Fr." at bounding box center [470, 390] width 18 height 13
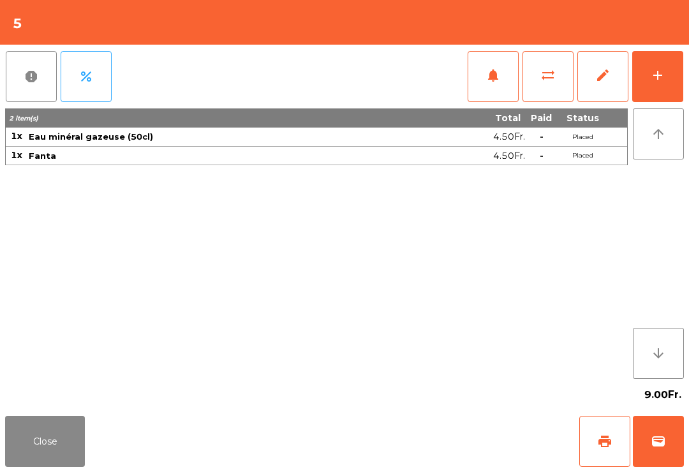
click at [674, 79] on button "add" at bounding box center [657, 76] width 51 height 51
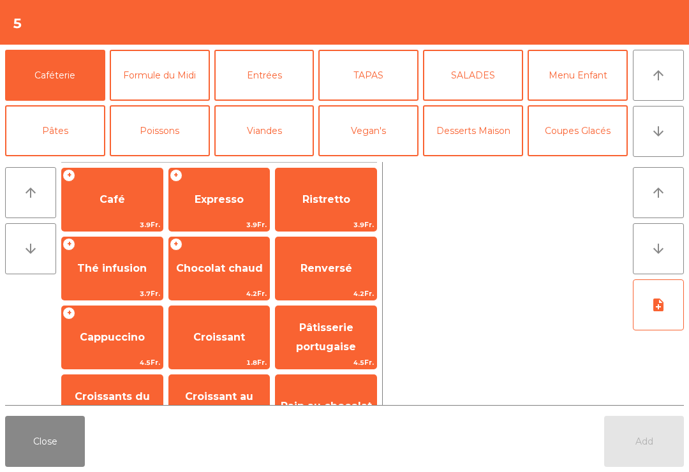
click at [288, 85] on button "Entrées" at bounding box center [264, 75] width 100 height 51
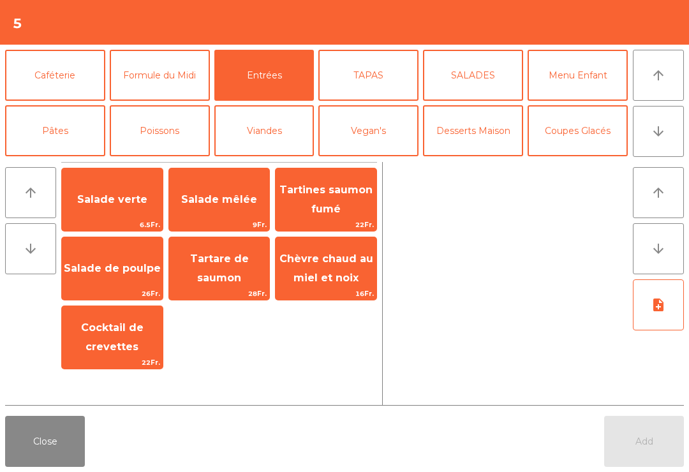
click at [344, 283] on span "Chèvre chaud au miel et noix" at bounding box center [326, 267] width 94 height 31
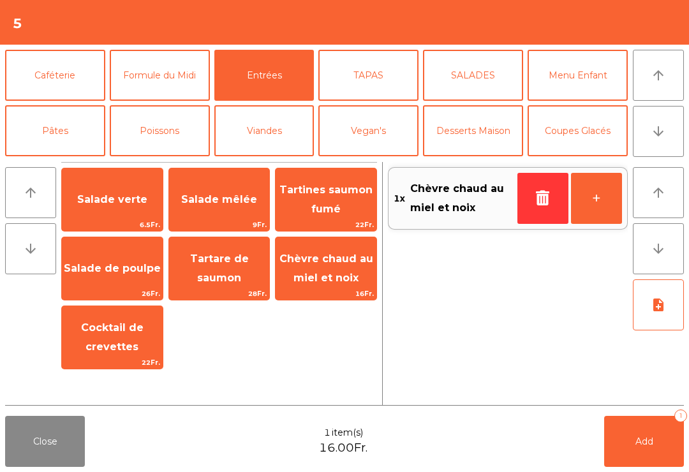
click at [594, 194] on button "+" at bounding box center [596, 198] width 51 height 51
click at [653, 445] on button "Add 2" at bounding box center [644, 441] width 80 height 51
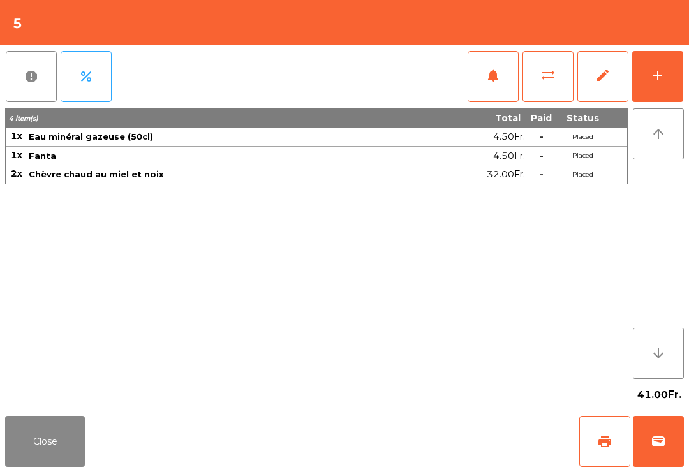
click at [2, 464] on div "Close print wallet" at bounding box center [344, 441] width 689 height 61
click at [45, 442] on button "Close" at bounding box center [45, 441] width 80 height 51
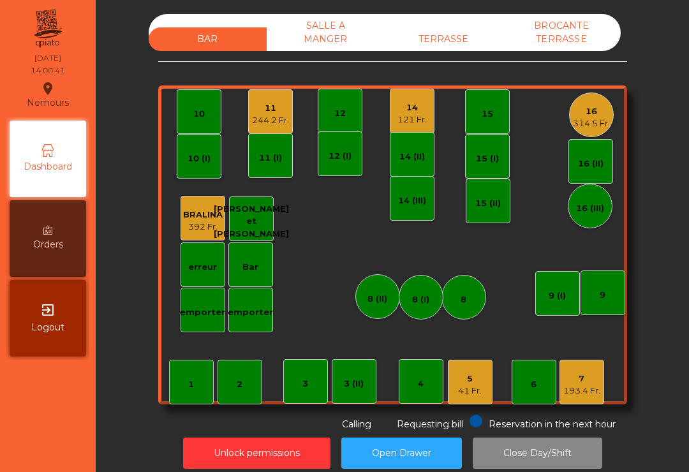
click at [390, 113] on div "14 121 Fr." at bounding box center [412, 111] width 45 height 45
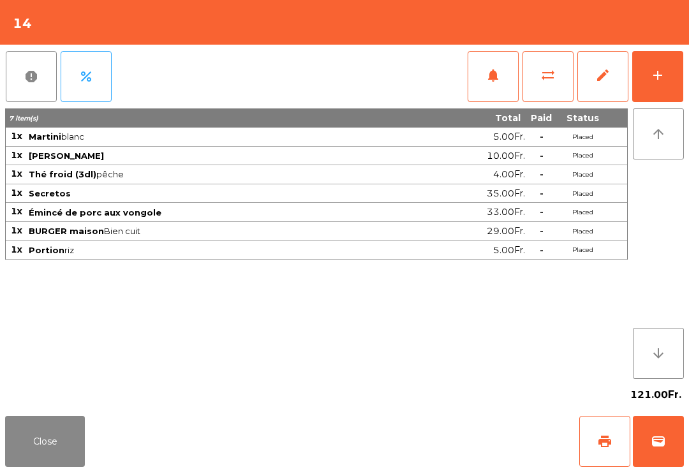
click at [679, 86] on button "add" at bounding box center [657, 76] width 51 height 51
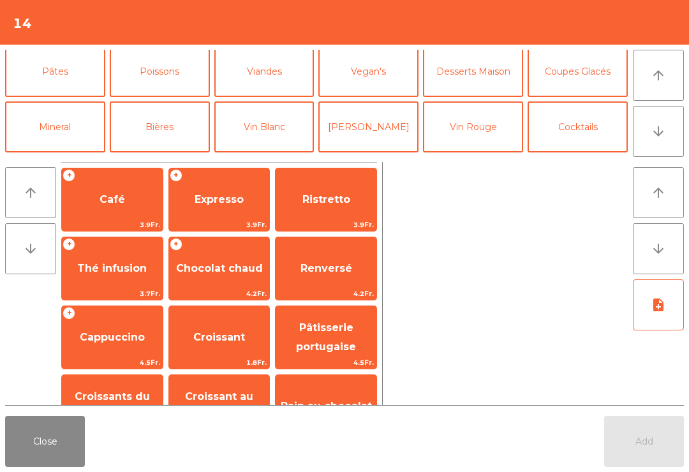
scroll to position [89, 0]
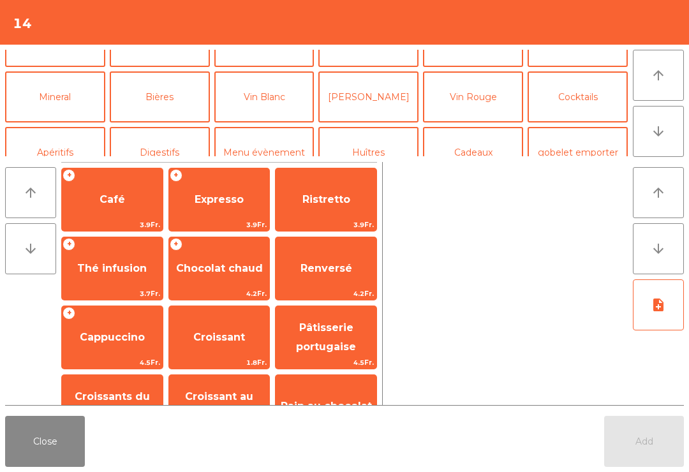
click at [171, 92] on button "Bières" at bounding box center [160, 96] width 100 height 51
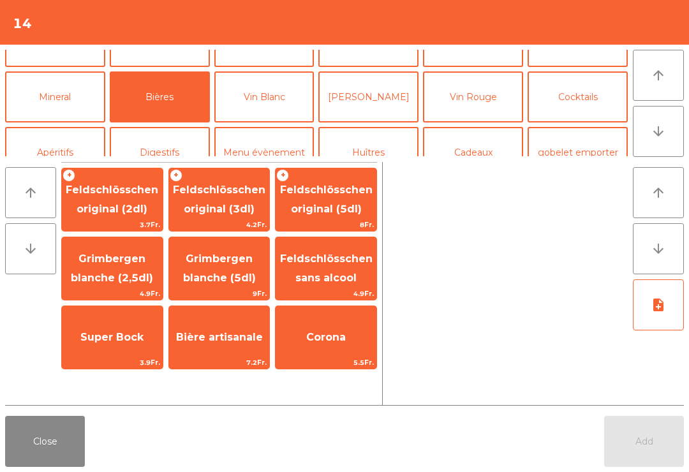
click at [132, 343] on span "Super Bock" at bounding box center [111, 337] width 63 height 12
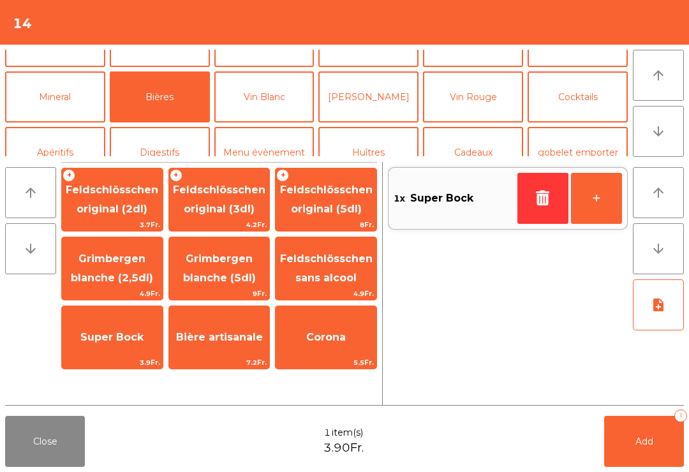
click at [660, 463] on button "Add 1" at bounding box center [644, 441] width 80 height 51
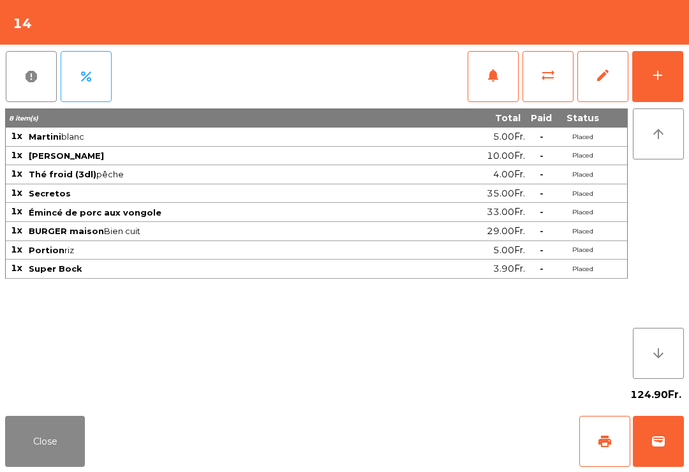
click at [62, 439] on button "Close" at bounding box center [45, 441] width 80 height 51
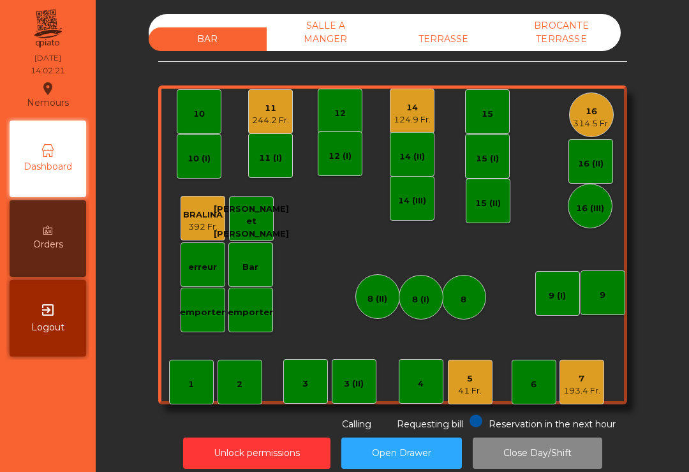
click at [447, 45] on div "TERRASSE" at bounding box center [443, 39] width 118 height 24
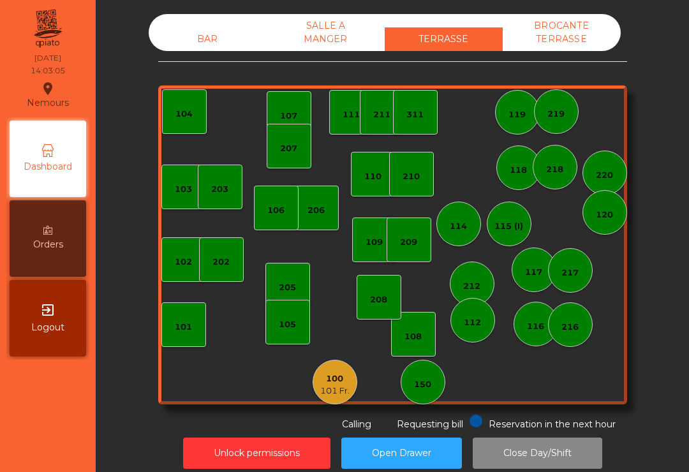
click at [346, 397] on div "100 101 Fr." at bounding box center [334, 382] width 45 height 45
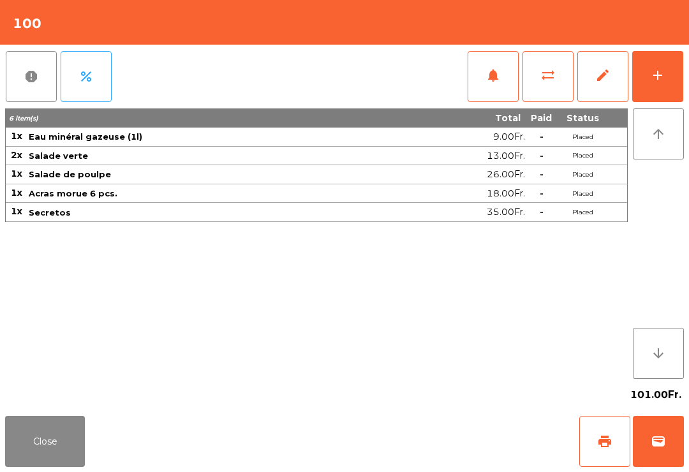
click at [657, 69] on div "add" at bounding box center [657, 75] width 15 height 15
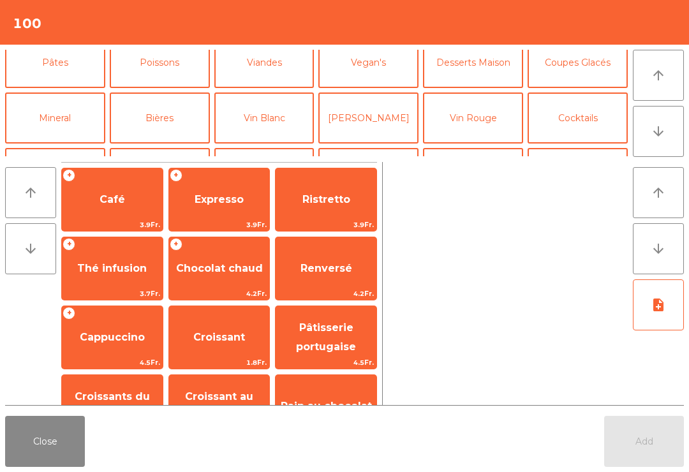
scroll to position [69, 0]
click at [595, 64] on button "Coupes Glacés" at bounding box center [577, 61] width 100 height 51
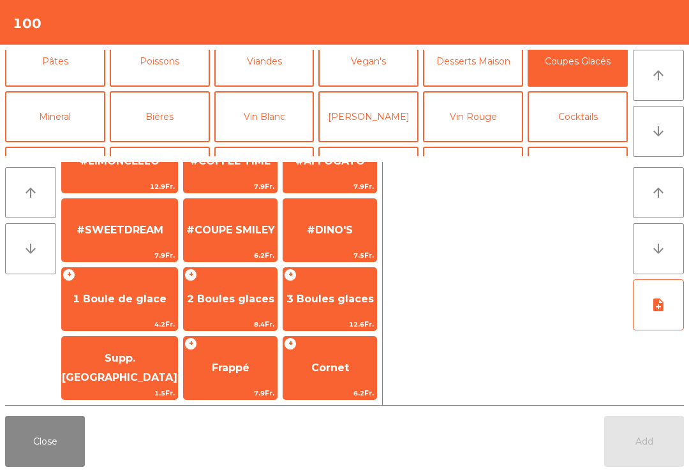
scroll to position [245, 0]
click at [119, 310] on span "1 Boule de glace" at bounding box center [119, 299] width 115 height 34
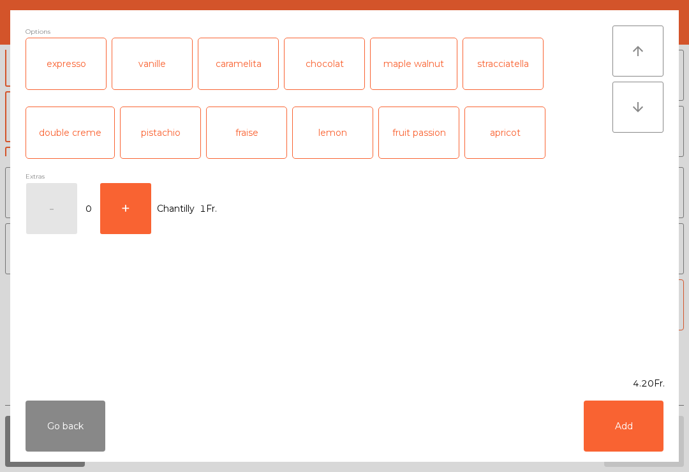
click at [441, 455] on div "Go back Add" at bounding box center [344, 425] width 668 height 71
click at [65, 56] on div "expresso" at bounding box center [66, 63] width 80 height 51
click at [659, 417] on button "Add" at bounding box center [623, 425] width 80 height 51
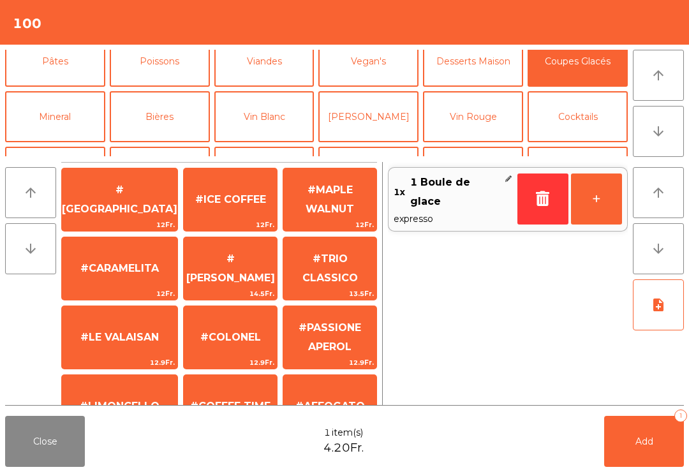
scroll to position [-1, 0]
click at [490, 73] on button "Desserts Maison" at bounding box center [473, 61] width 100 height 51
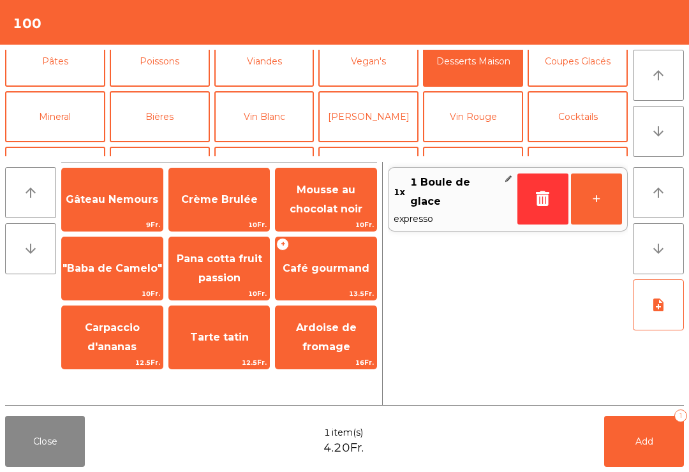
click at [131, 204] on span "Gâteau Nemours" at bounding box center [112, 199] width 92 height 12
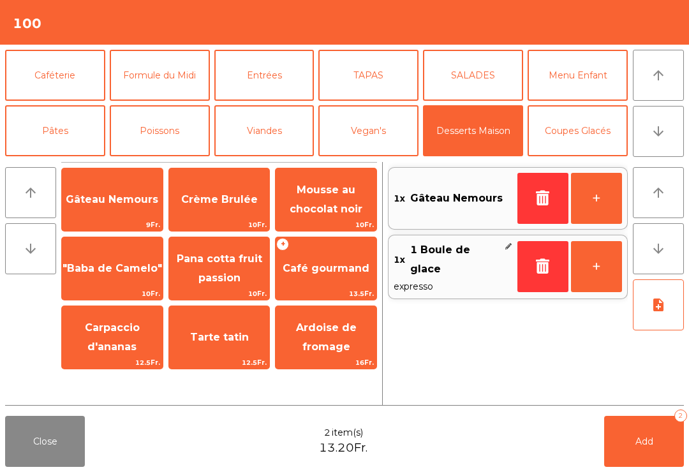
click at [80, 89] on button "Caféterie" at bounding box center [55, 75] width 100 height 51
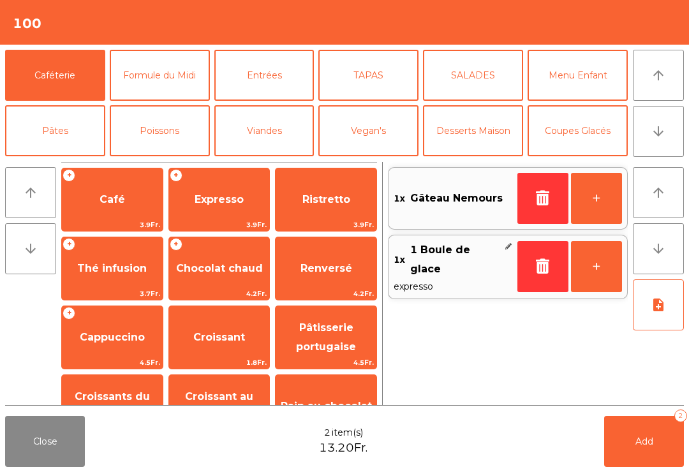
click at [122, 208] on span "Café" at bounding box center [112, 199] width 101 height 34
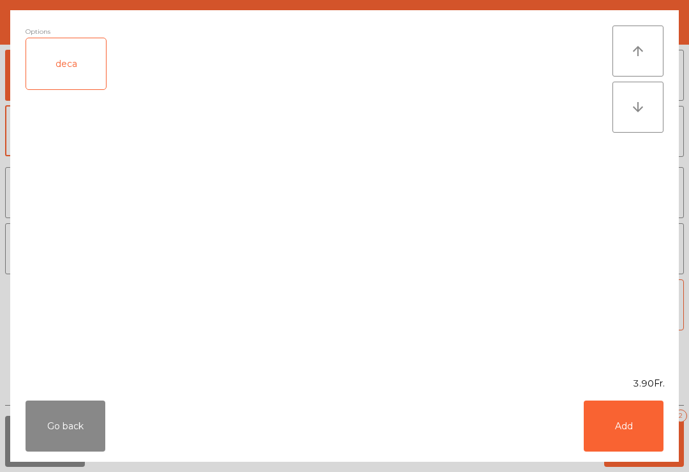
click at [634, 449] on button "Add" at bounding box center [623, 425] width 80 height 51
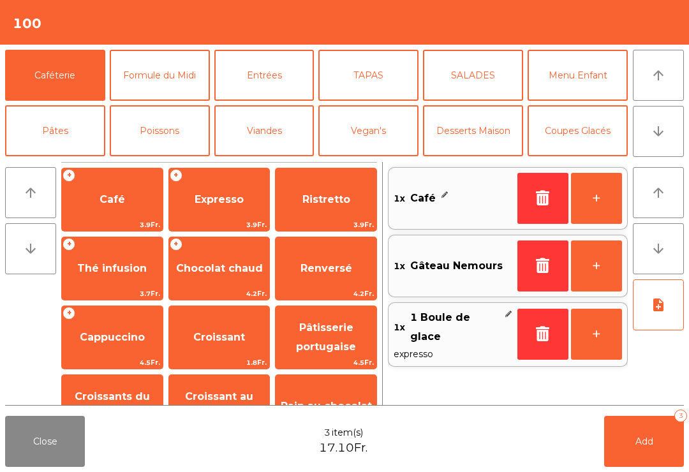
click at [244, 205] on span "Expresso" at bounding box center [219, 199] width 101 height 34
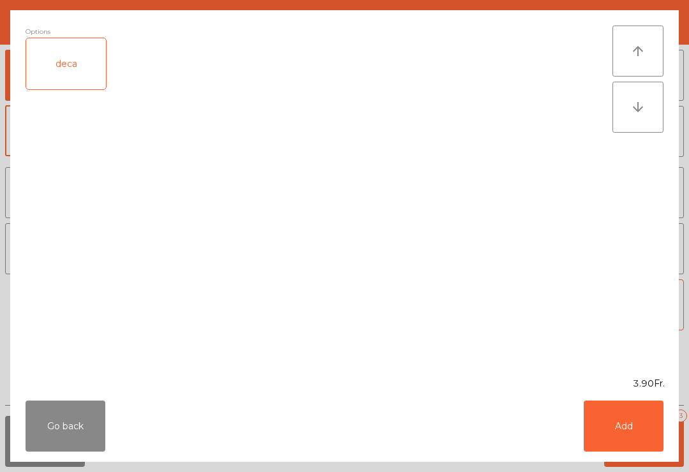
click at [641, 432] on button "Add" at bounding box center [623, 425] width 80 height 51
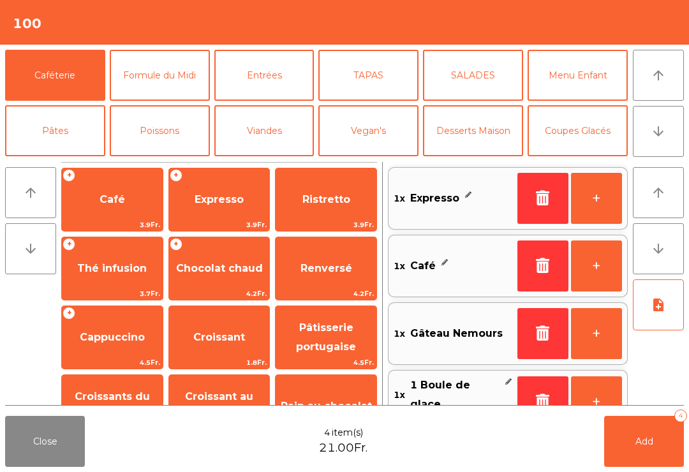
click at [641, 443] on span "Add" at bounding box center [644, 440] width 18 height 11
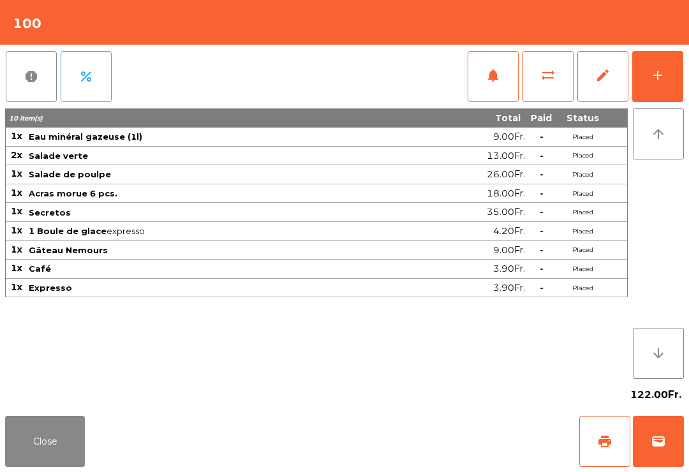
click at [29, 462] on button "Close" at bounding box center [45, 441] width 80 height 51
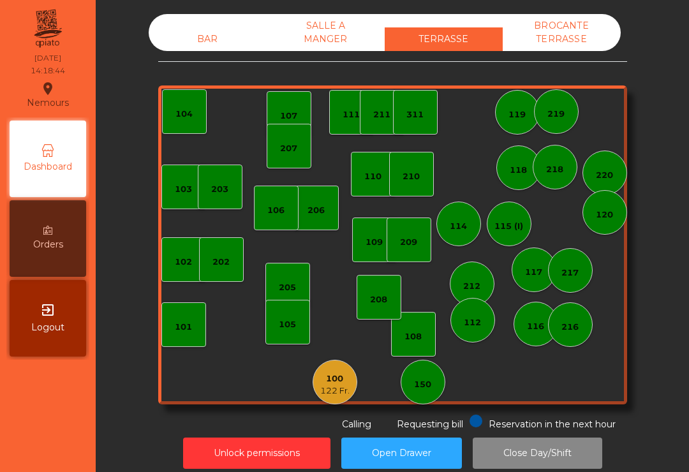
click at [201, 48] on div "BAR" at bounding box center [208, 39] width 118 height 24
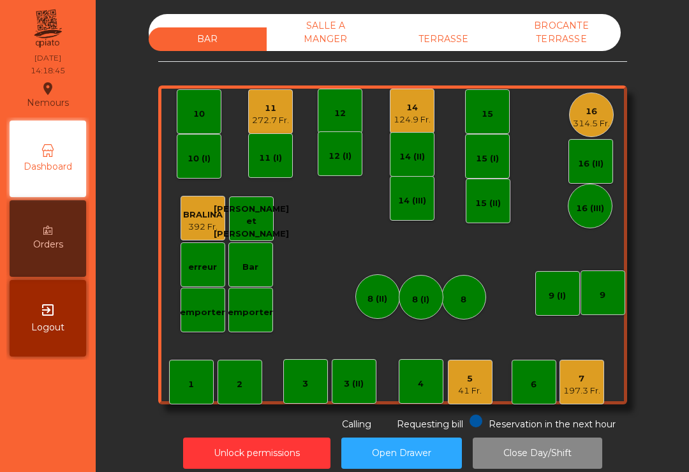
click at [480, 390] on div "41 Fr." at bounding box center [470, 390] width 24 height 13
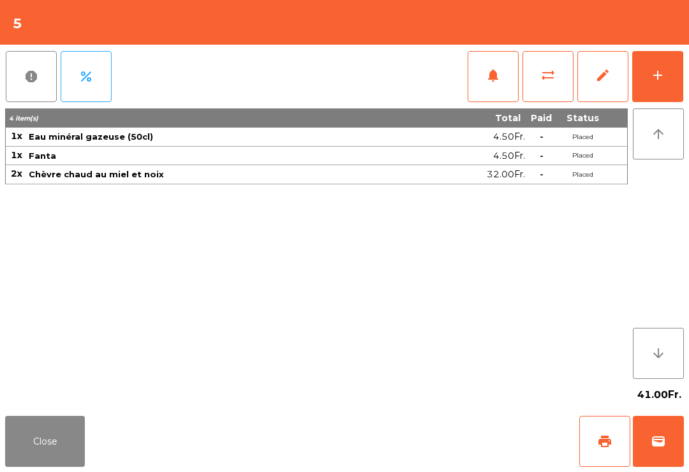
click at [600, 442] on span "print" at bounding box center [604, 441] width 15 height 15
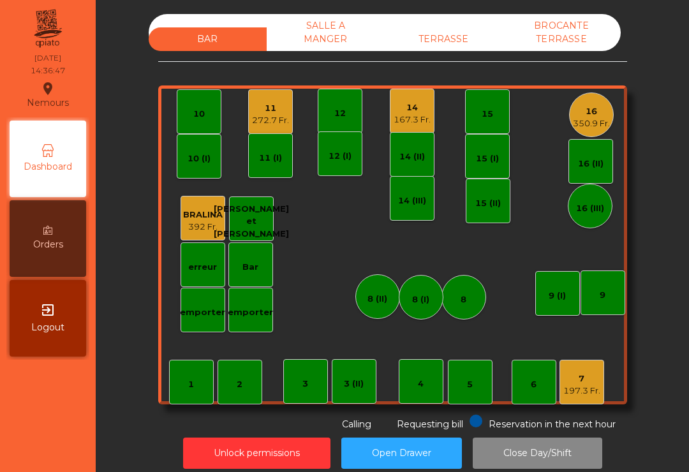
click at [454, 48] on div "TERRASSE" at bounding box center [443, 39] width 118 height 24
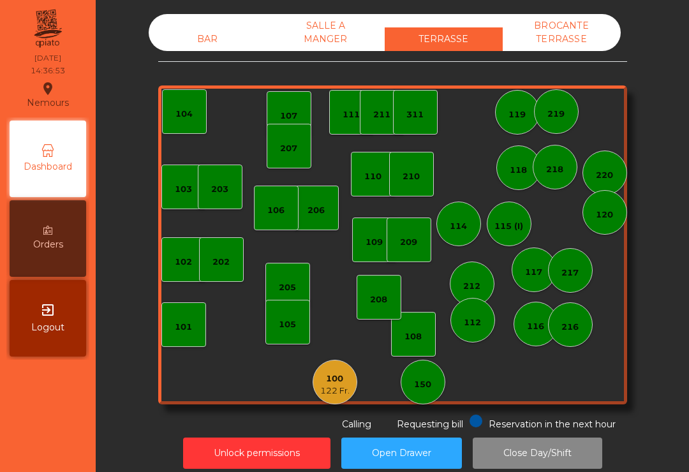
click at [337, 383] on div "100" at bounding box center [334, 378] width 29 height 13
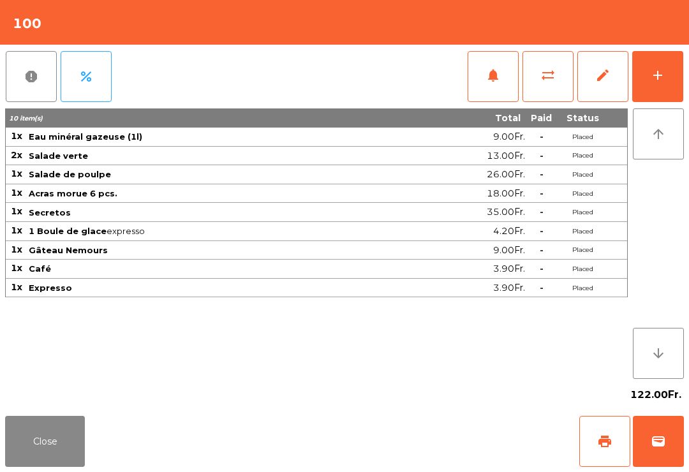
click at [662, 460] on button "wallet" at bounding box center [657, 441] width 51 height 51
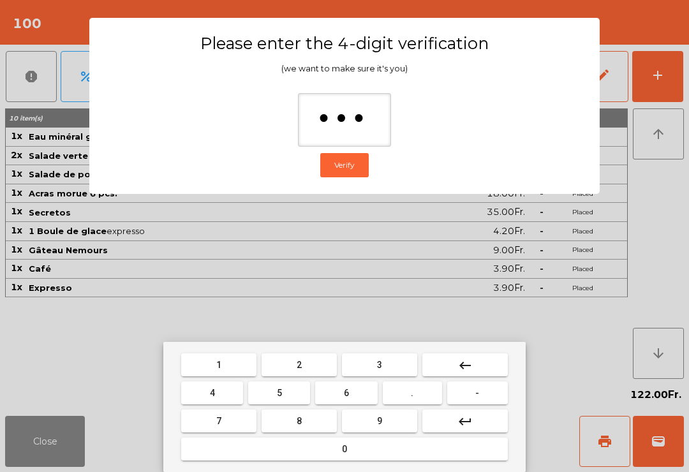
type input "****"
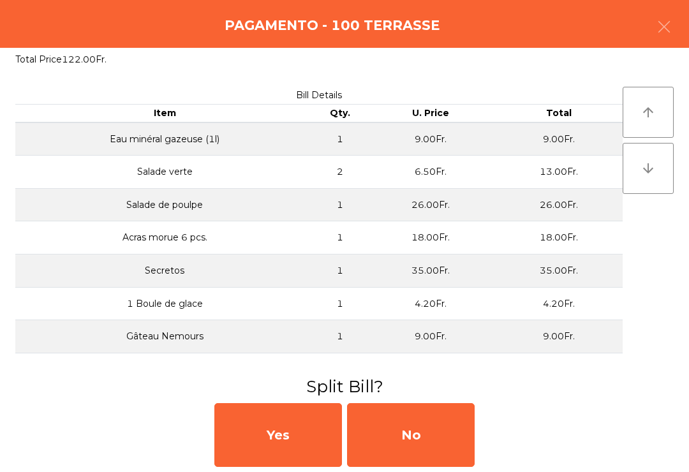
click at [433, 437] on div "No" at bounding box center [411, 435] width 128 height 64
click at [425, 437] on div "No" at bounding box center [411, 435] width 128 height 64
click at [425, 436] on div "No" at bounding box center [411, 435] width 128 height 64
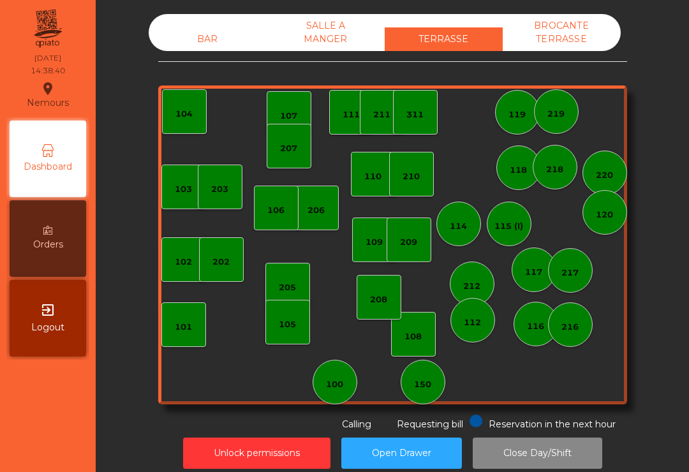
click at [198, 50] on div "BAR" at bounding box center [208, 39] width 118 height 24
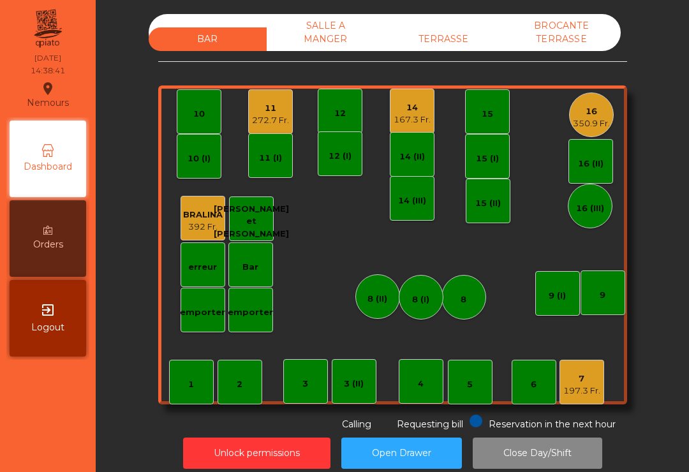
click at [421, 387] on div "4" at bounding box center [421, 383] width 6 height 13
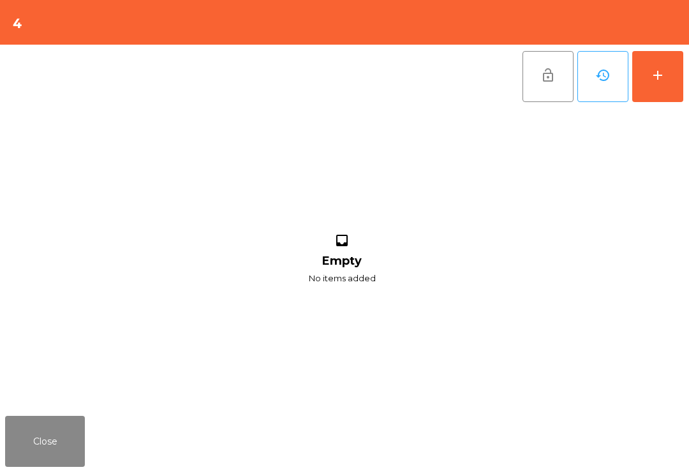
click at [672, 98] on button "add" at bounding box center [657, 76] width 51 height 51
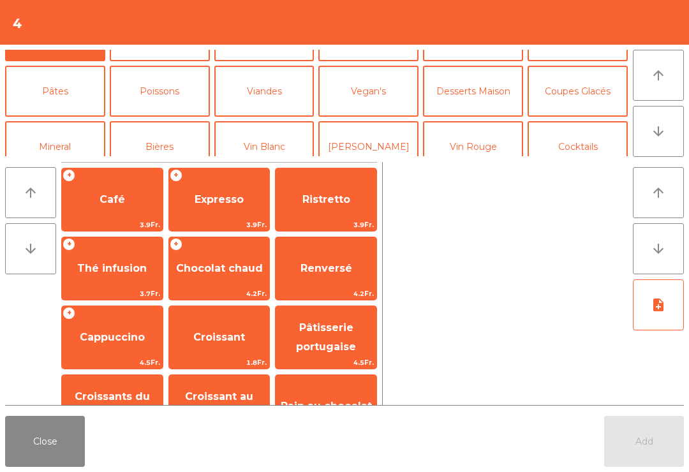
scroll to position [74, 0]
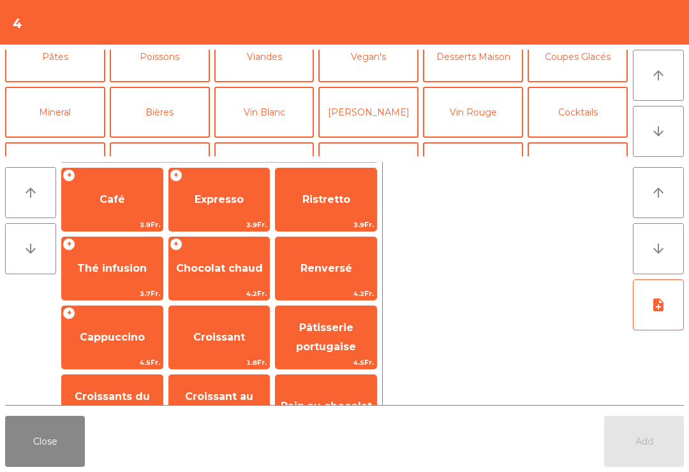
click at [71, 111] on button "Mineral" at bounding box center [55, 112] width 100 height 51
